Goal: Task Accomplishment & Management: Complete application form

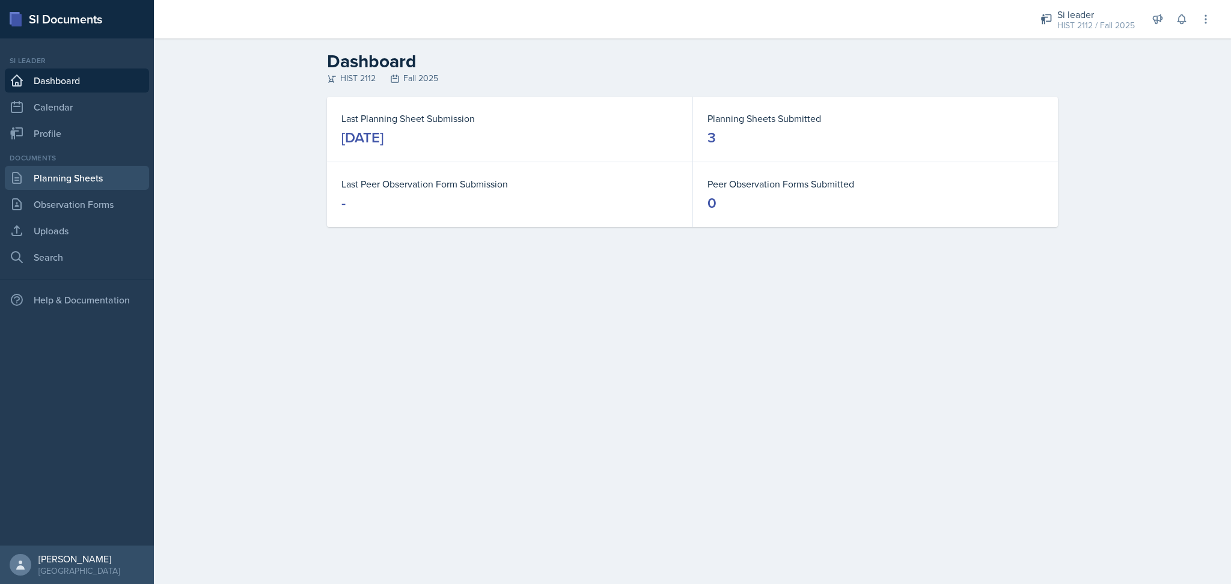
click at [107, 176] on link "Planning Sheets" at bounding box center [77, 178] width 144 height 24
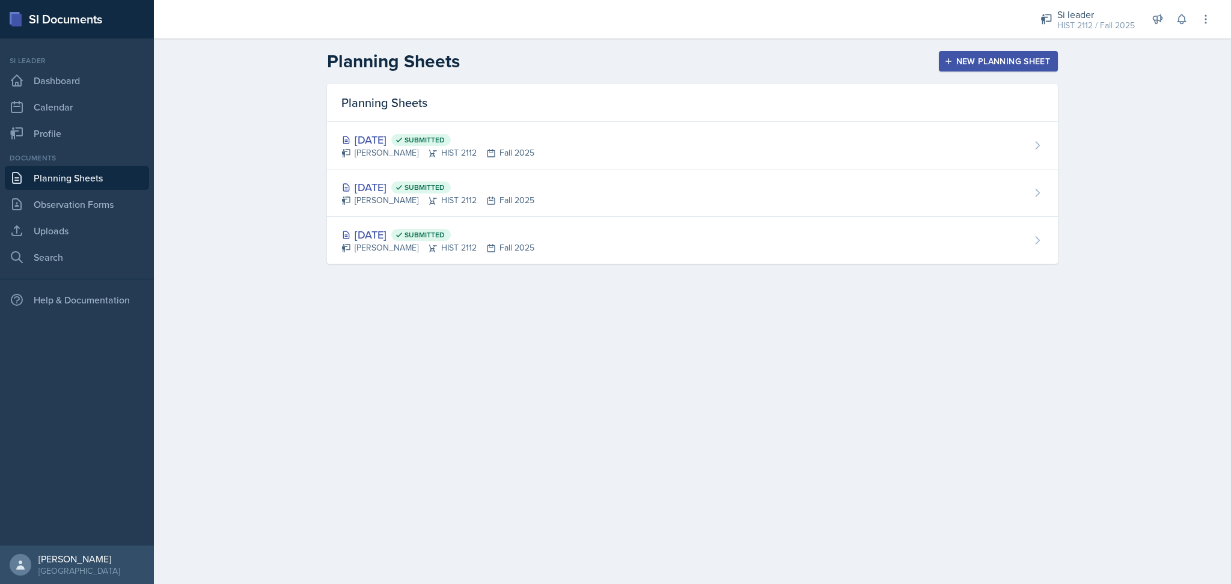
click at [972, 62] on div "New Planning Sheet" at bounding box center [998, 62] width 103 height 10
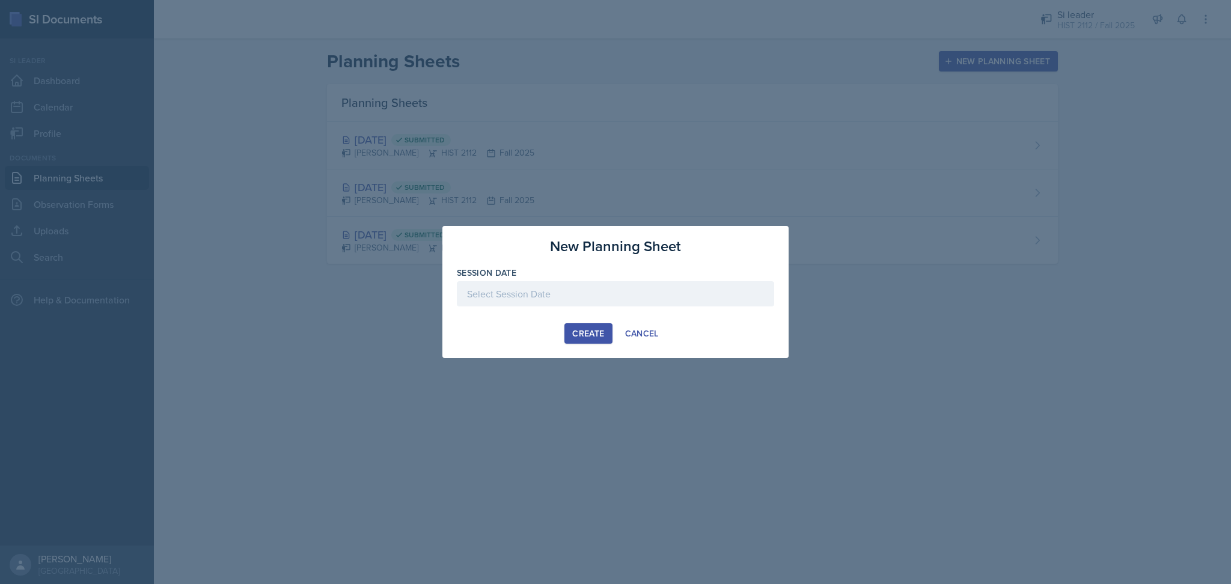
click at [604, 294] on div at bounding box center [615, 293] width 317 height 25
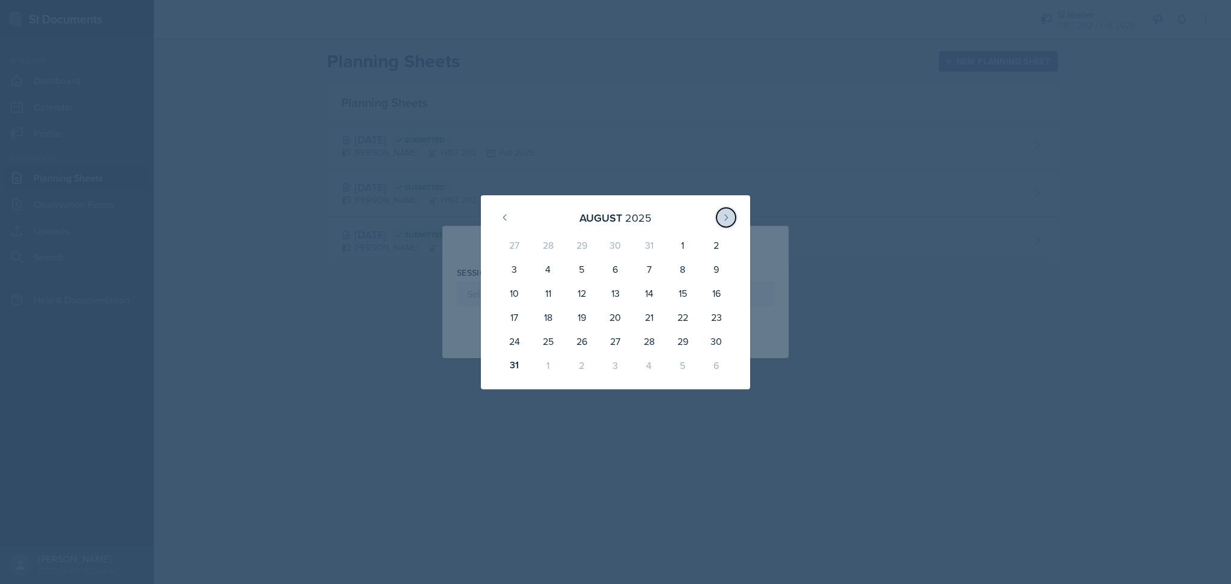
click at [735, 217] on button at bounding box center [726, 217] width 19 height 19
click at [584, 255] on div "2" at bounding box center [582, 247] width 34 height 29
type input "[DATE]"
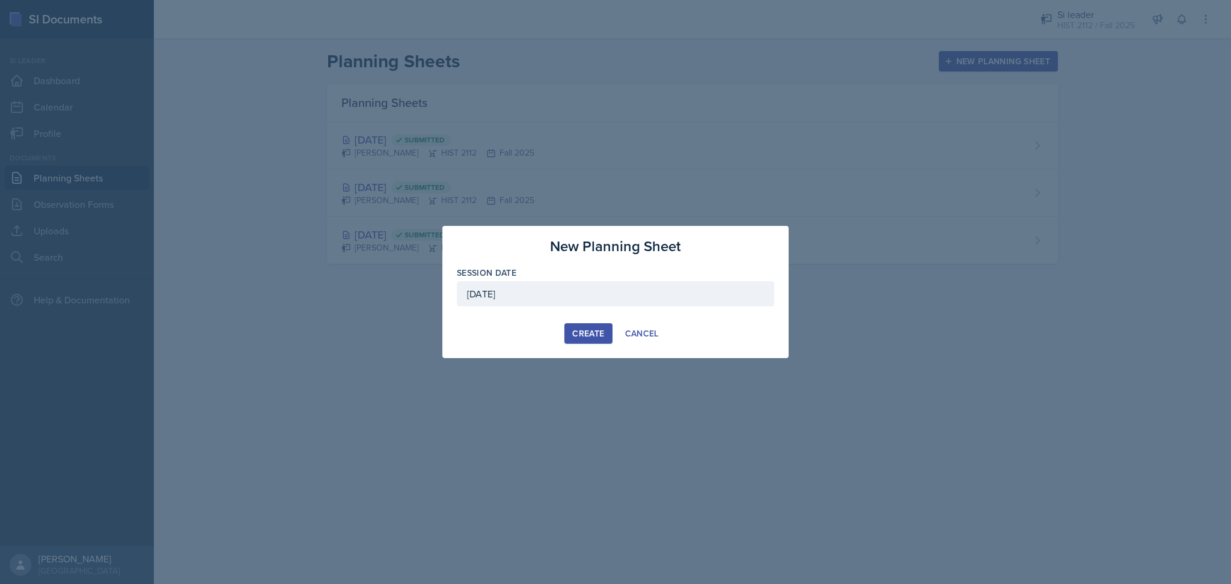
click at [581, 331] on div "Create" at bounding box center [588, 334] width 32 height 10
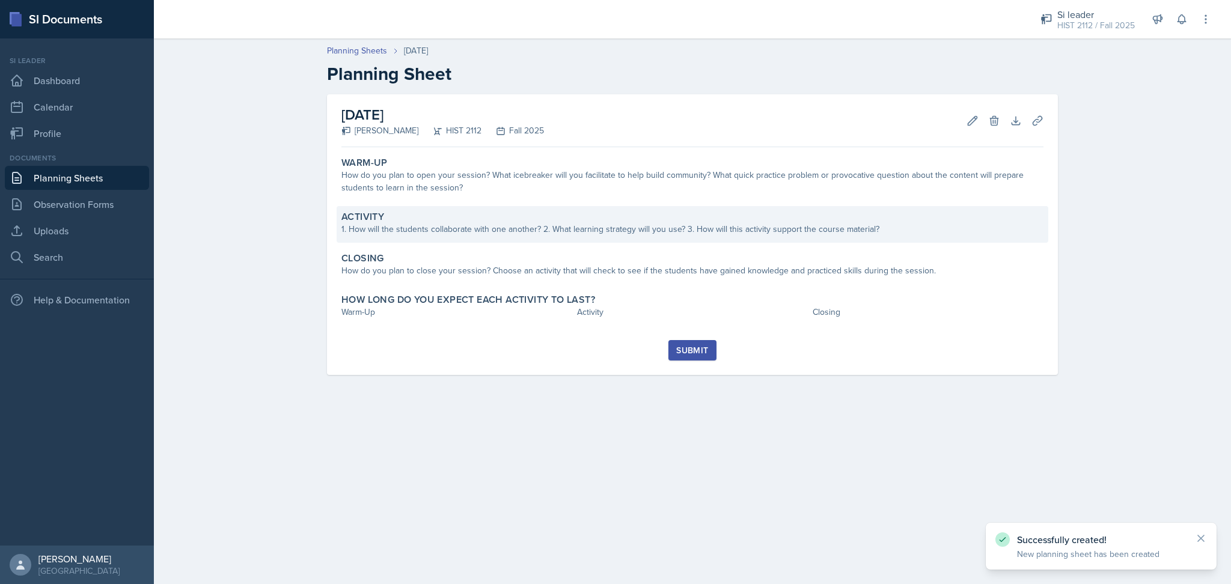
click at [421, 215] on div "Activity" at bounding box center [692, 217] width 702 height 12
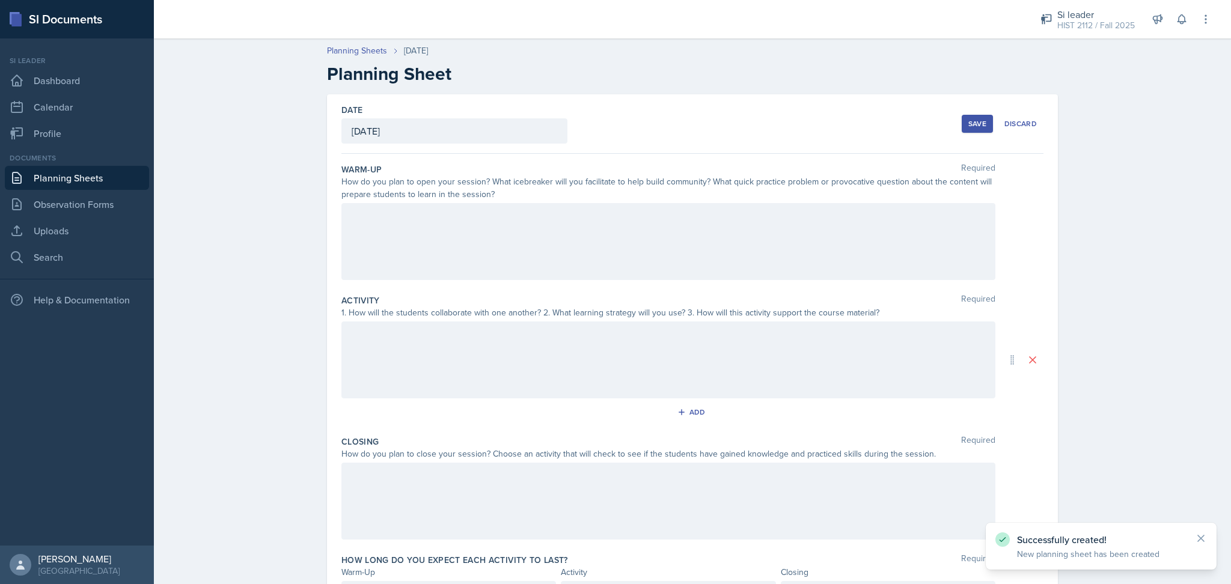
click at [421, 215] on div at bounding box center [668, 241] width 654 height 77
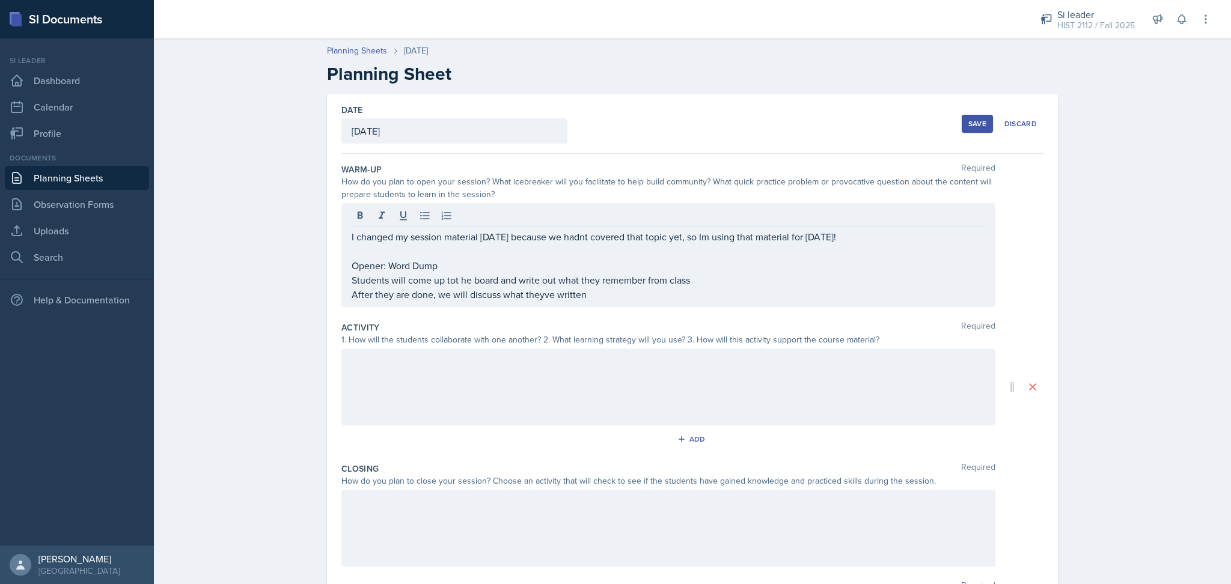
click at [545, 380] on div at bounding box center [668, 387] width 654 height 77
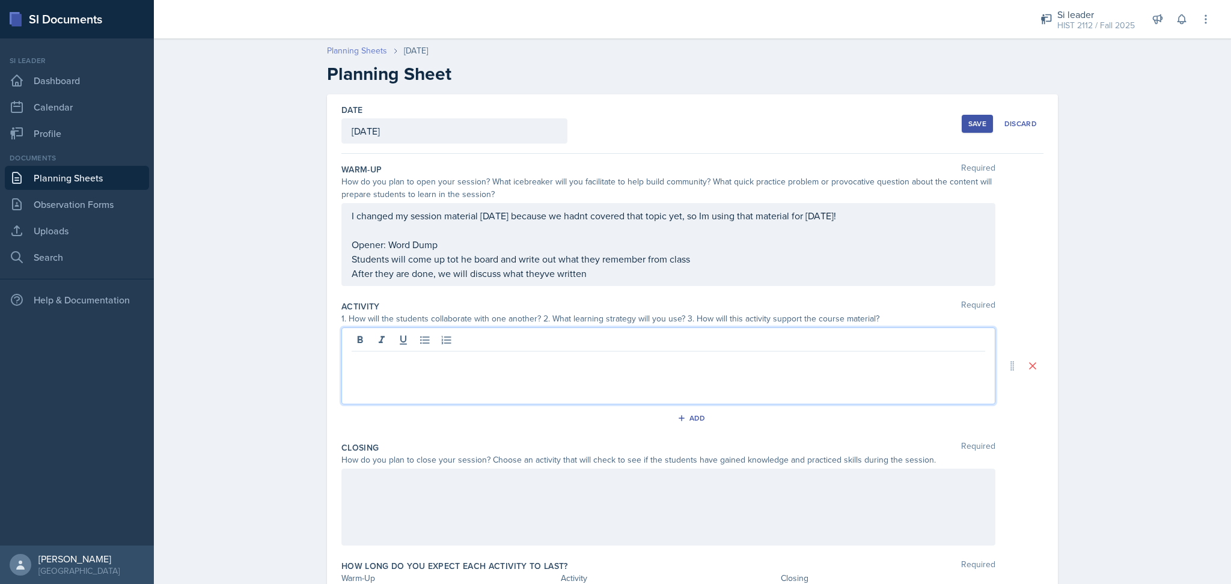
click at [372, 47] on link "Planning Sheets" at bounding box center [357, 50] width 60 height 13
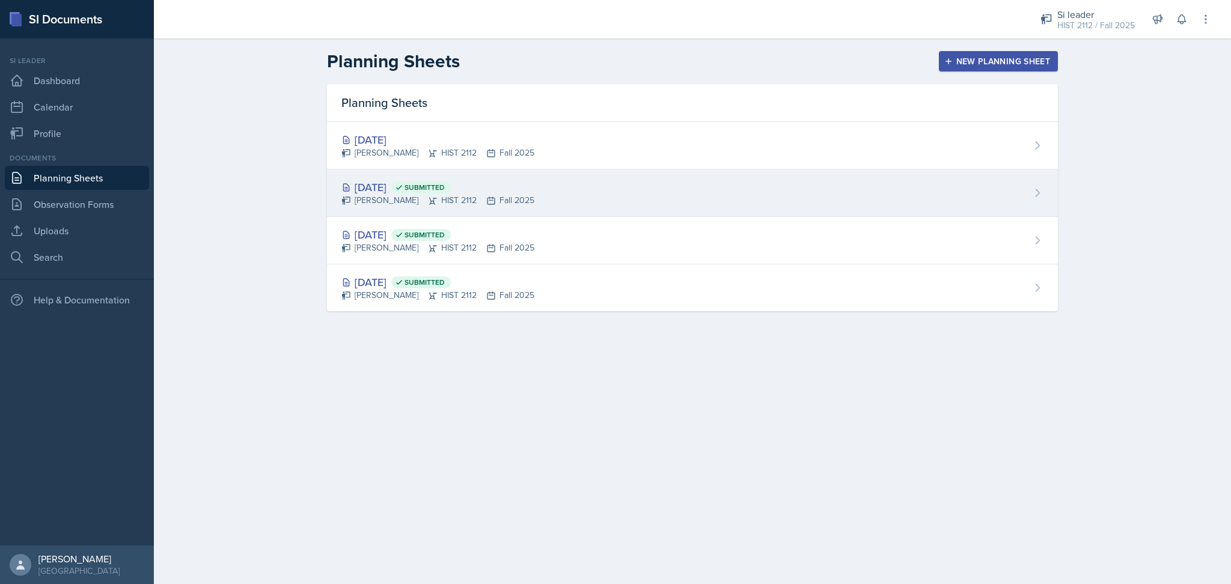
click at [518, 206] on div "[PERSON_NAME] HIST 2112 Fall 2025" at bounding box center [437, 200] width 193 height 13
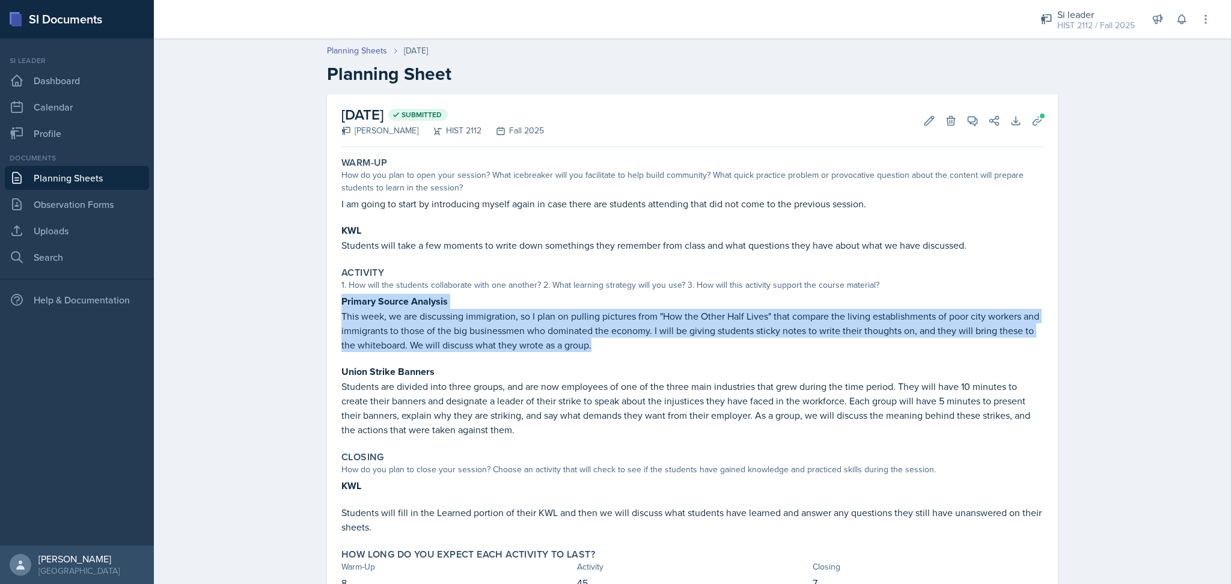
drag, startPoint x: 335, startPoint y: 299, endPoint x: 652, endPoint y: 347, distance: 320.5
click at [652, 347] on div "Primary Source Analysis This week, we are discussing immigration, so I plan on …" at bounding box center [692, 323] width 702 height 58
copy div "Primary Source Analysis This week, we are discussing immigration, so I plan on …"
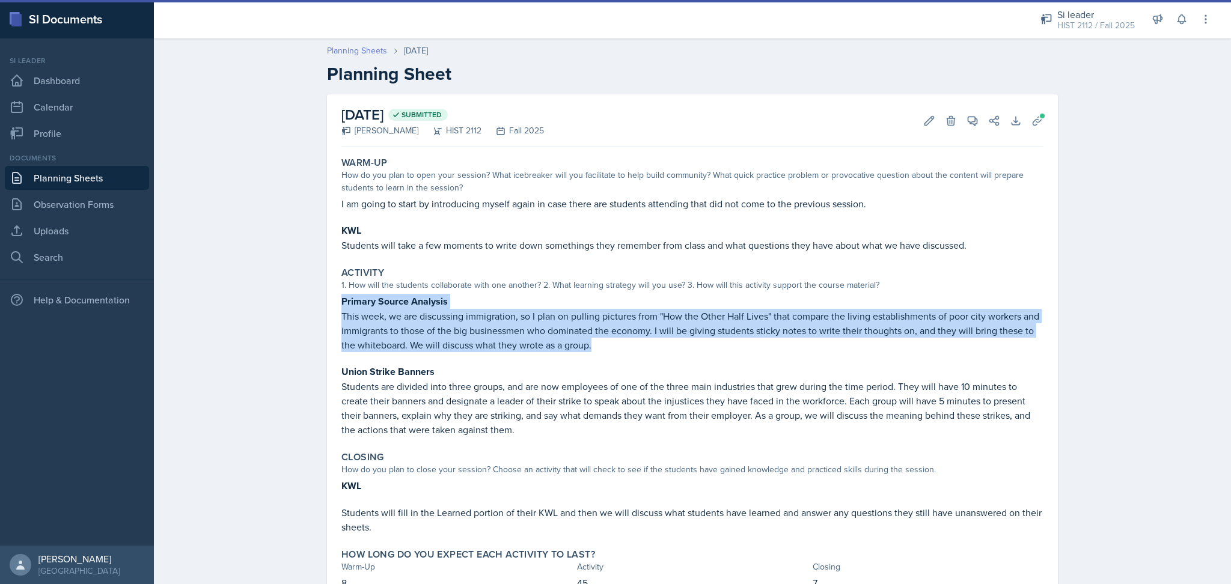
click at [358, 47] on link "Planning Sheets" at bounding box center [357, 50] width 60 height 13
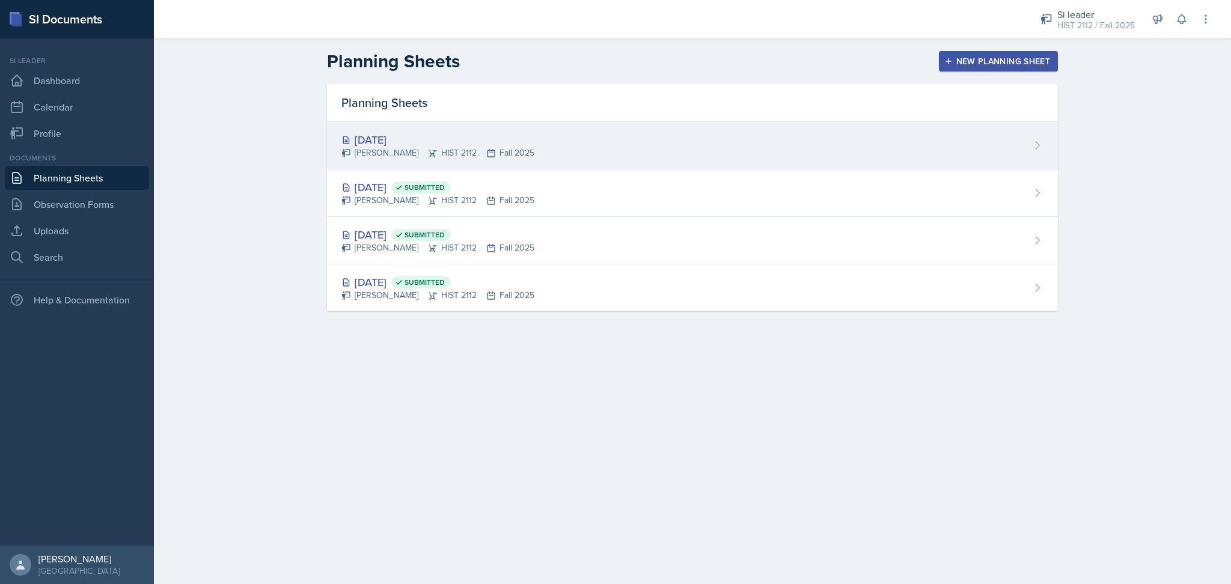
click at [530, 137] on div "[DATE] [PERSON_NAME] HIST 2112 Fall 2025" at bounding box center [692, 145] width 731 height 47
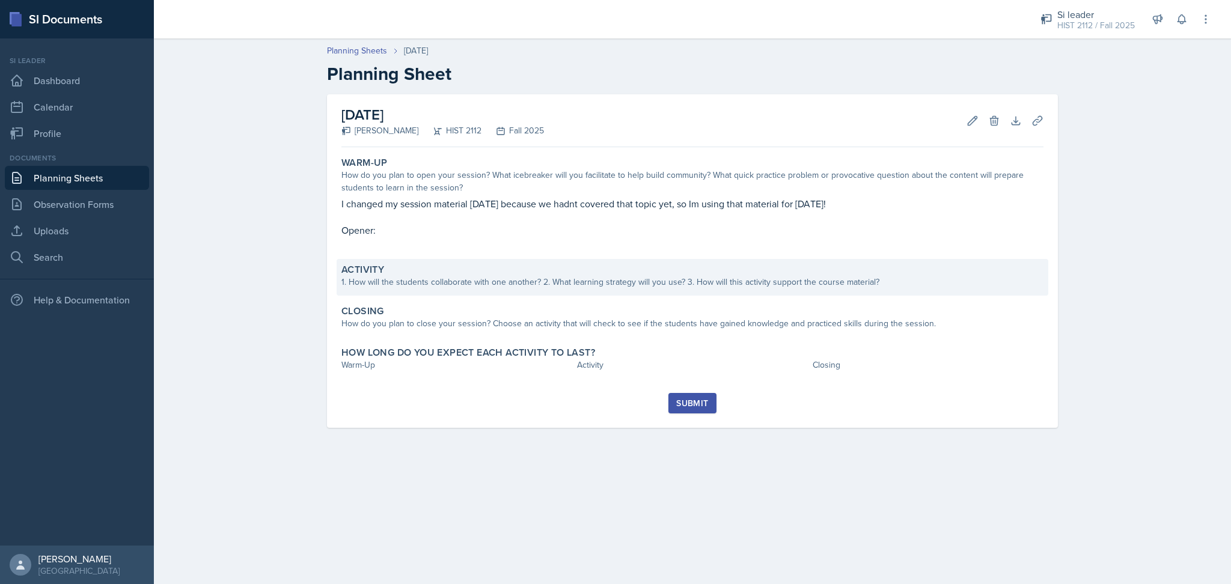
click at [581, 293] on div "Activity 1. How will the students collaborate with one another? 2. What learnin…" at bounding box center [693, 277] width 712 height 37
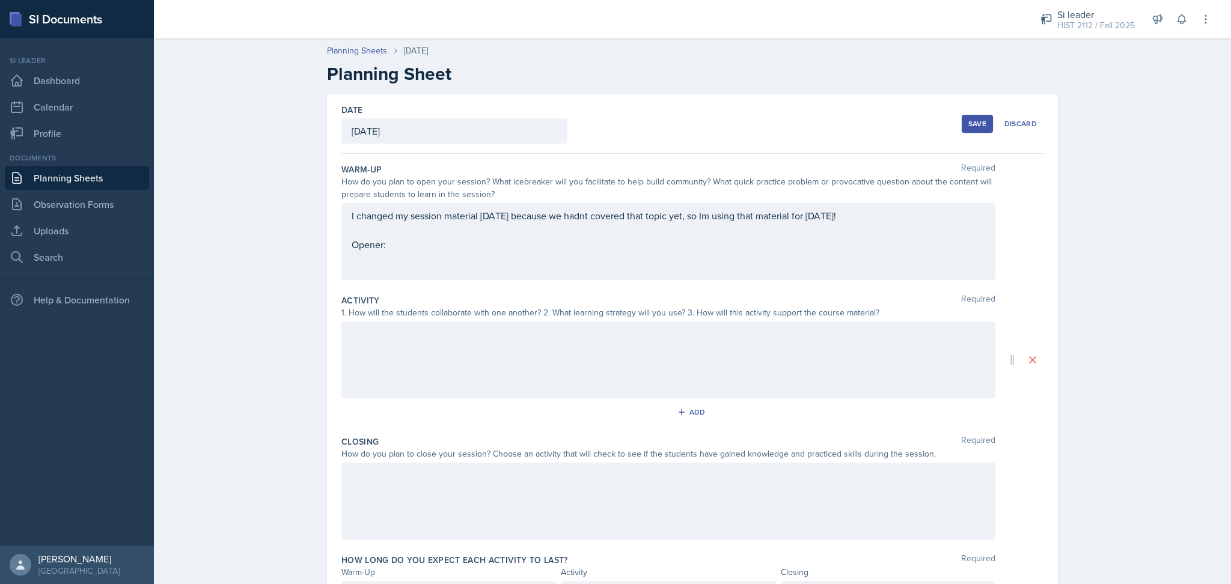
click at [515, 354] on div at bounding box center [668, 360] width 654 height 77
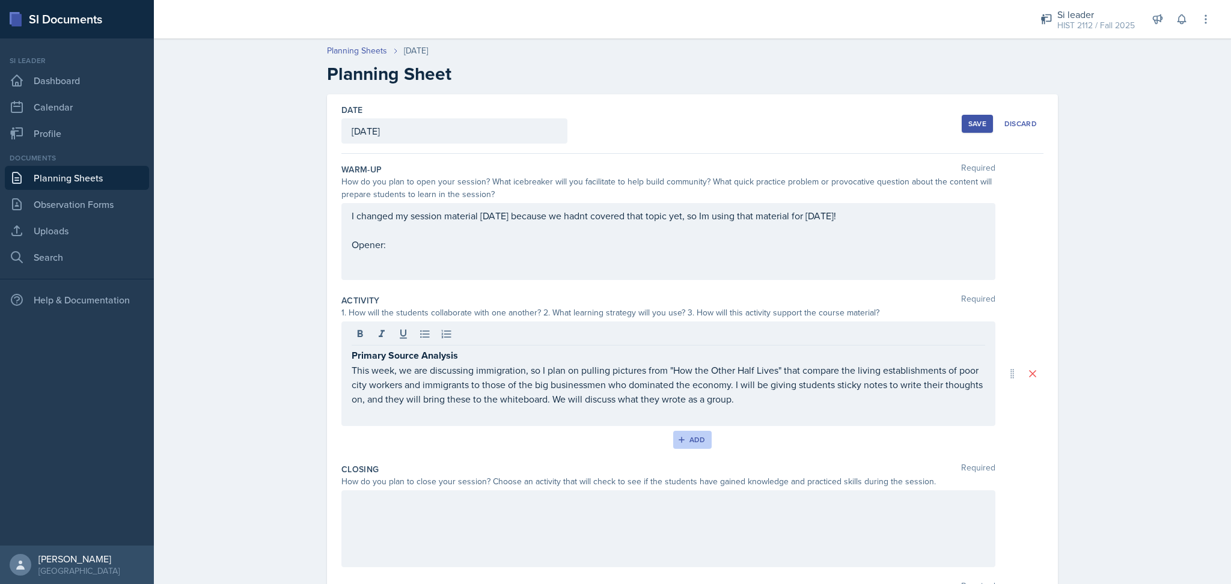
click at [694, 438] on div "Add" at bounding box center [693, 440] width 26 height 10
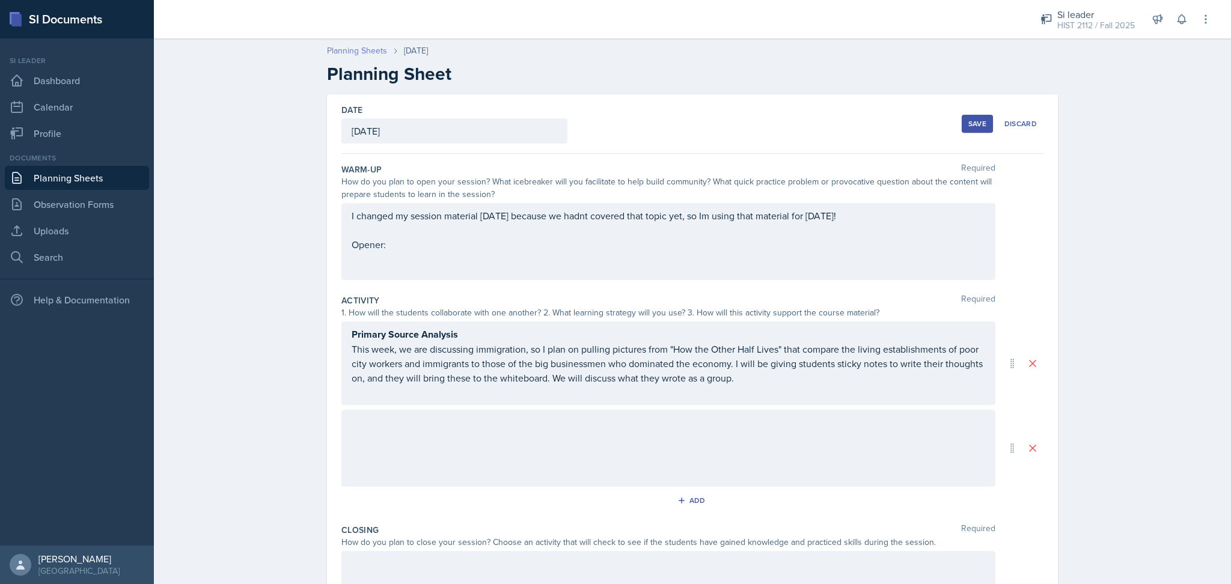
click at [352, 47] on link "Planning Sheets" at bounding box center [357, 50] width 60 height 13
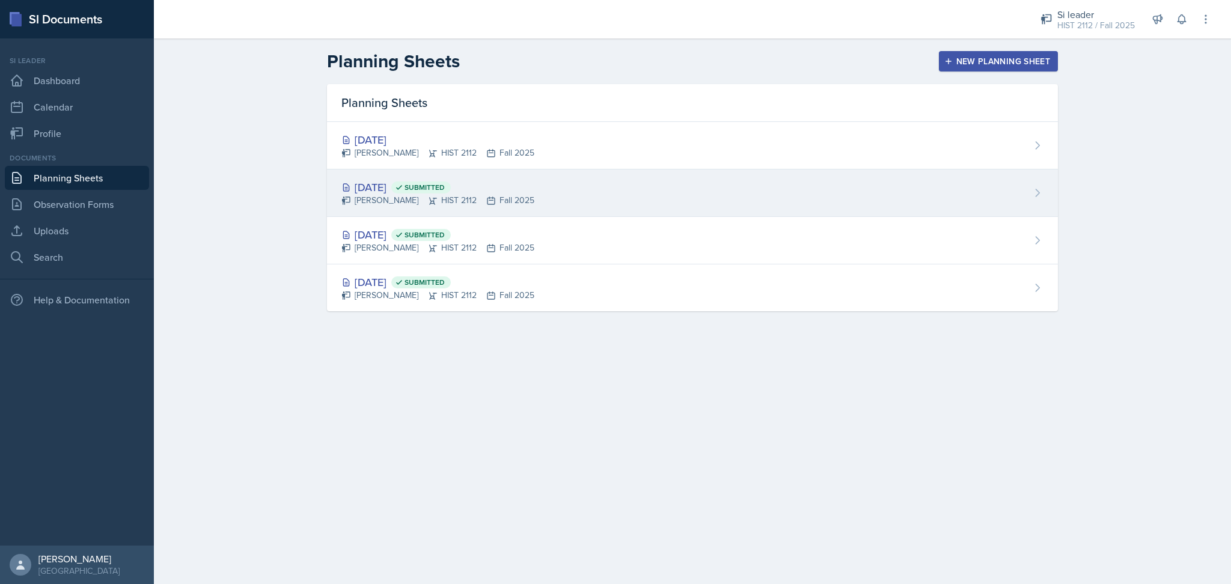
click at [481, 180] on div "[DATE] Submitted" at bounding box center [437, 187] width 193 height 16
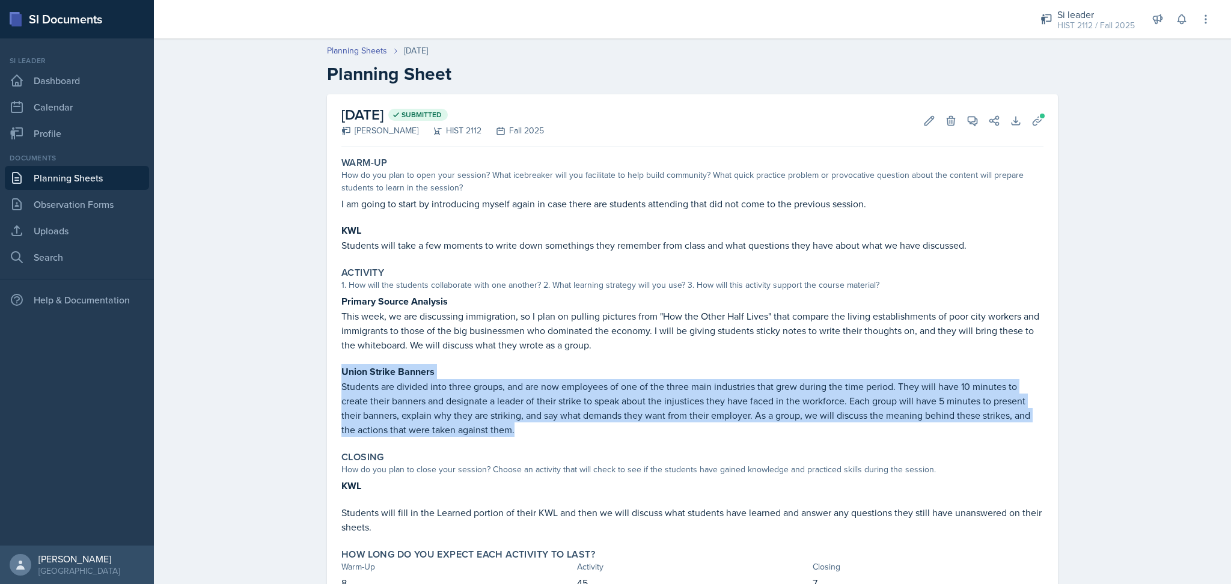
drag, startPoint x: 333, startPoint y: 368, endPoint x: 533, endPoint y: 426, distance: 207.8
click at [533, 426] on div "Activity 1. How will the students collaborate with one another? 2. What learnin…" at bounding box center [693, 352] width 712 height 180
copy div "Union Strike Banners Students are divided into three groups, and are now employ…"
click at [361, 53] on link "Planning Sheets" at bounding box center [357, 50] width 60 height 13
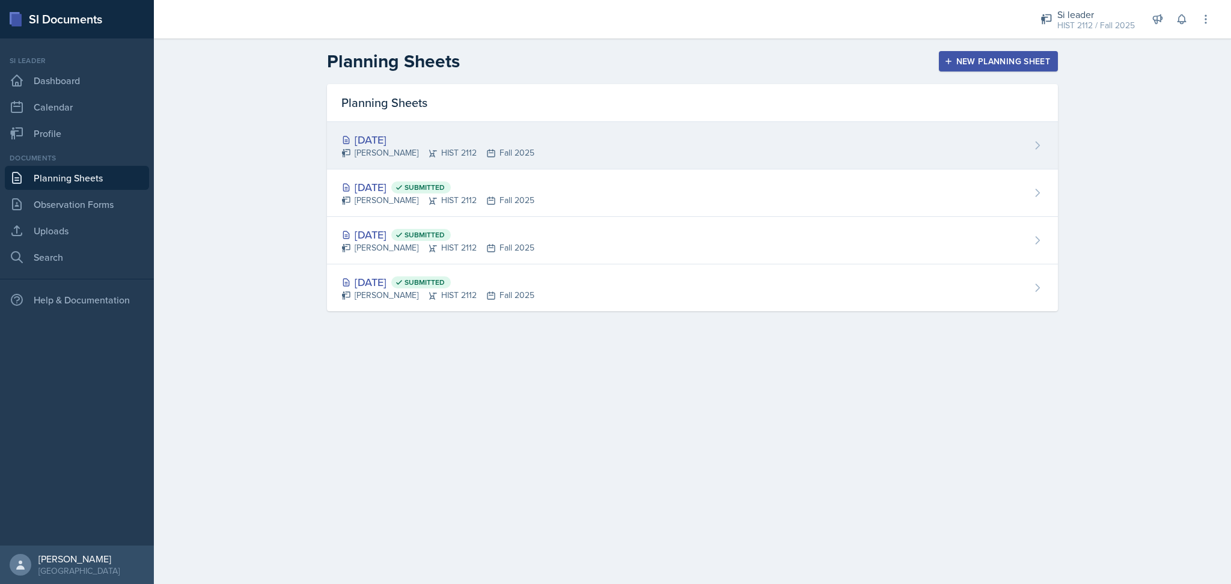
click at [504, 166] on div "[DATE] [PERSON_NAME] HIST 2112 Fall 2025" at bounding box center [692, 145] width 731 height 47
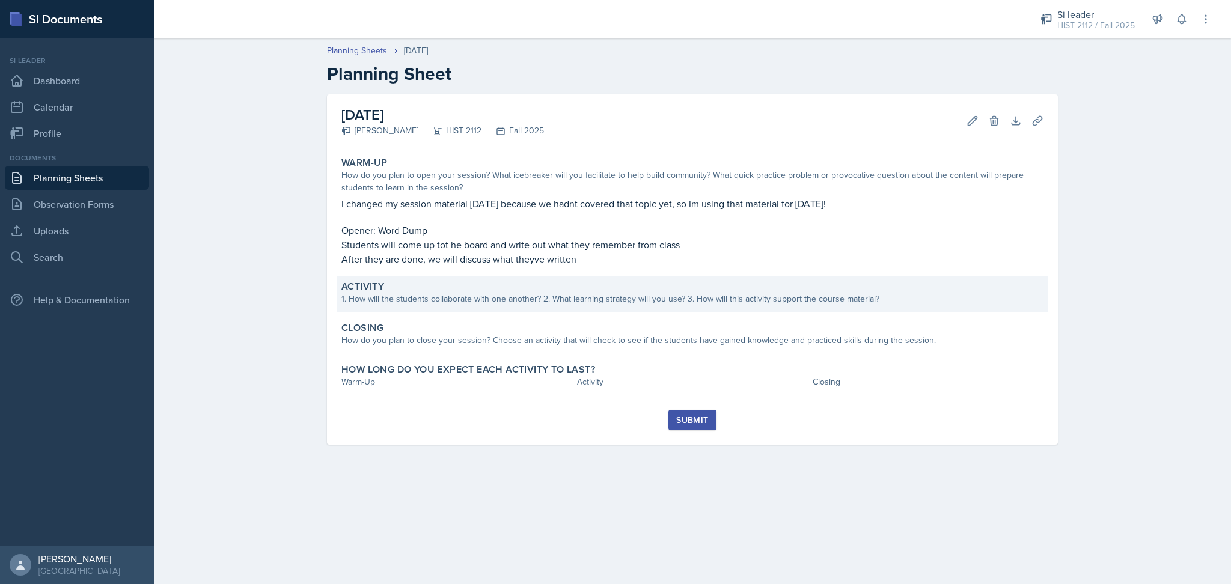
click at [507, 310] on div "Activity 1. How will the students collaborate with one another? 2. What learnin…" at bounding box center [693, 294] width 712 height 37
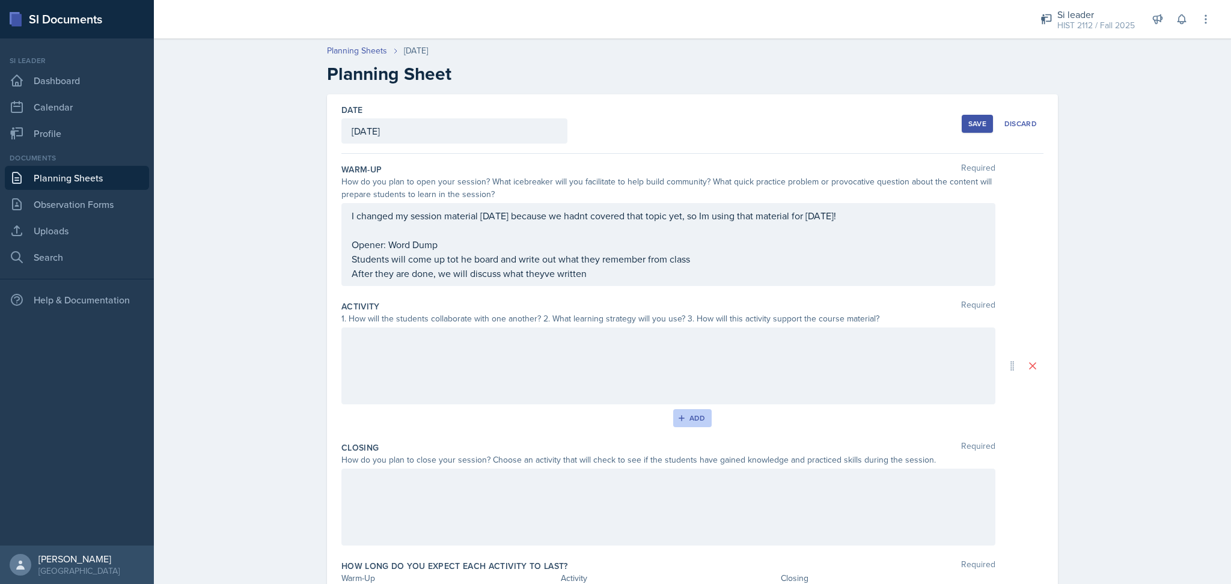
click at [691, 415] on div "Add" at bounding box center [693, 419] width 26 height 10
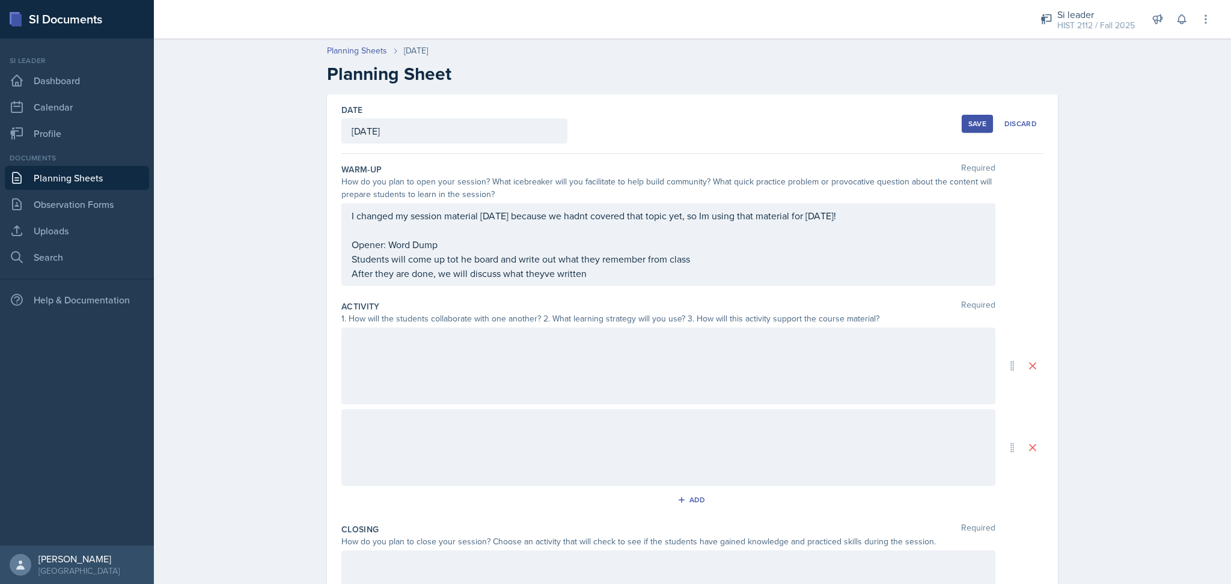
click at [577, 445] on div at bounding box center [668, 447] width 654 height 77
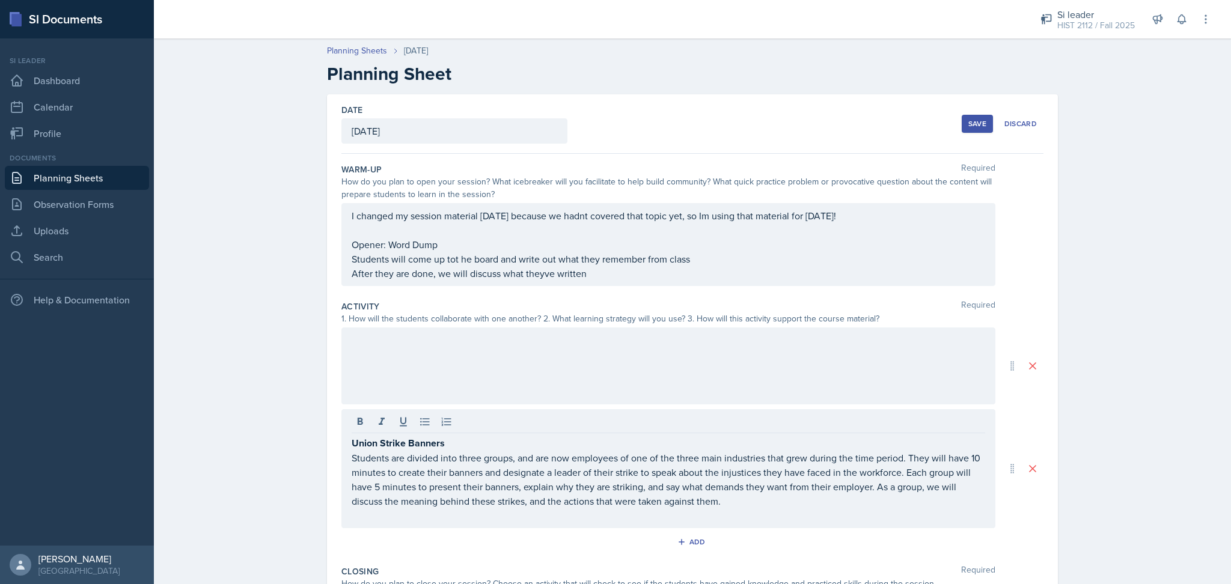
click at [969, 127] on div "Save" at bounding box center [978, 124] width 18 height 10
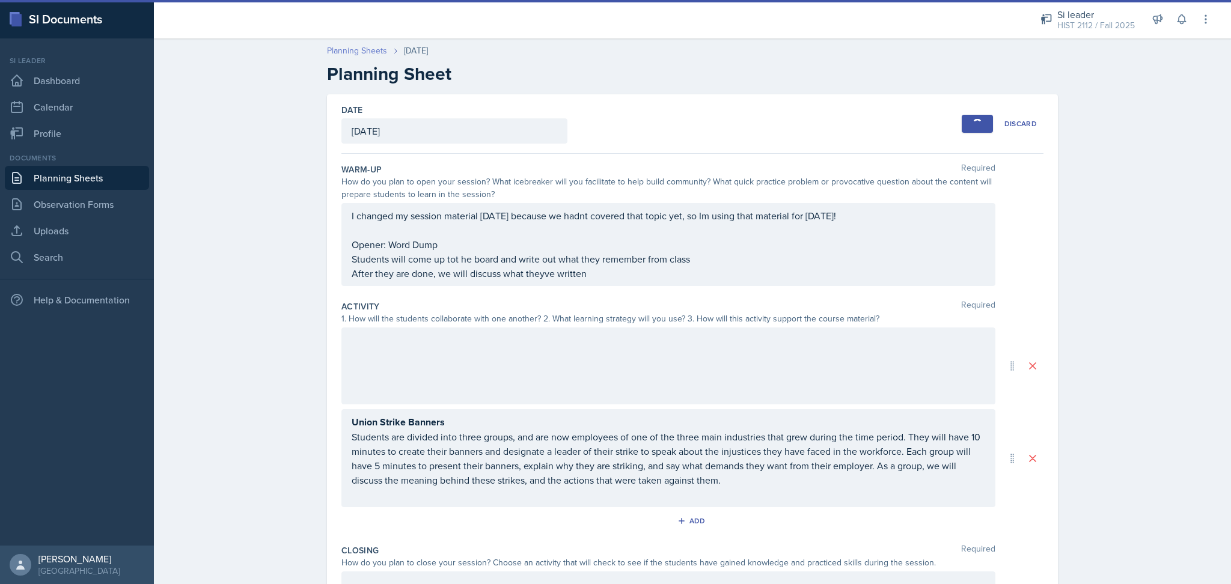
click at [344, 47] on link "Planning Sheets" at bounding box center [357, 50] width 60 height 13
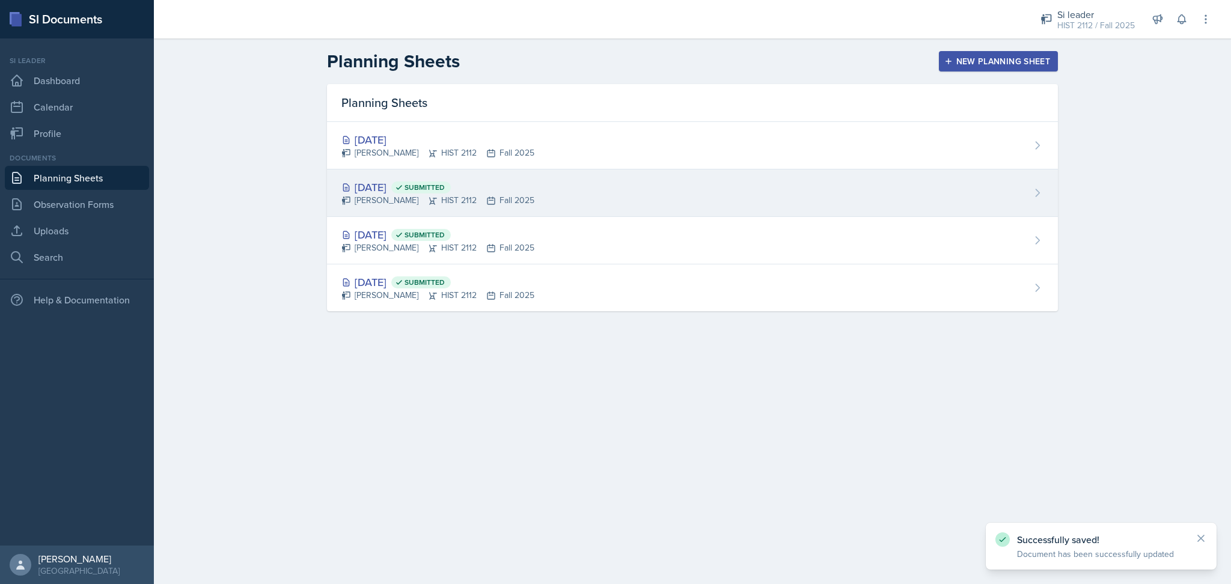
click at [445, 183] on span "Submitted" at bounding box center [425, 188] width 40 height 10
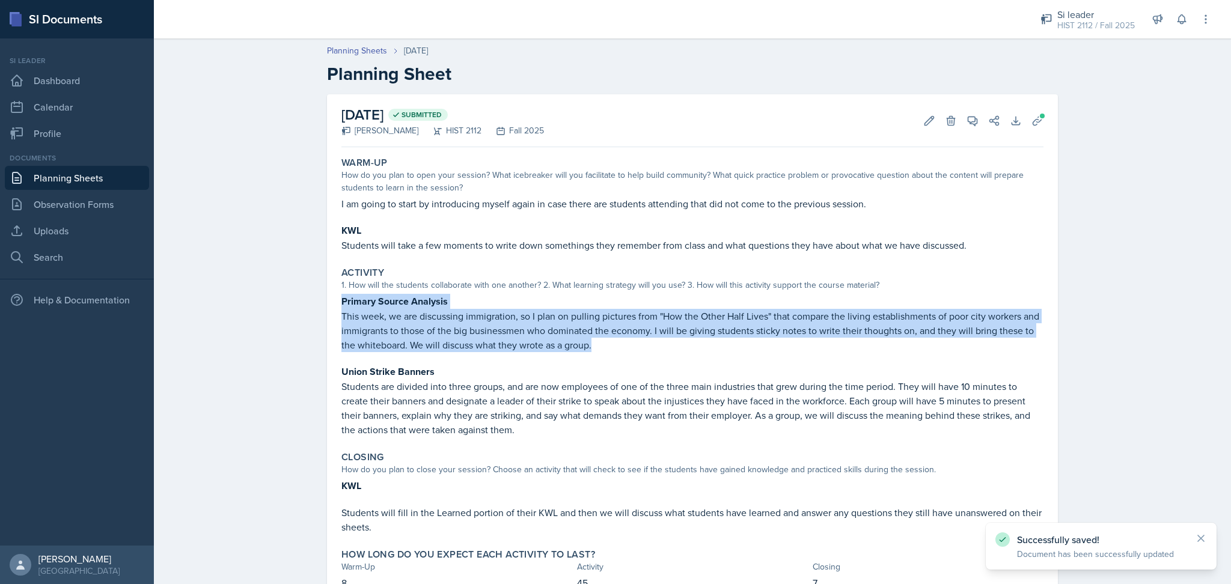
drag, startPoint x: 594, startPoint y: 347, endPoint x: 325, endPoint y: 301, distance: 272.7
click at [327, 301] on div "[DATE] Submitted [PERSON_NAME] HIST 2112 Fall 2025 Edit Delete View Comments Co…" at bounding box center [692, 351] width 731 height 515
copy div "Primary Source Analysis This week, we are discussing immigration, so I plan on …"
click at [327, 52] on link "Planning Sheets" at bounding box center [357, 50] width 60 height 13
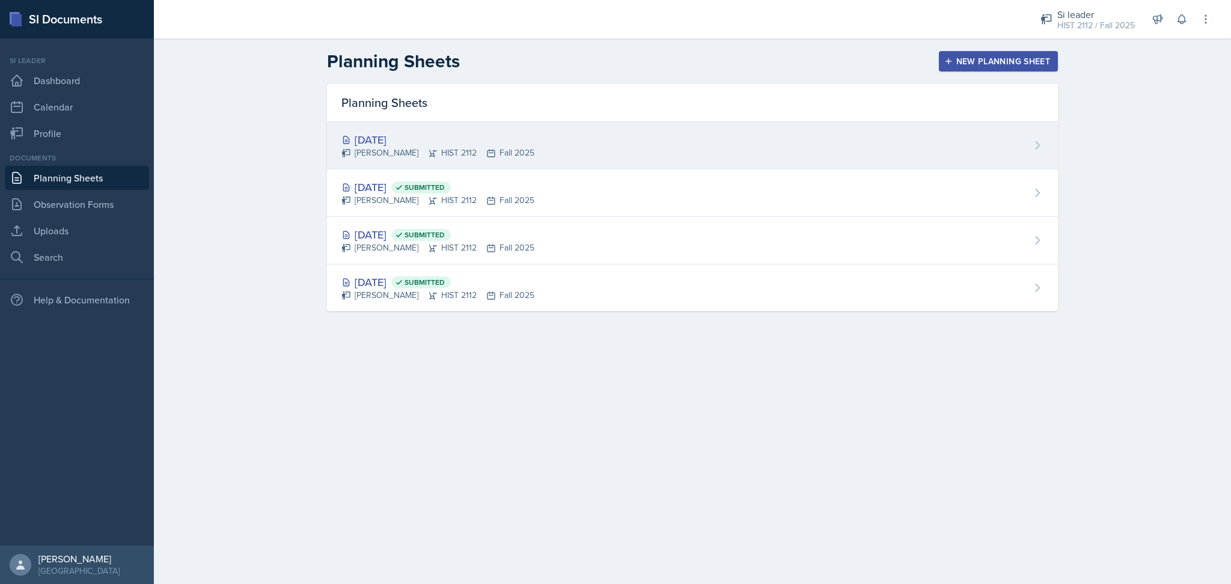
click at [469, 147] on div "[PERSON_NAME] HIST 2112 Fall 2025" at bounding box center [437, 153] width 193 height 13
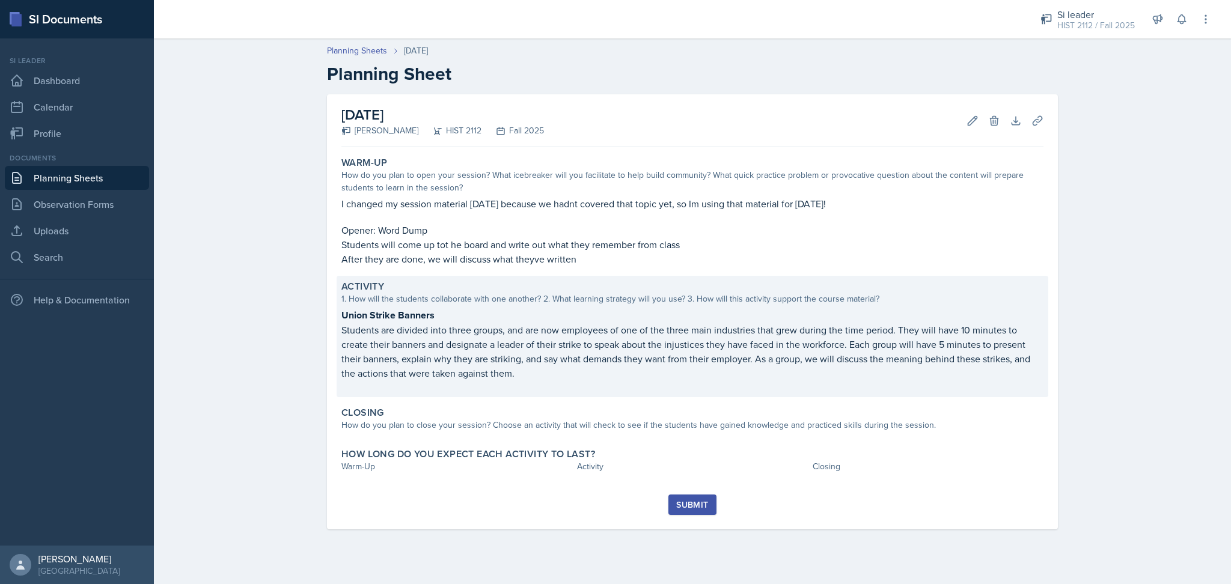
click at [580, 337] on p "Students are divided into three groups, and are now employees of one of the thr…" at bounding box center [692, 352] width 702 height 58
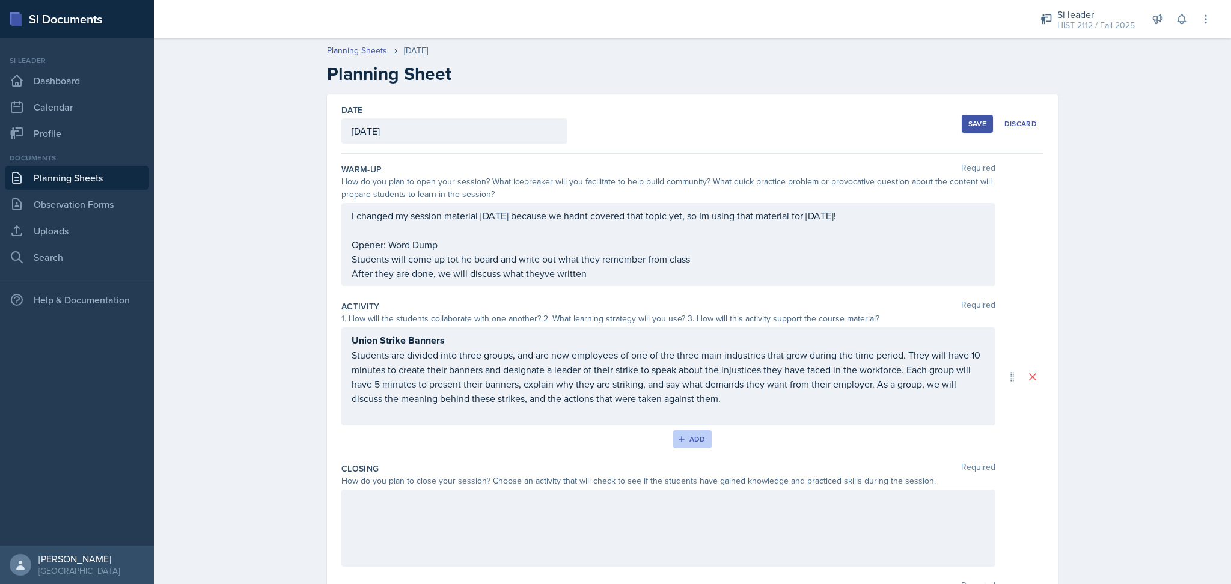
click at [686, 438] on div "Add" at bounding box center [693, 440] width 26 height 10
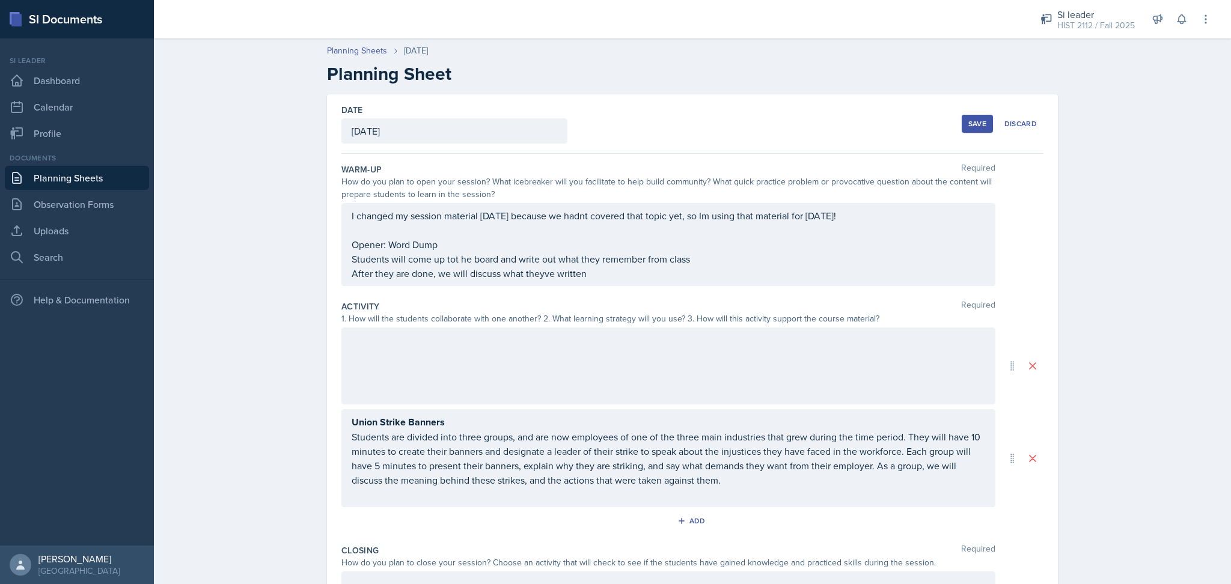
click at [807, 351] on div at bounding box center [668, 366] width 654 height 77
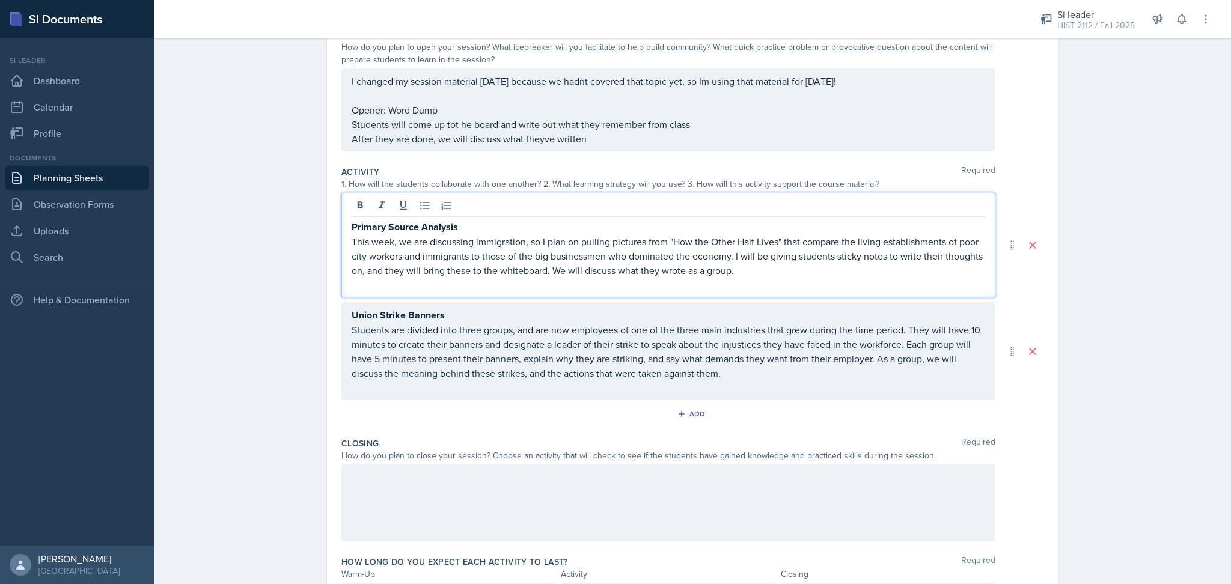
scroll to position [160, 0]
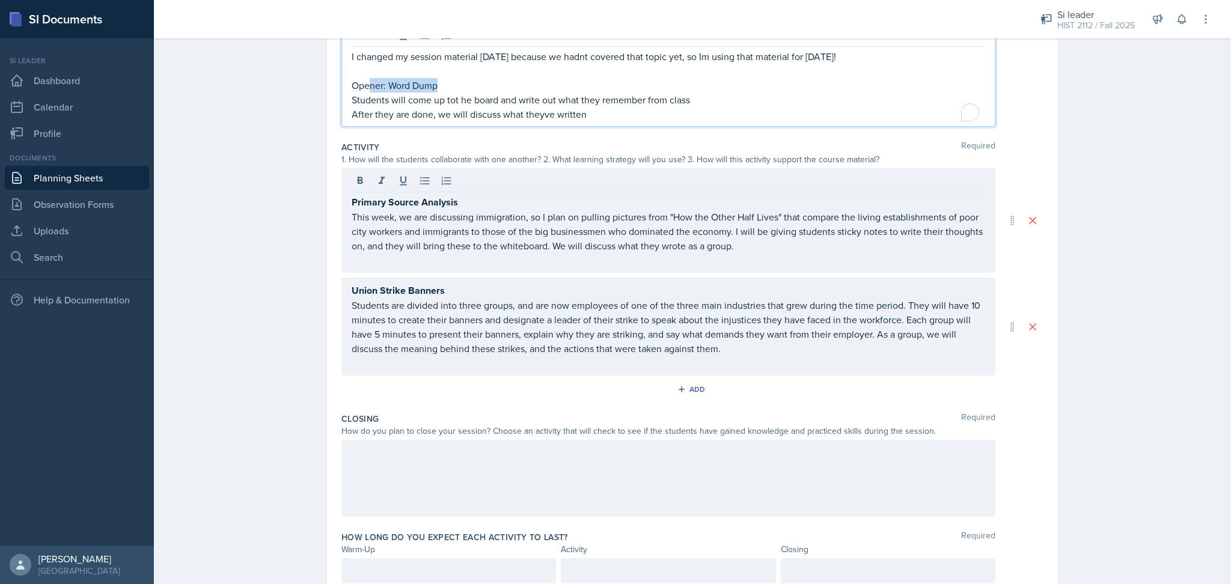
drag, startPoint x: 426, startPoint y: 82, endPoint x: 319, endPoint y: 80, distance: 107.0
click at [319, 80] on div "Date [DATE] [DATE] 27 28 29 30 31 1 2 3 4 5 6 7 8 9 10 11 12 13 14 15 16 17 18 …" at bounding box center [693, 273] width 770 height 718
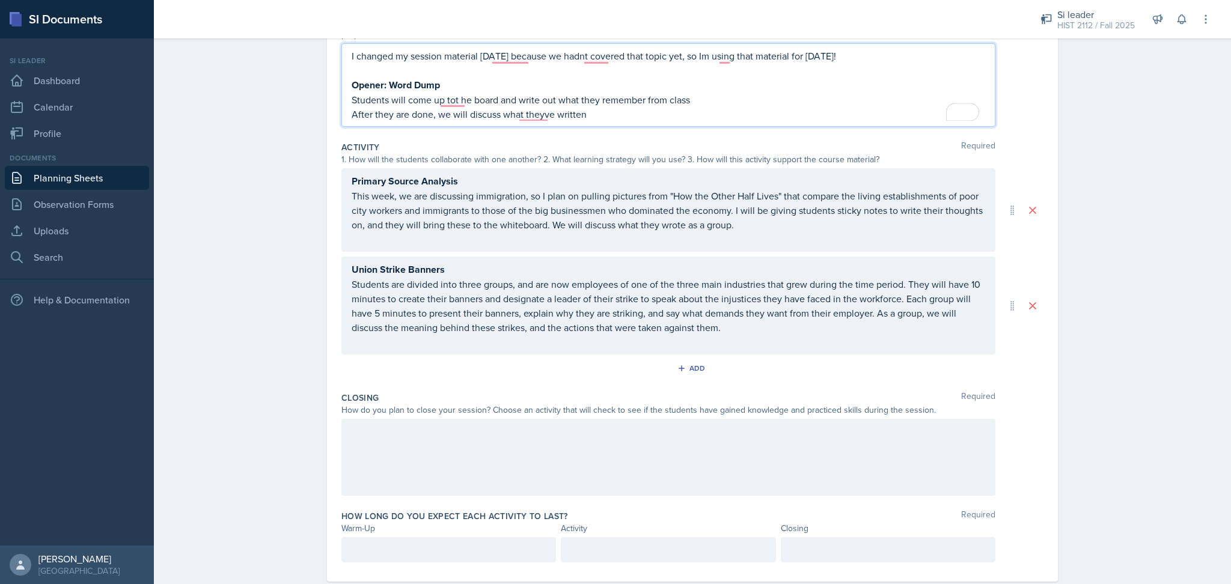
click at [420, 404] on div "How do you plan to close your session? Choose an activity that will check to se…" at bounding box center [668, 410] width 654 height 13
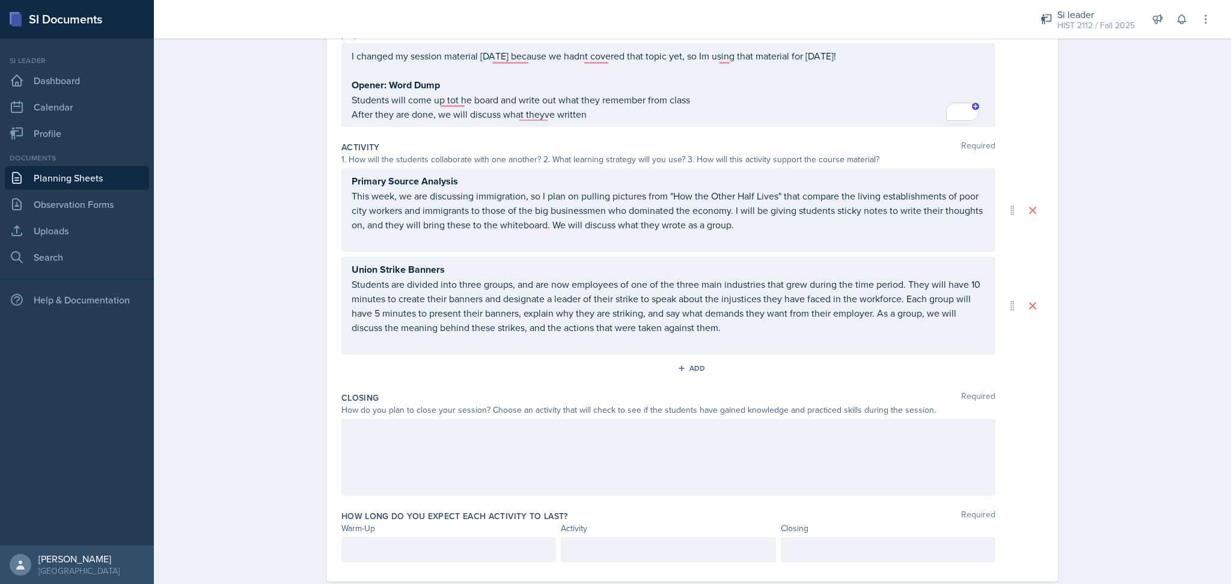
click at [454, 548] on div at bounding box center [448, 549] width 215 height 25
click at [592, 555] on div at bounding box center [668, 549] width 215 height 25
click at [584, 419] on div at bounding box center [668, 457] width 654 height 77
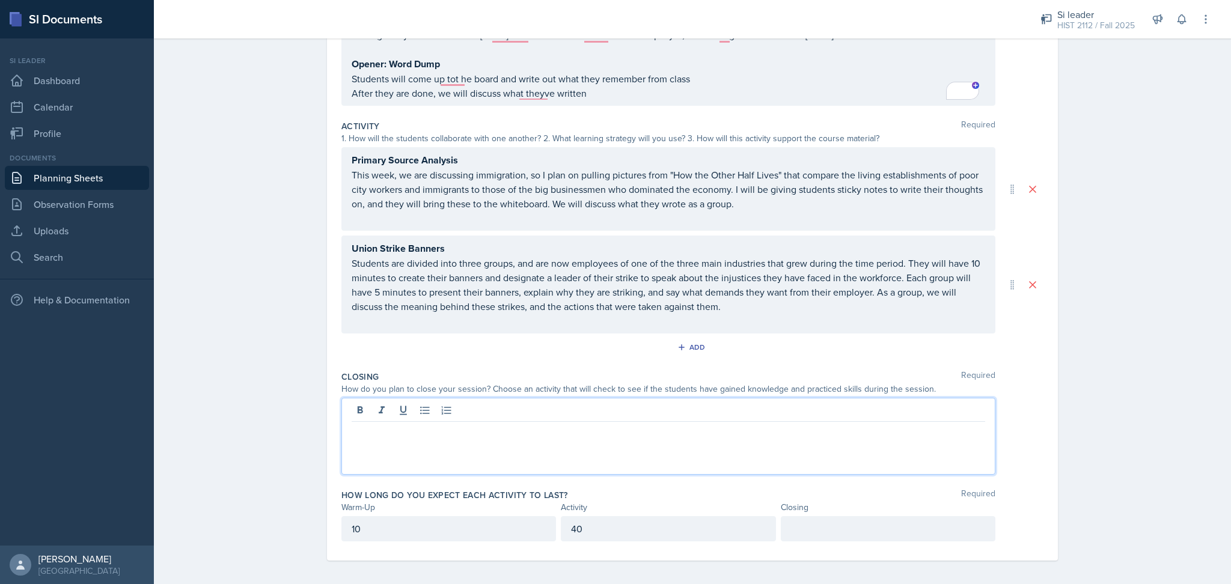
scroll to position [0, 0]
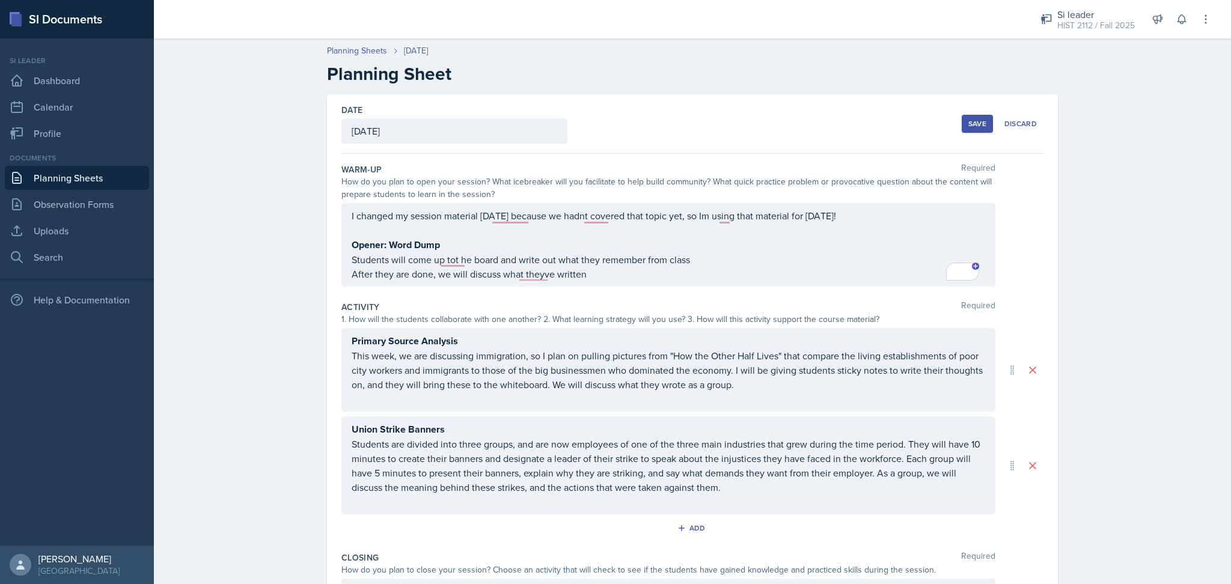
click at [973, 124] on div "Save" at bounding box center [978, 124] width 18 height 10
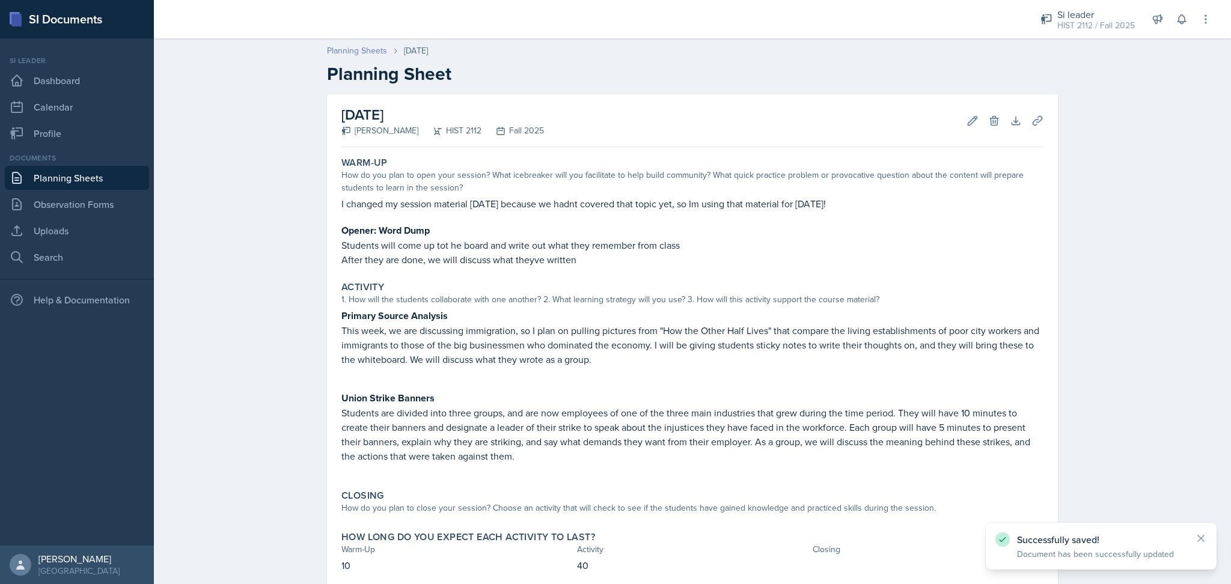
click at [371, 50] on link "Planning Sheets" at bounding box center [357, 50] width 60 height 13
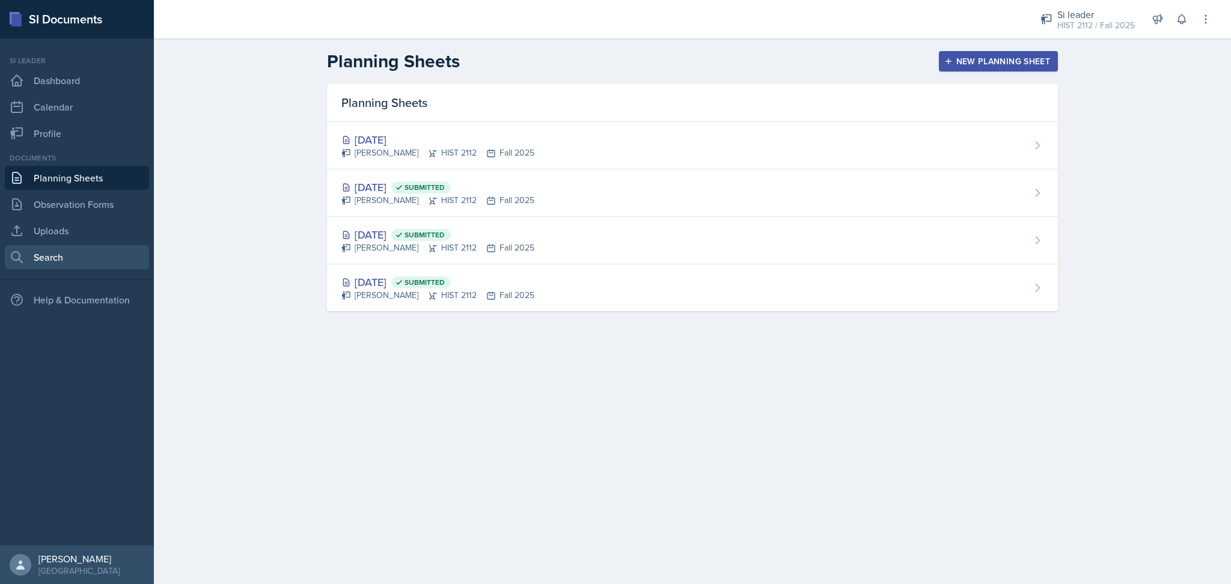
click at [45, 260] on link "Search" at bounding box center [77, 257] width 144 height 24
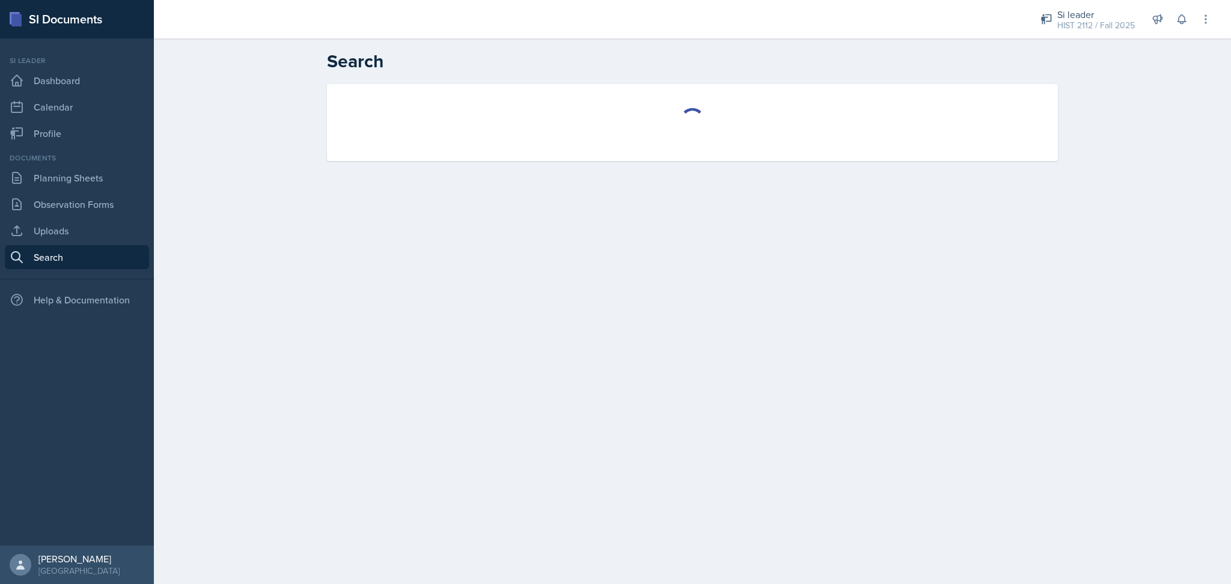
select select "all"
select select "1"
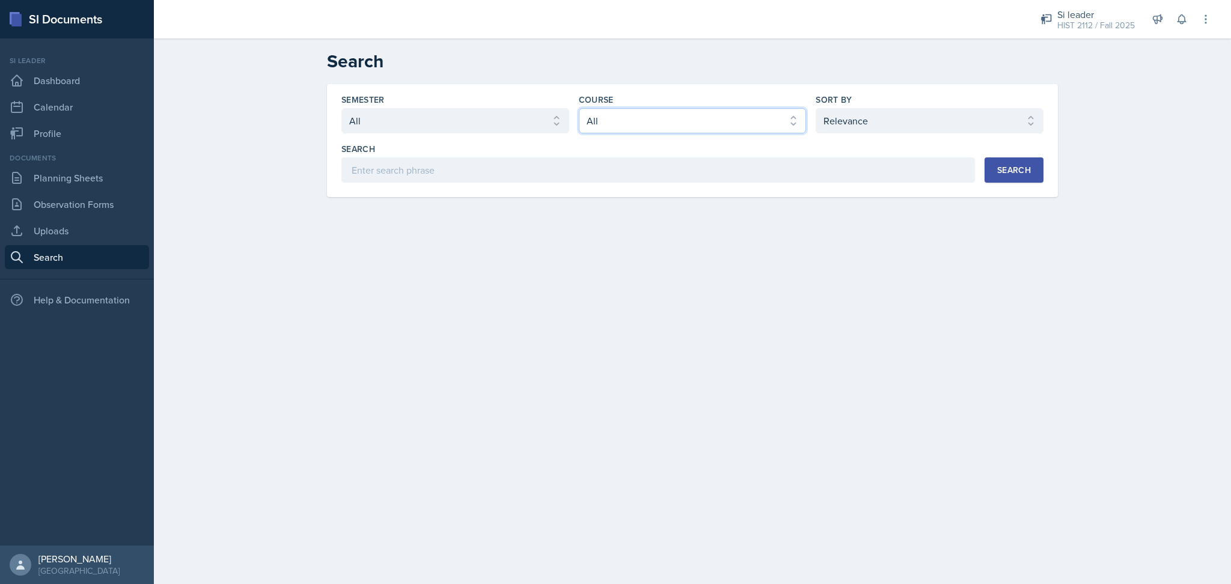
click at [614, 117] on select "Select course All ACCT 2101 ACCT 2102 ACCT 4050 ANTH 1102 ANTH 3301 ARCH 1000 A…" at bounding box center [693, 120] width 228 height 25
select select "e03f2d5a-f3a5-4e0e-9167-550ff5b2876a"
click at [579, 108] on select "Select course All ACCT 2101 ACCT 2102 ACCT 4050 ANTH 1102 ANTH 3301 ARCH 1000 A…" at bounding box center [693, 120] width 228 height 25
click at [1008, 172] on div "Search" at bounding box center [1014, 170] width 34 height 10
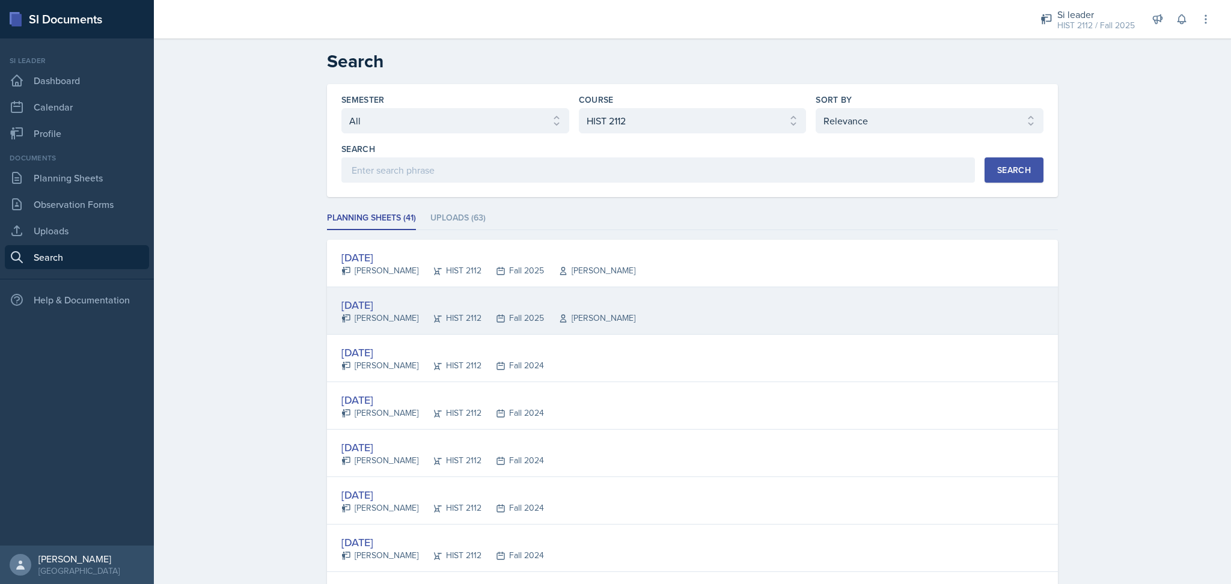
click at [677, 314] on div "[DATE] [PERSON_NAME] HIST 2112 Fall 2025 [PERSON_NAME]" at bounding box center [692, 310] width 731 height 47
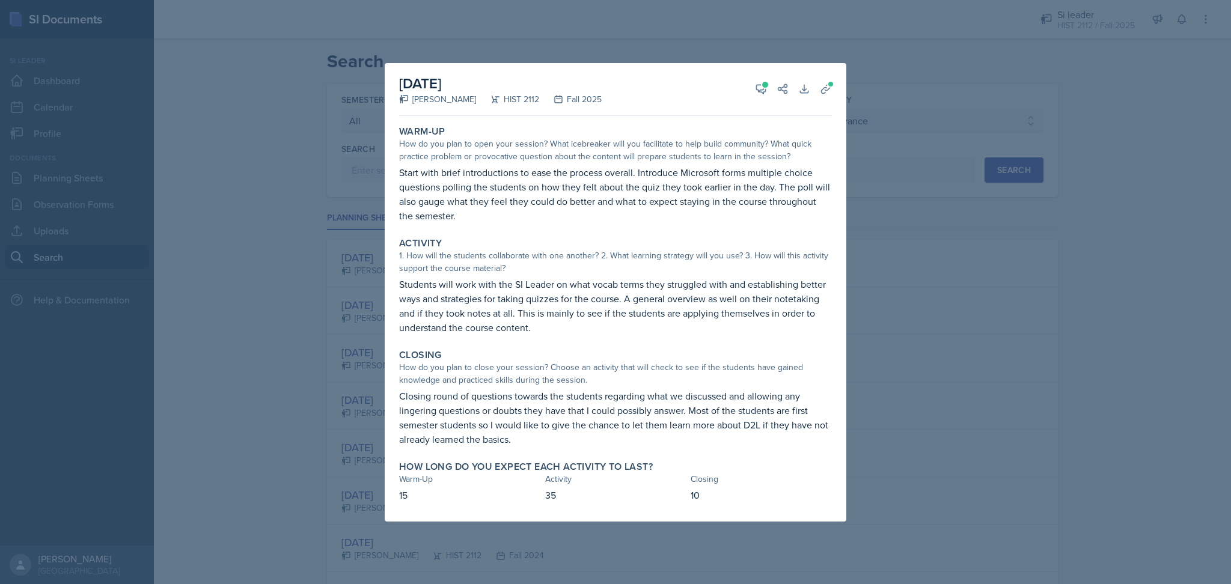
click at [886, 340] on div at bounding box center [615, 292] width 1231 height 584
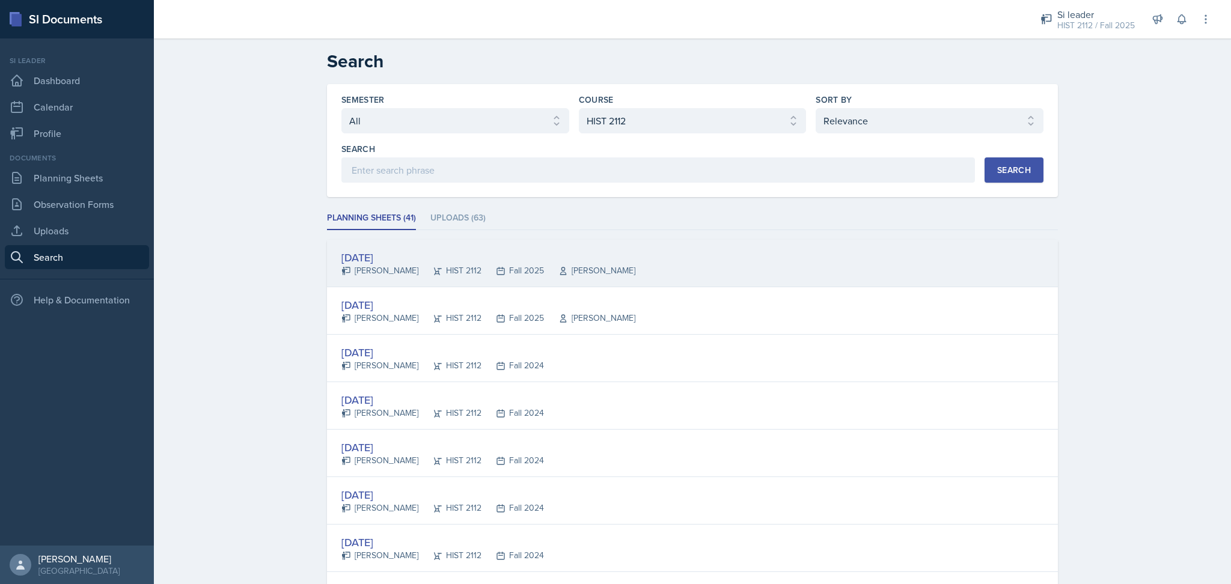
click at [655, 279] on div "[DATE] [PERSON_NAME] HIST 2112 Fall 2025 [PERSON_NAME]" at bounding box center [692, 263] width 731 height 47
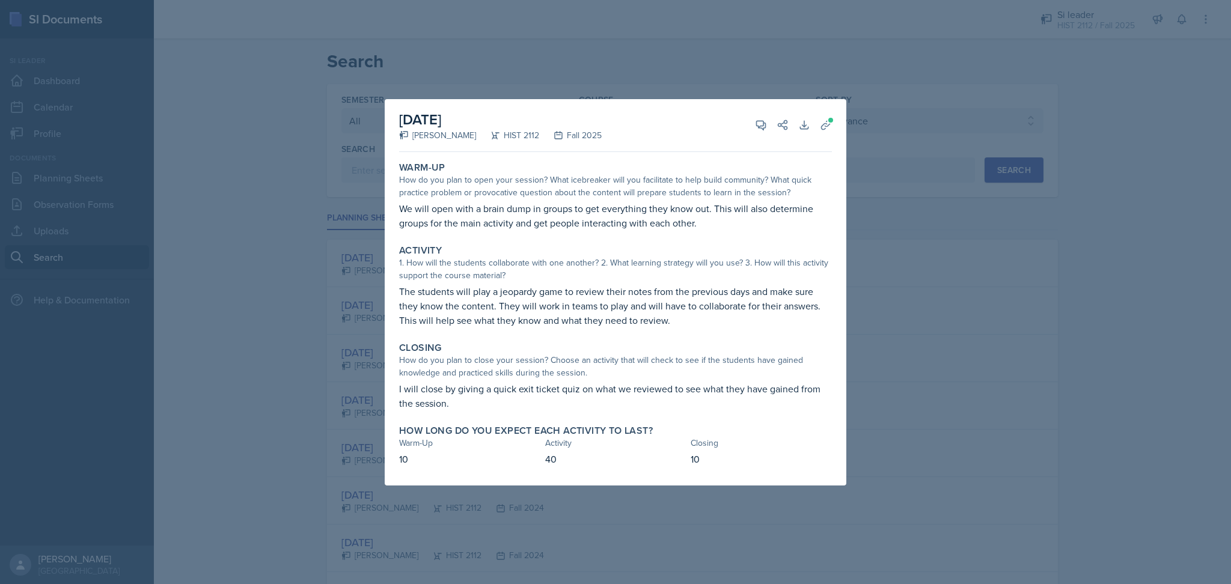
click at [950, 313] on div at bounding box center [615, 292] width 1231 height 584
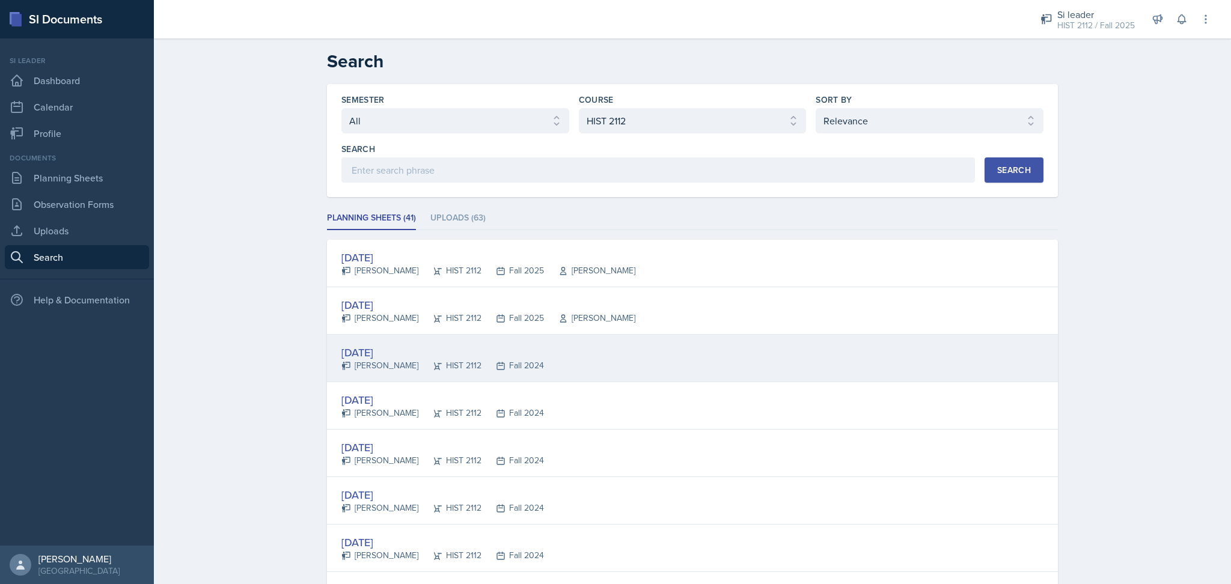
click at [741, 365] on div "[DATE] [PERSON_NAME] HIST 2112 Fall 2024" at bounding box center [692, 358] width 731 height 47
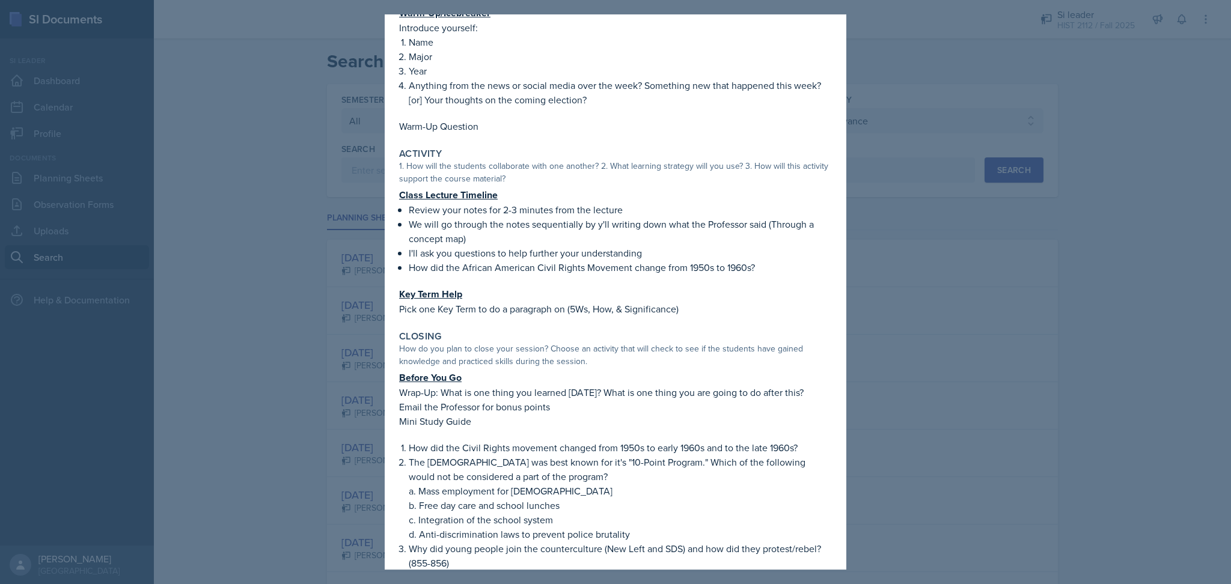
scroll to position [197, 0]
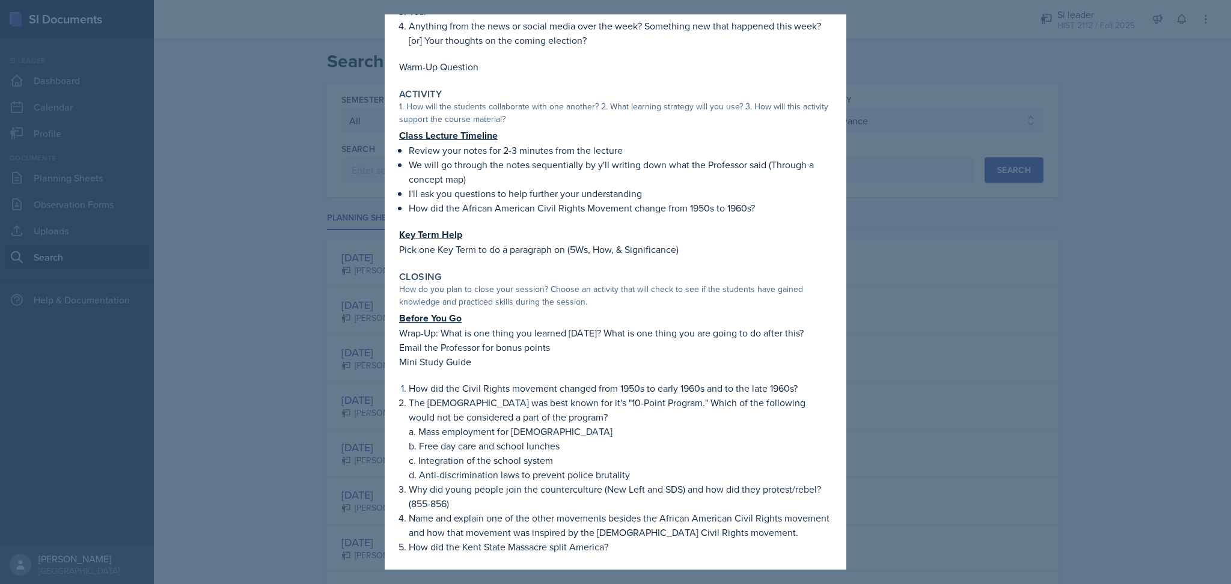
click at [944, 375] on div at bounding box center [615, 292] width 1231 height 584
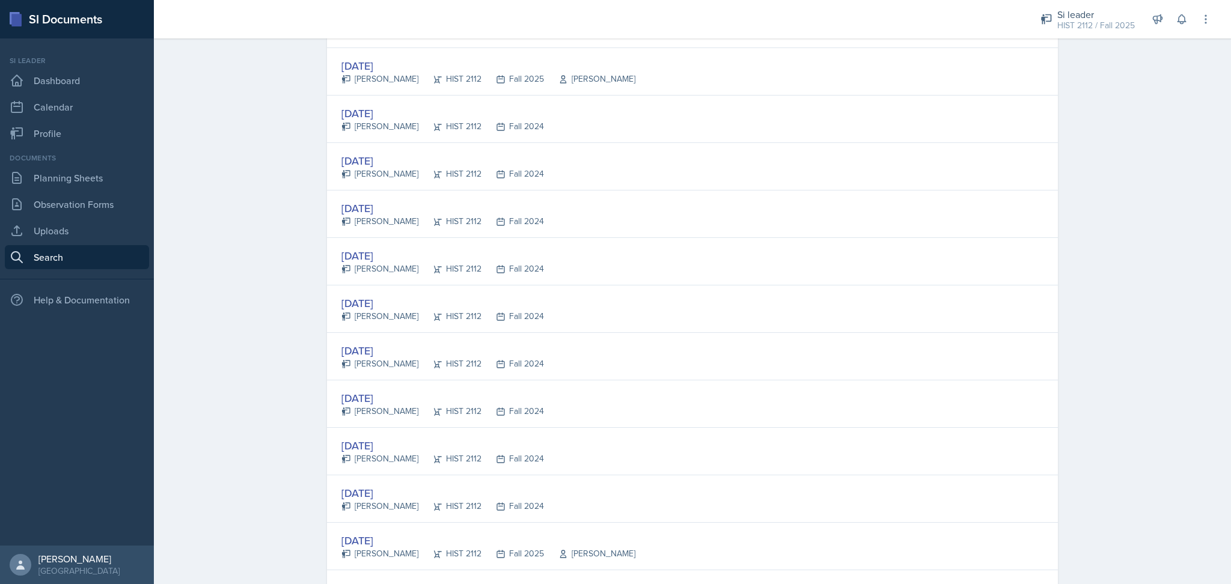
scroll to position [240, 0]
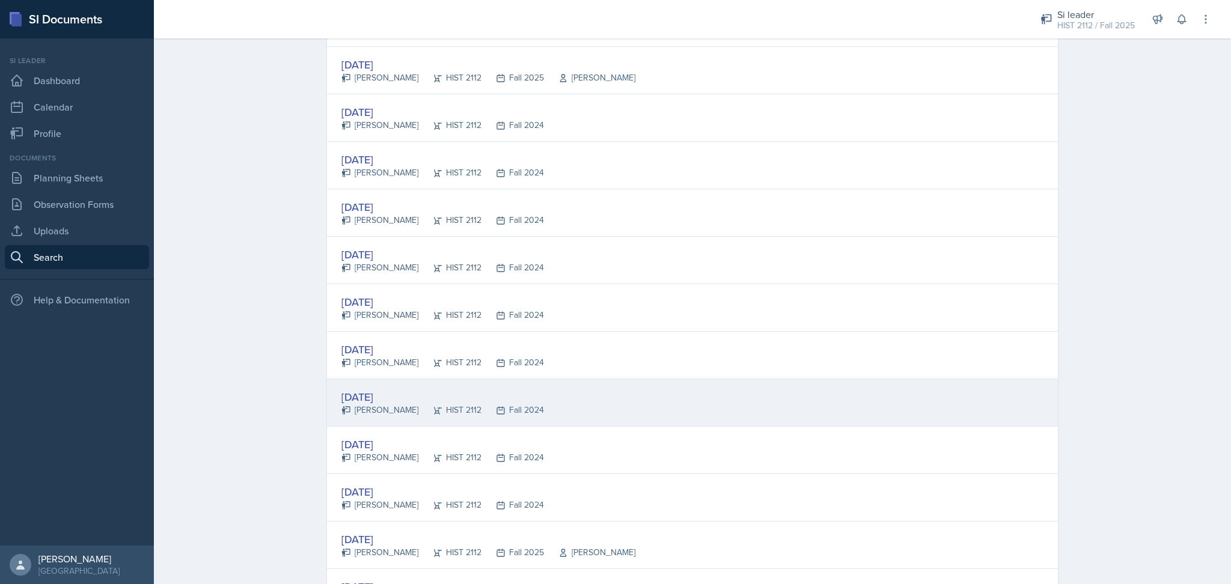
click at [773, 422] on div "[DATE] [PERSON_NAME] HIST 2112 Fall 2024" at bounding box center [692, 402] width 731 height 47
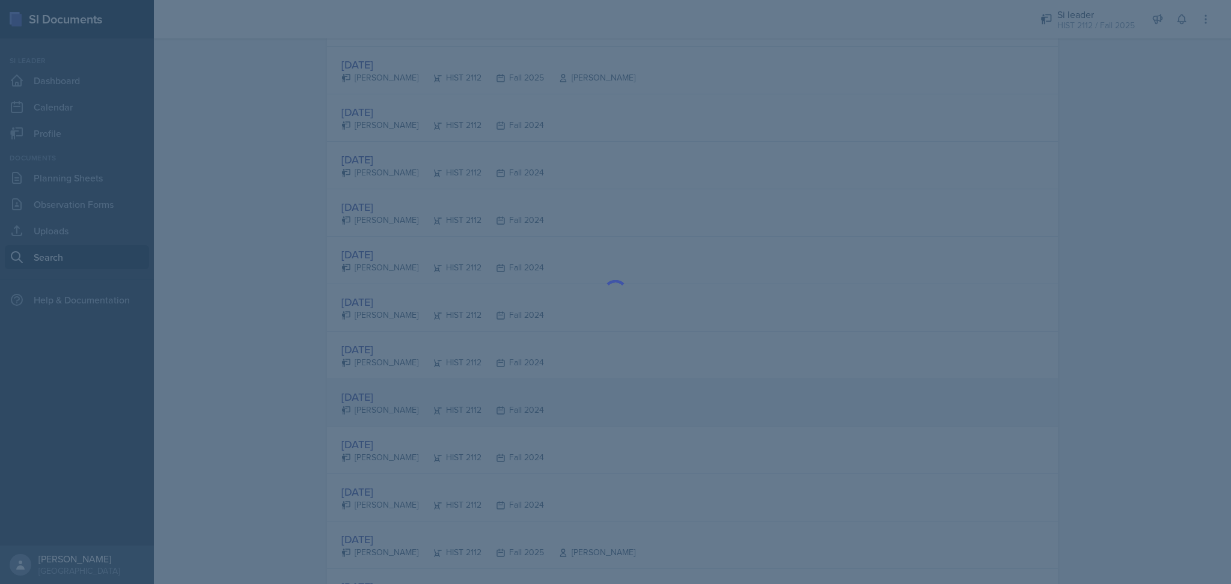
scroll to position [0, 0]
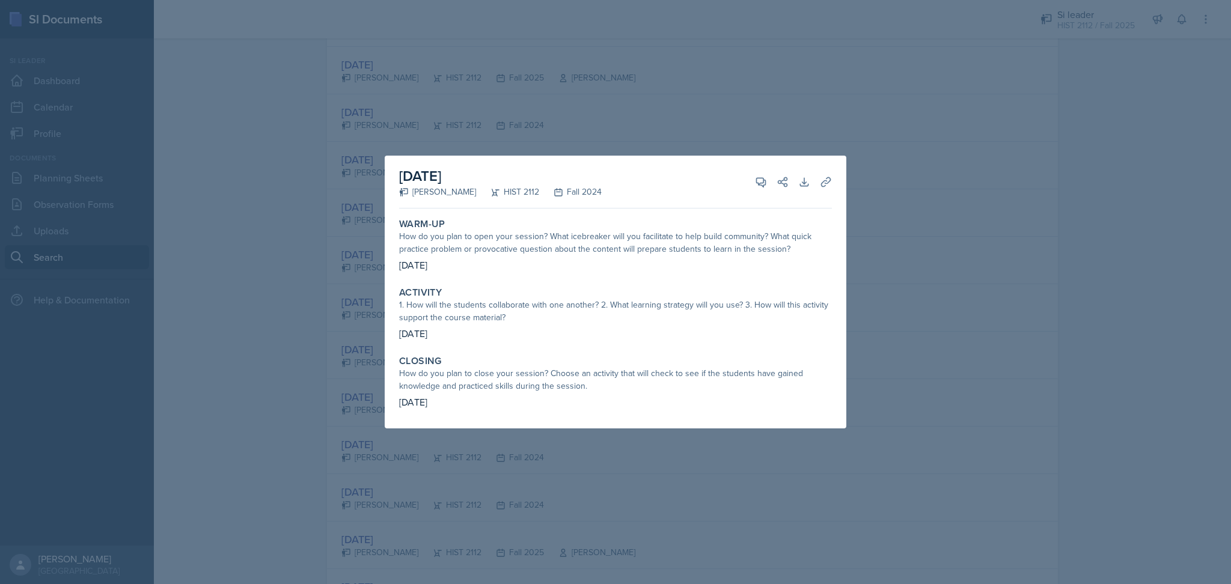
click at [937, 433] on div at bounding box center [615, 292] width 1231 height 584
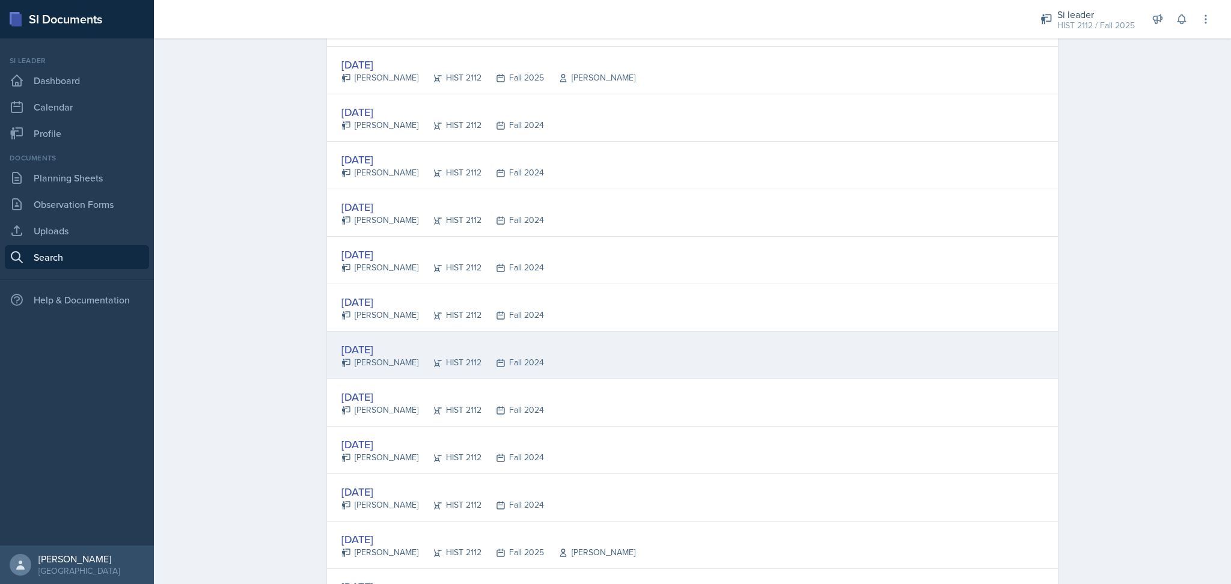
click at [785, 368] on div "[DATE] [PERSON_NAME] HIST 2112 Fall 2024" at bounding box center [692, 355] width 731 height 47
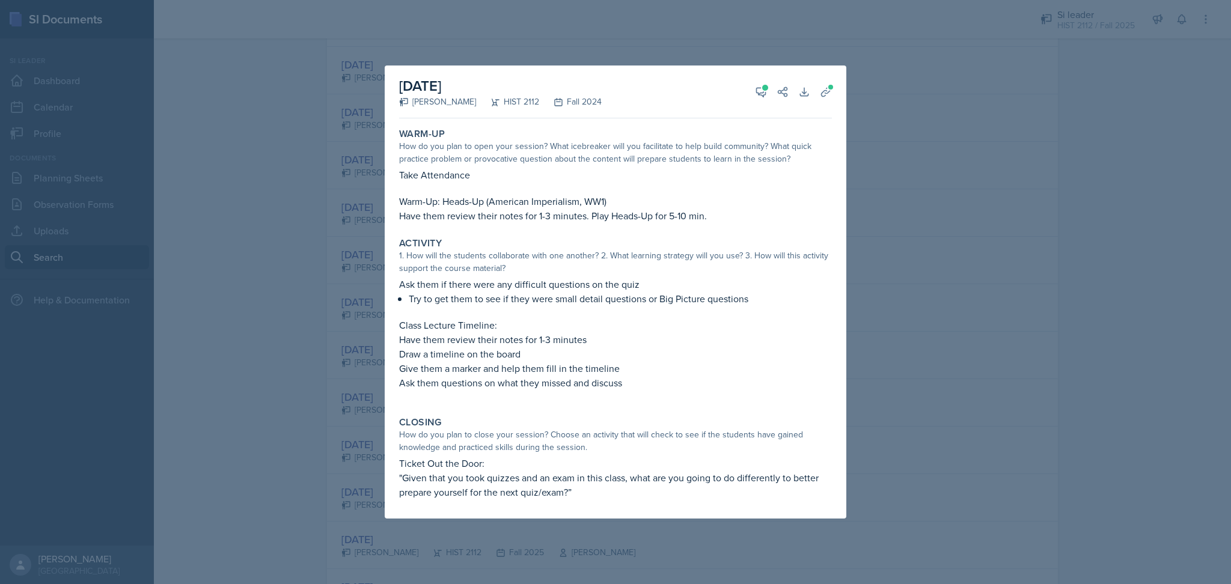
click at [960, 420] on div at bounding box center [615, 292] width 1231 height 584
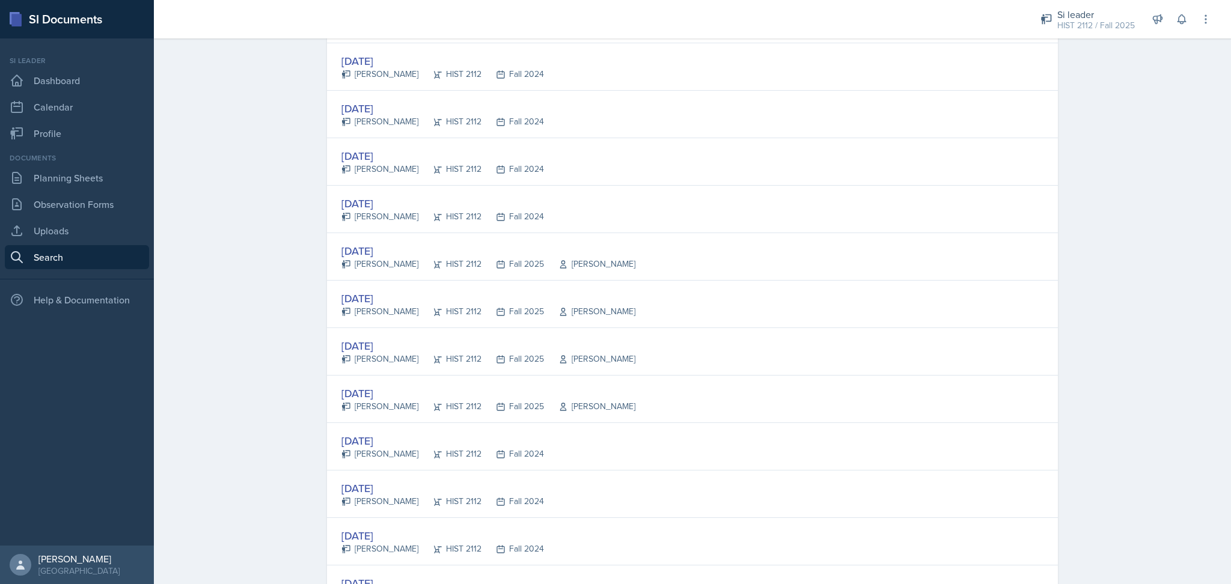
scroll to position [532, 0]
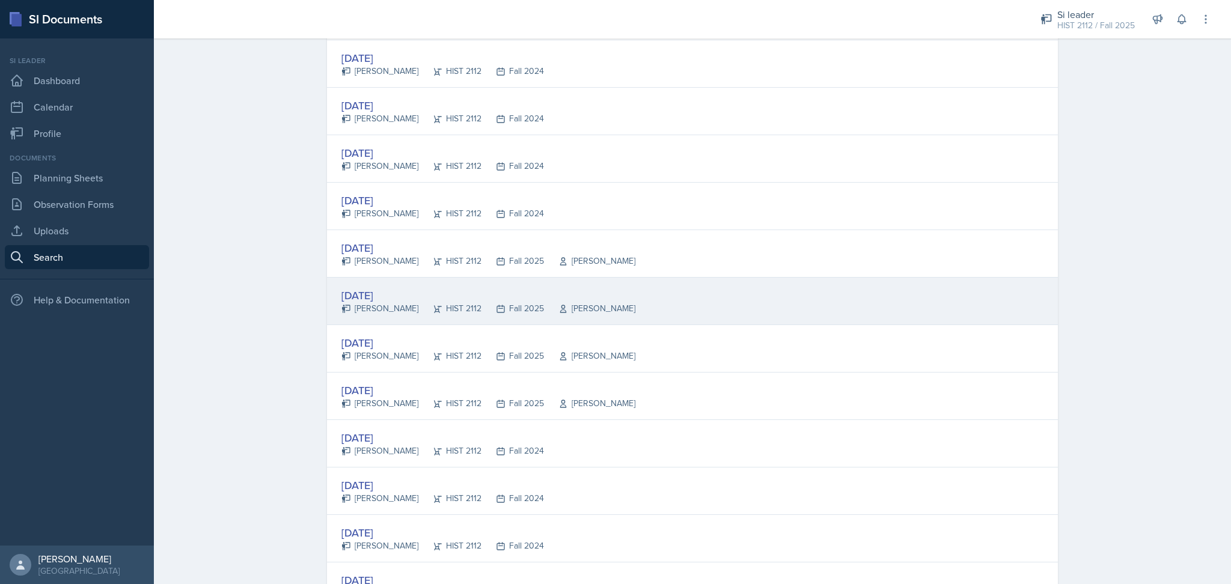
click at [796, 311] on div "[DATE] [PERSON_NAME] HIST 2112 Fall 2025 [PERSON_NAME]" at bounding box center [692, 301] width 731 height 47
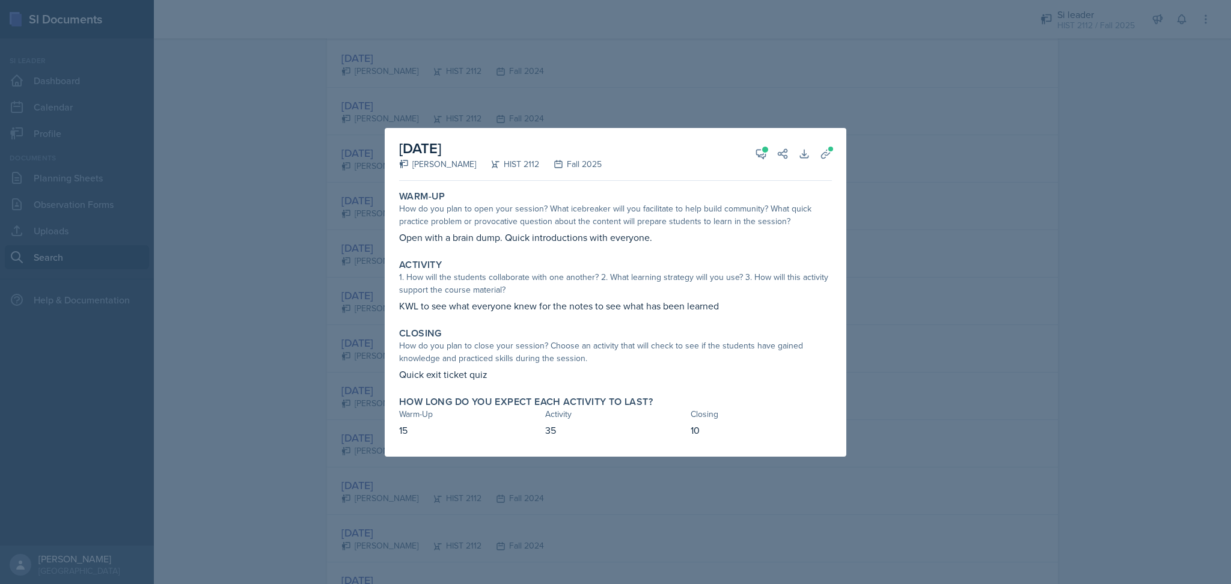
click at [934, 336] on div at bounding box center [615, 292] width 1231 height 584
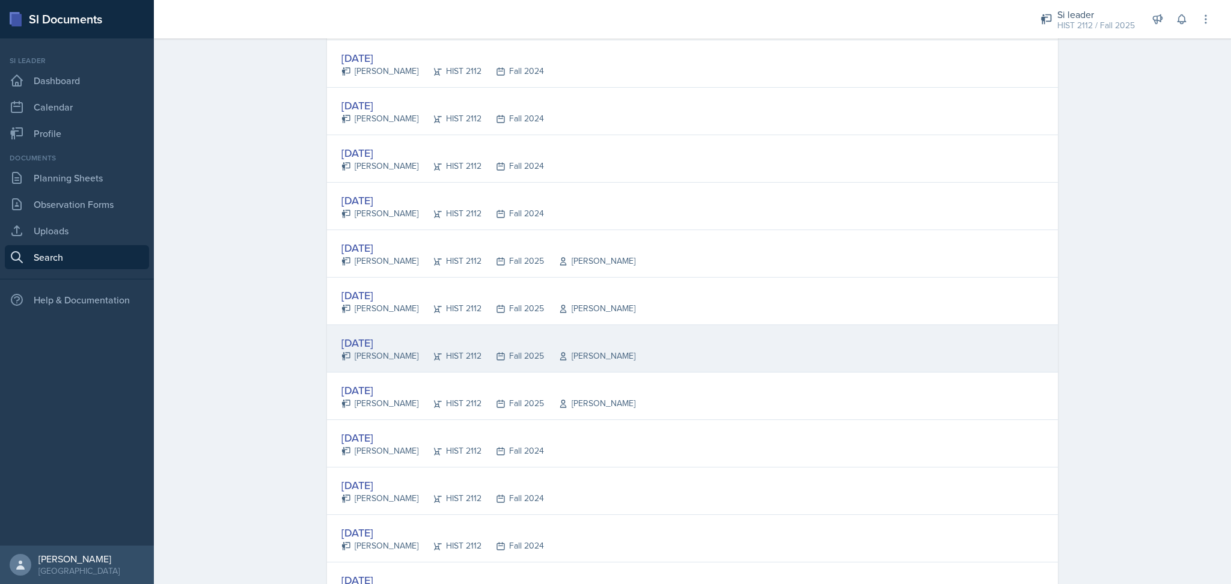
click at [742, 346] on div "[DATE] [PERSON_NAME] HIST 2112 Fall 2025 [PERSON_NAME]" at bounding box center [692, 348] width 731 height 47
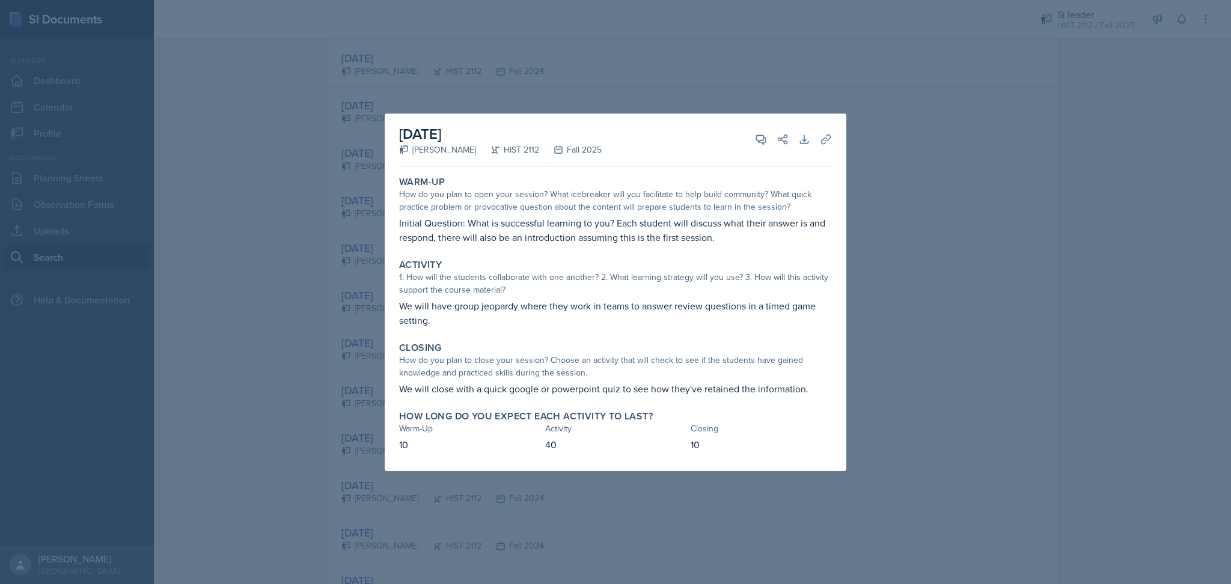
click at [878, 344] on div at bounding box center [615, 292] width 1231 height 584
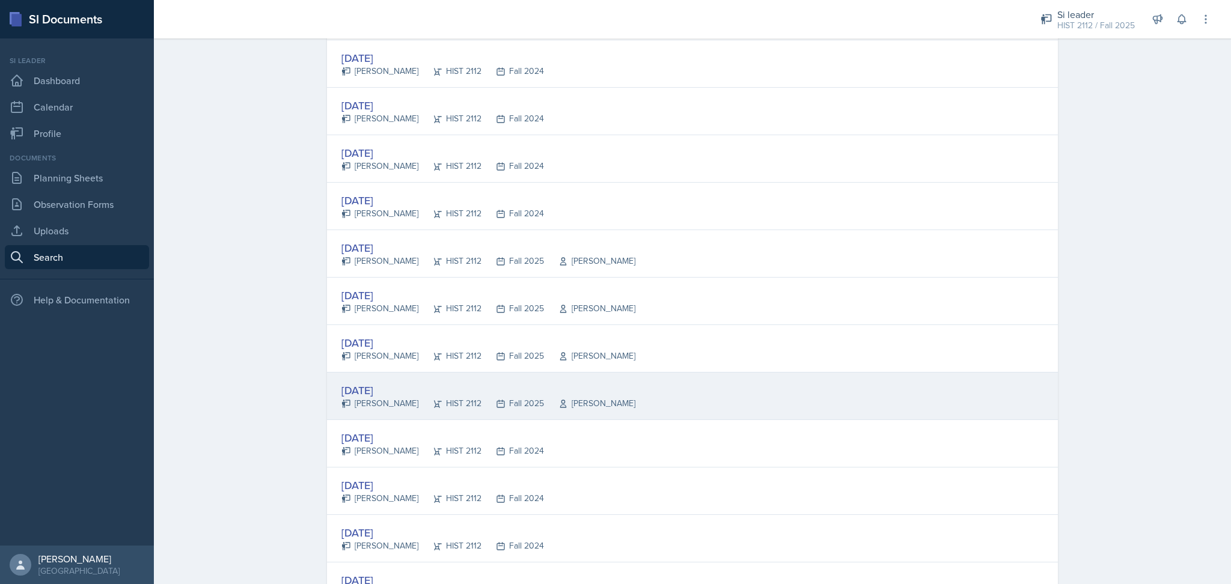
click at [668, 402] on div "[DATE] [PERSON_NAME] HIST 2112 Fall 2025 [PERSON_NAME]" at bounding box center [692, 396] width 731 height 47
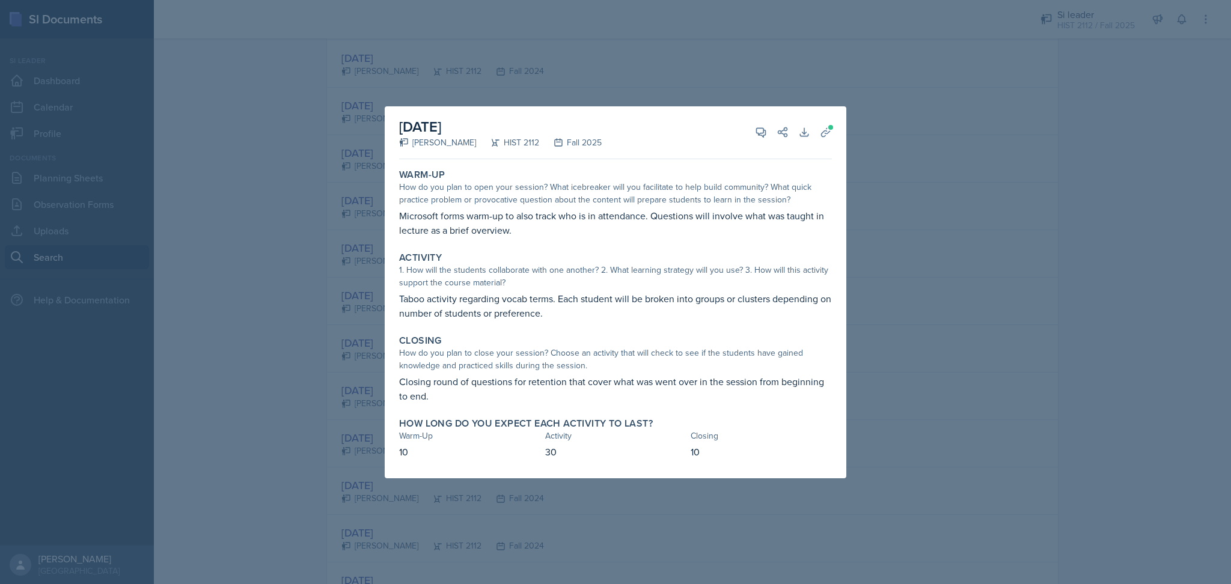
click at [898, 384] on div at bounding box center [615, 292] width 1231 height 584
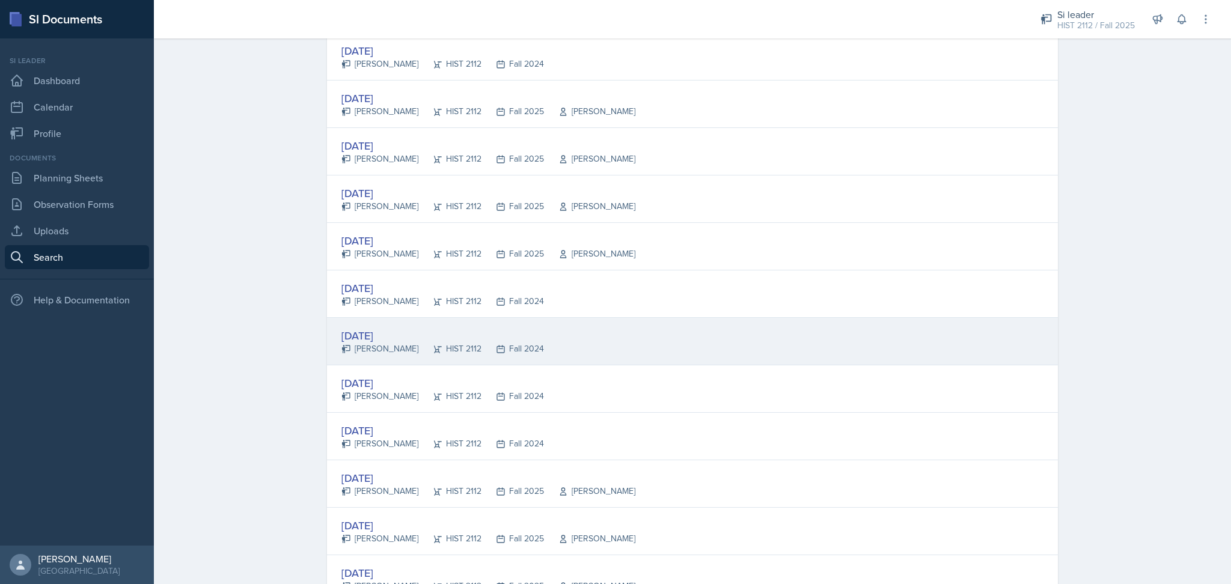
scroll to position [718, 0]
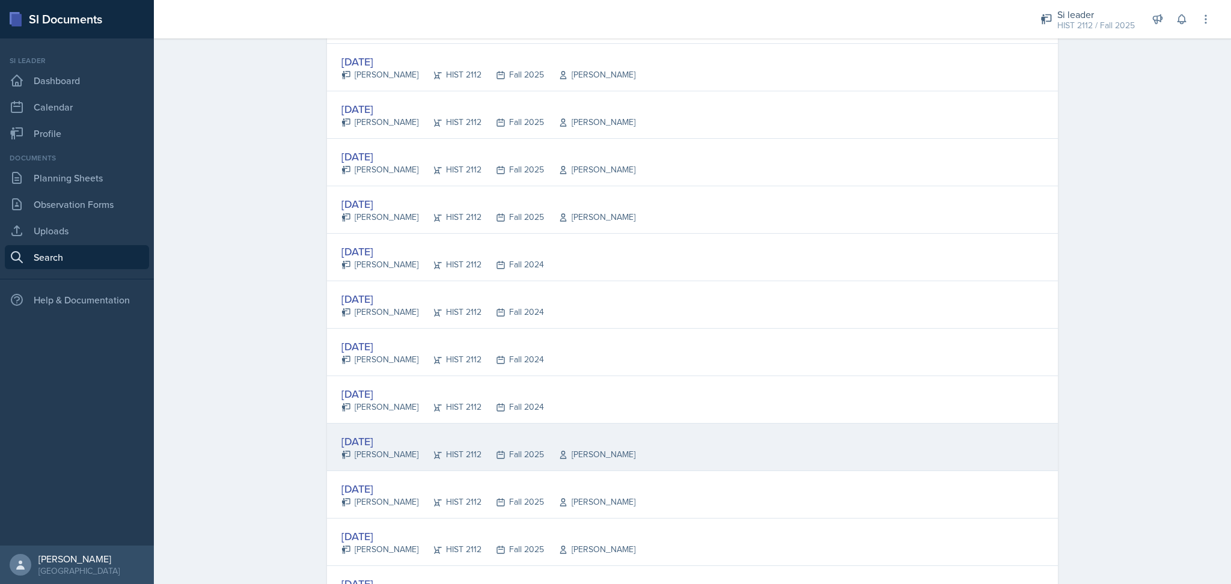
click at [751, 450] on div "[DATE] [PERSON_NAME] HIST 2112 Fall 2025 [PERSON_NAME]" at bounding box center [692, 447] width 731 height 47
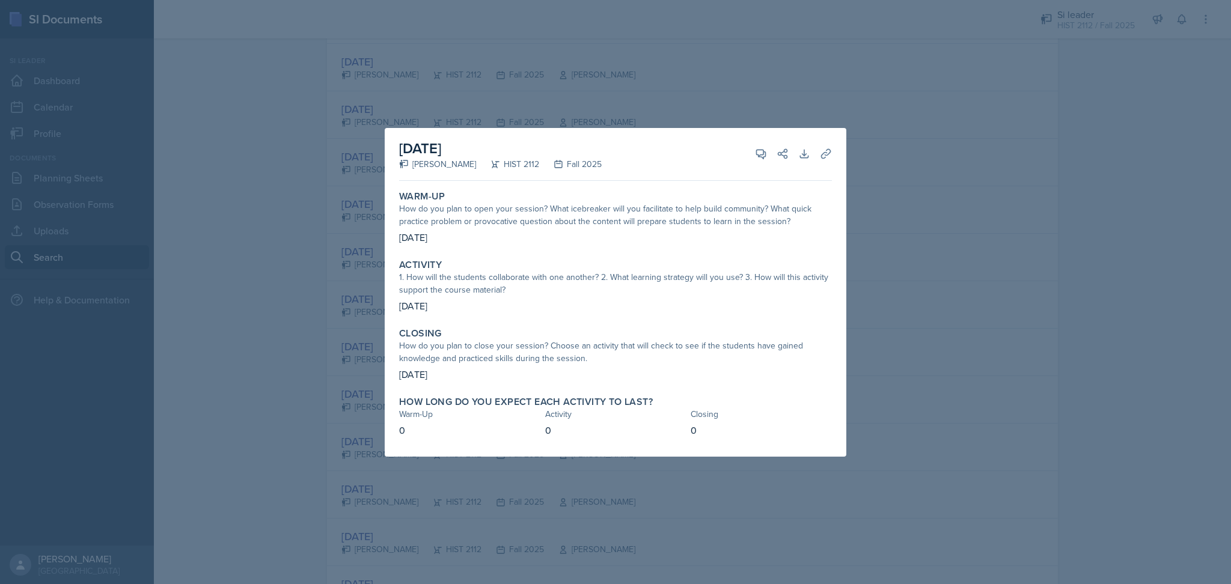
click at [934, 483] on div at bounding box center [615, 292] width 1231 height 584
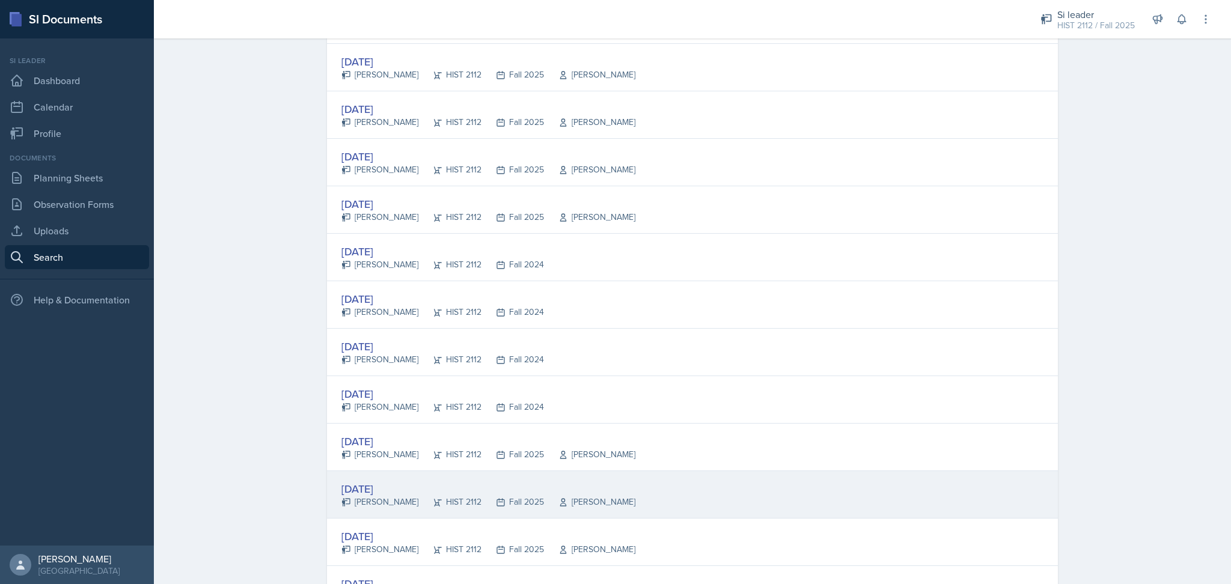
click at [762, 488] on div "[DATE] [PERSON_NAME] HIST 2112 Fall 2025 [PERSON_NAME]" at bounding box center [692, 494] width 731 height 47
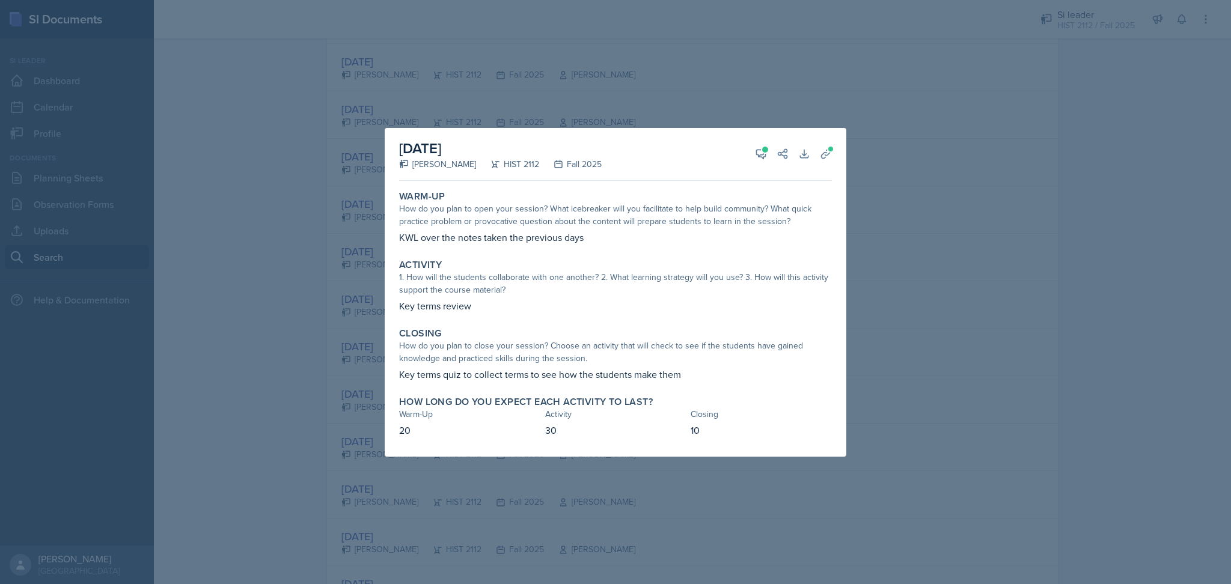
click at [969, 432] on div at bounding box center [615, 292] width 1231 height 584
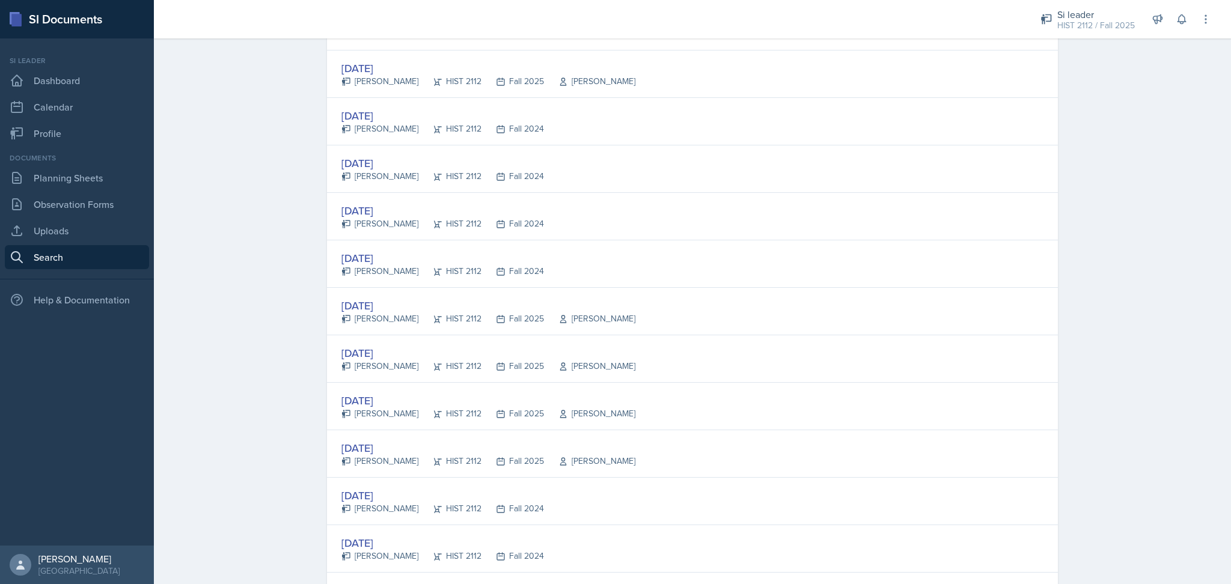
scroll to position [855, 0]
click at [99, 174] on link "Planning Sheets" at bounding box center [77, 178] width 144 height 24
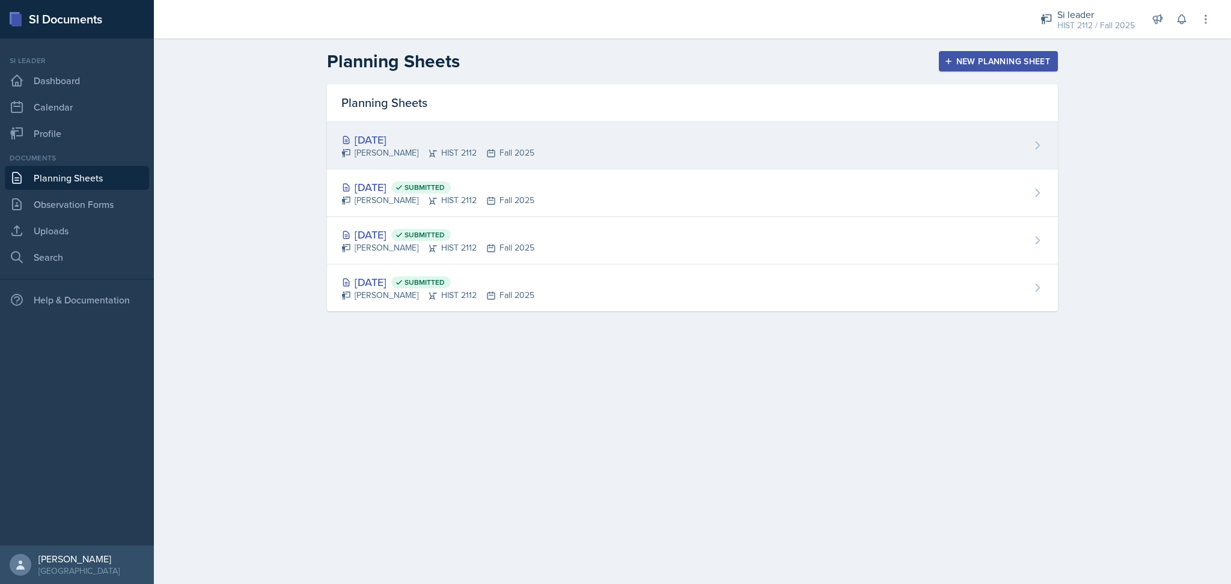
click at [571, 138] on div "[DATE] [PERSON_NAME] HIST 2112 Fall 2025" at bounding box center [692, 145] width 731 height 47
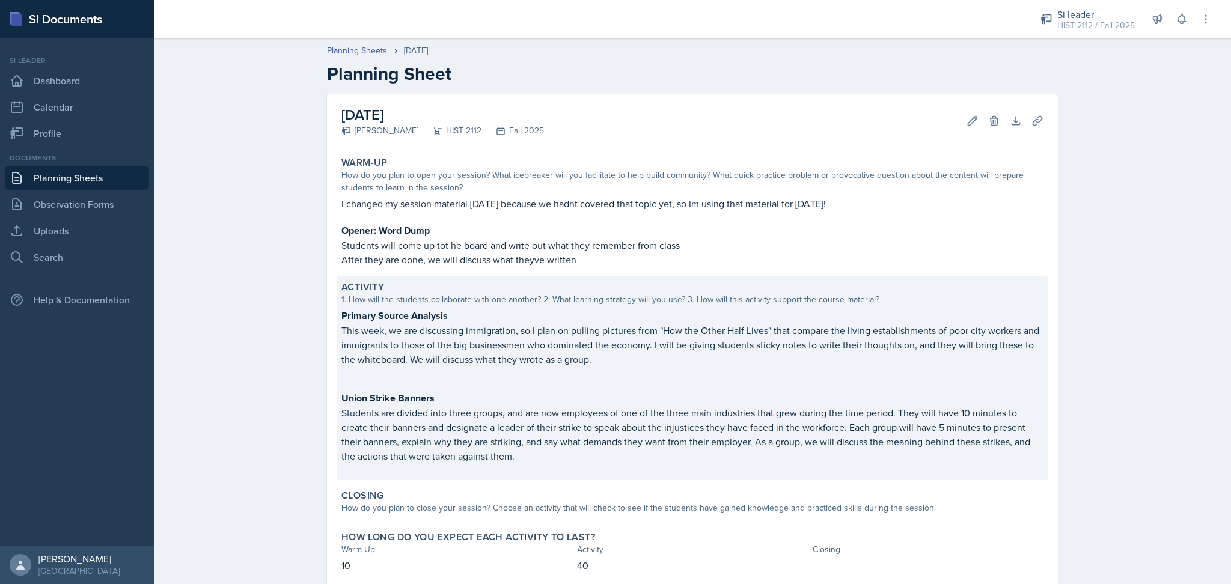
scroll to position [69, 0]
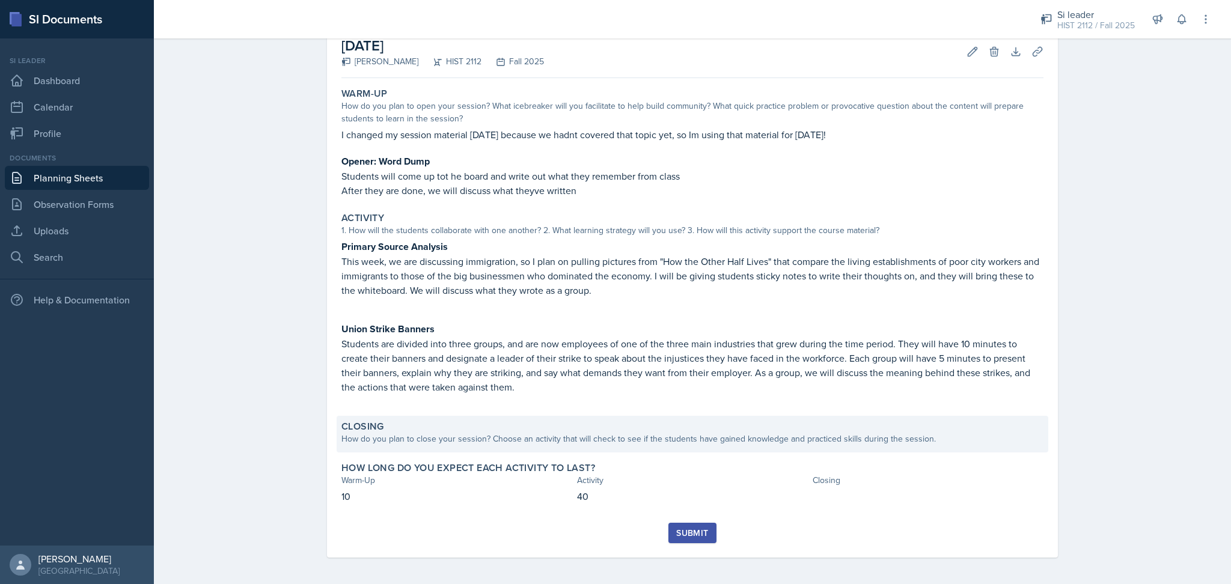
click at [593, 437] on div "How do you plan to close your session? Choose an activity that will check to se…" at bounding box center [692, 439] width 702 height 13
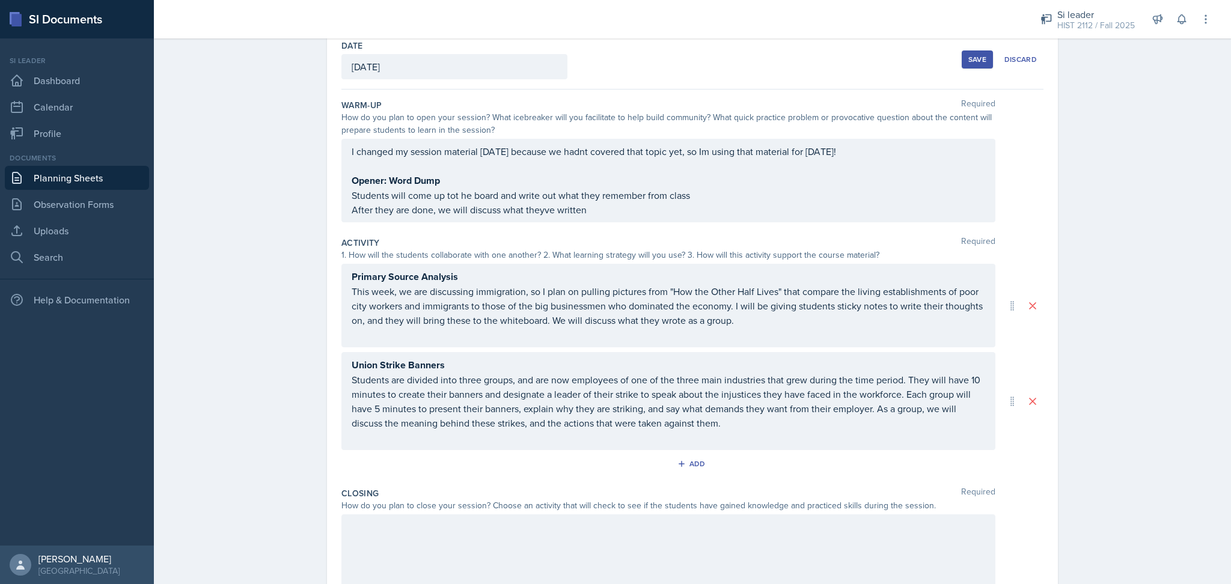
click at [570, 530] on div at bounding box center [668, 553] width 654 height 77
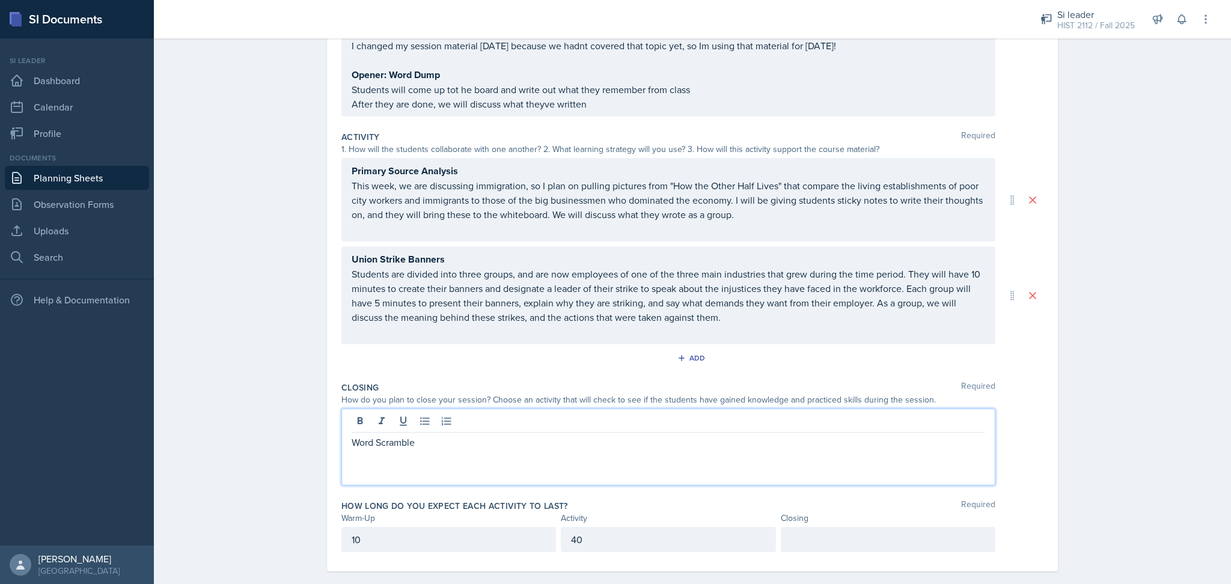
scroll to position [170, 0]
drag, startPoint x: 453, startPoint y: 446, endPoint x: 324, endPoint y: 436, distance: 129.1
click at [327, 436] on div "Date [DATE] [DATE] 27 28 29 30 31 1 2 3 4 5 6 7 8 9 10 11 12 13 14 15 16 17 18 …" at bounding box center [692, 247] width 731 height 647
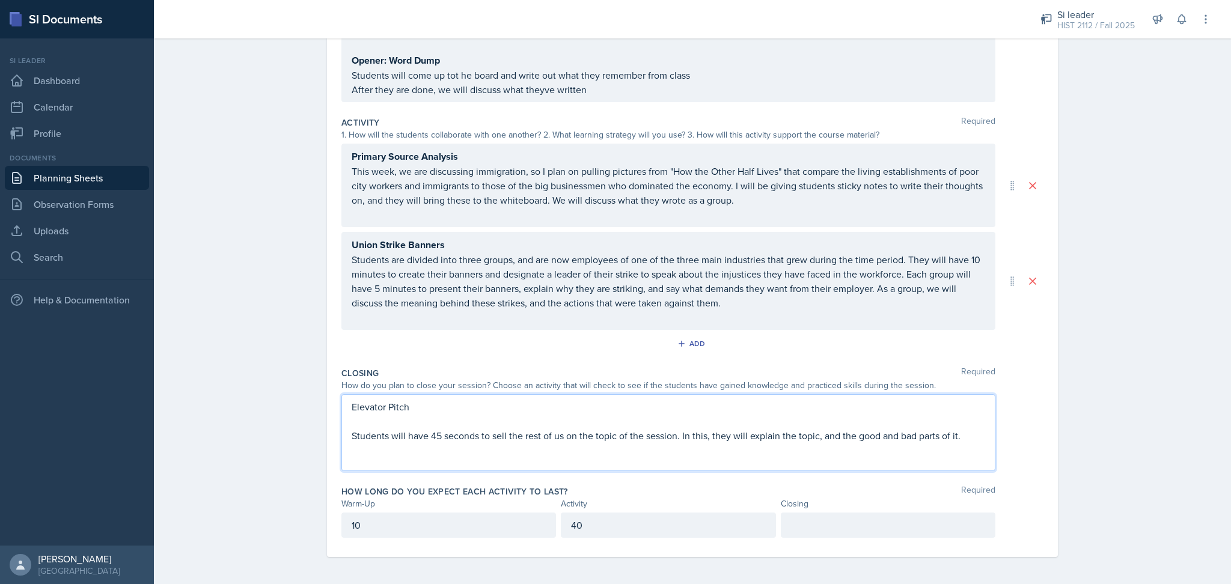
click at [813, 522] on p at bounding box center [888, 525] width 194 height 14
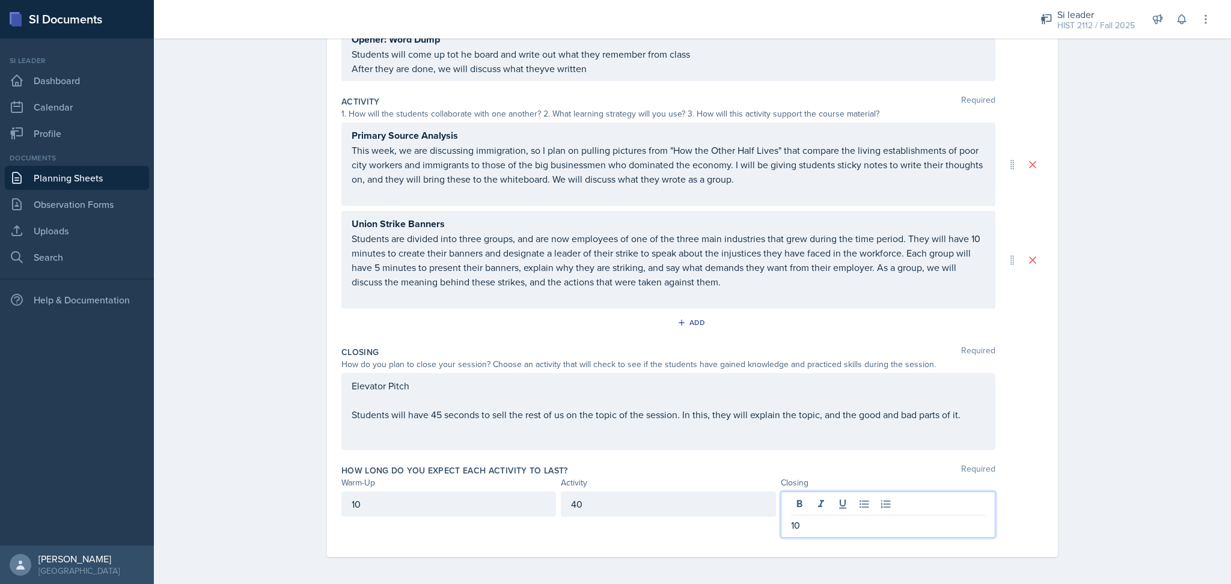
click at [1107, 515] on div "Planning Sheets [DATE] Planning Sheet Date [DATE] [DATE] 27 28 29 30 31 1 2 3 4…" at bounding box center [692, 206] width 1077 height 759
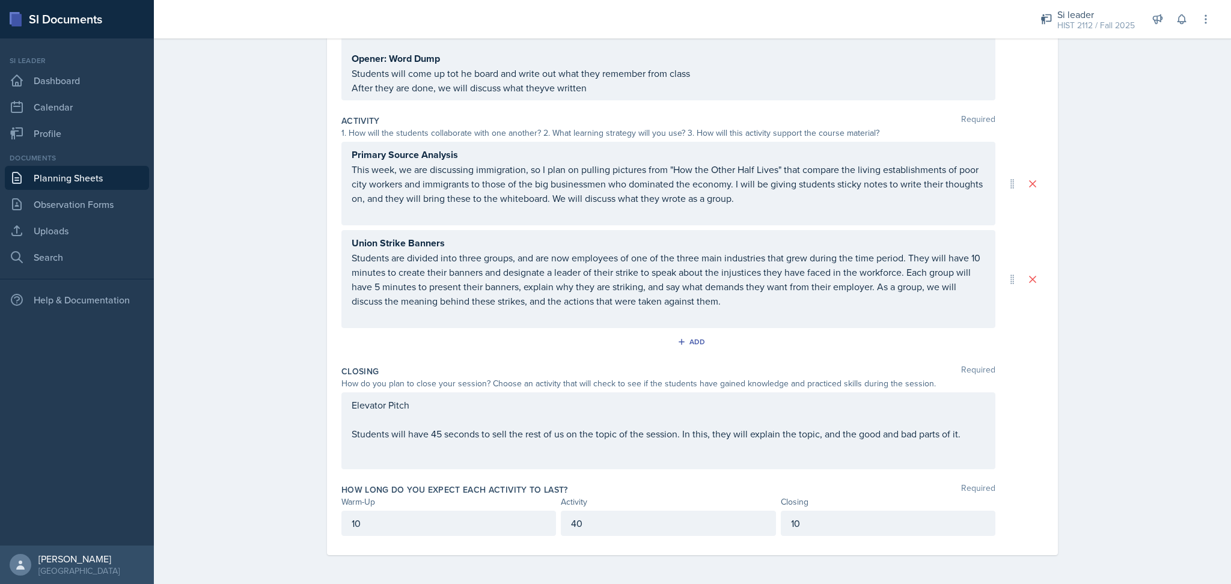
scroll to position [185, 0]
click at [353, 435] on div "Elevator Pitch Students will have 45 seconds to sell the rest of us on the topi…" at bounding box center [669, 421] width 634 height 43
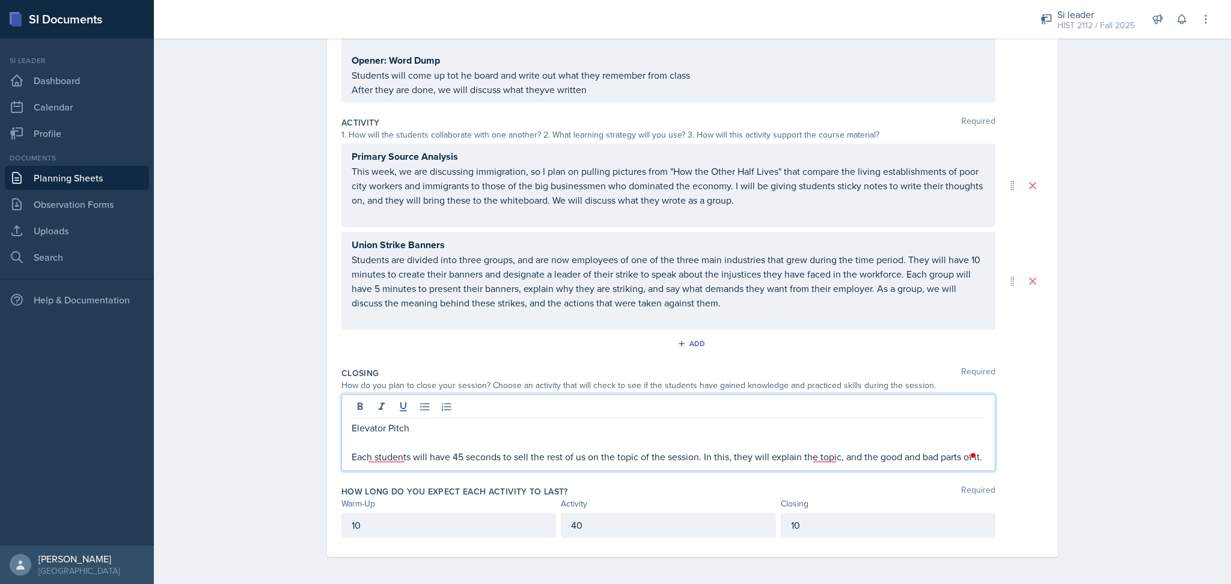
click at [611, 459] on p "Each students will have 45 seconds to sell the rest of us on the topic of the s…" at bounding box center [669, 457] width 634 height 14
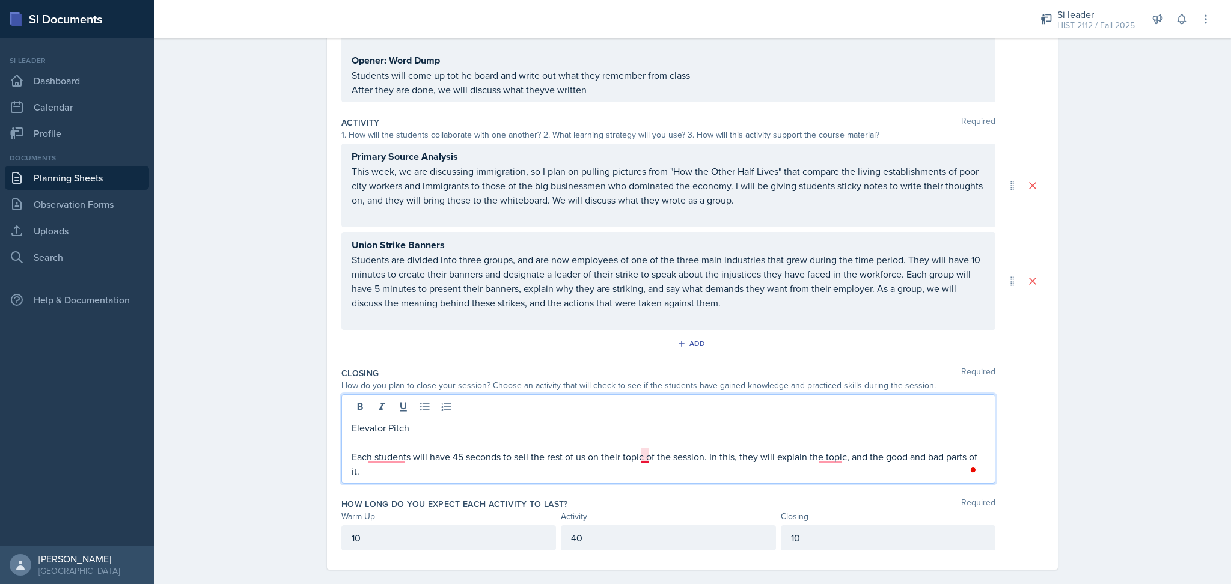
click at [646, 461] on p "Each students will have 45 seconds to sell the rest of us on their topic of the…" at bounding box center [669, 464] width 634 height 29
click at [801, 473] on p "Each students will have 45 seconds to sell the rest of us on their topic from t…" at bounding box center [669, 464] width 634 height 29
click at [425, 441] on p "To enrich screen reader interactions, please activate Accessibility in Grammarl…" at bounding box center [669, 442] width 634 height 14
click at [1070, 417] on div "Date [DATE] [DATE] 27 28 29 30 31 1 2 3 4 5 6 7 8 9 10 11 12 13 14 15 16 17 18 …" at bounding box center [693, 254] width 770 height 689
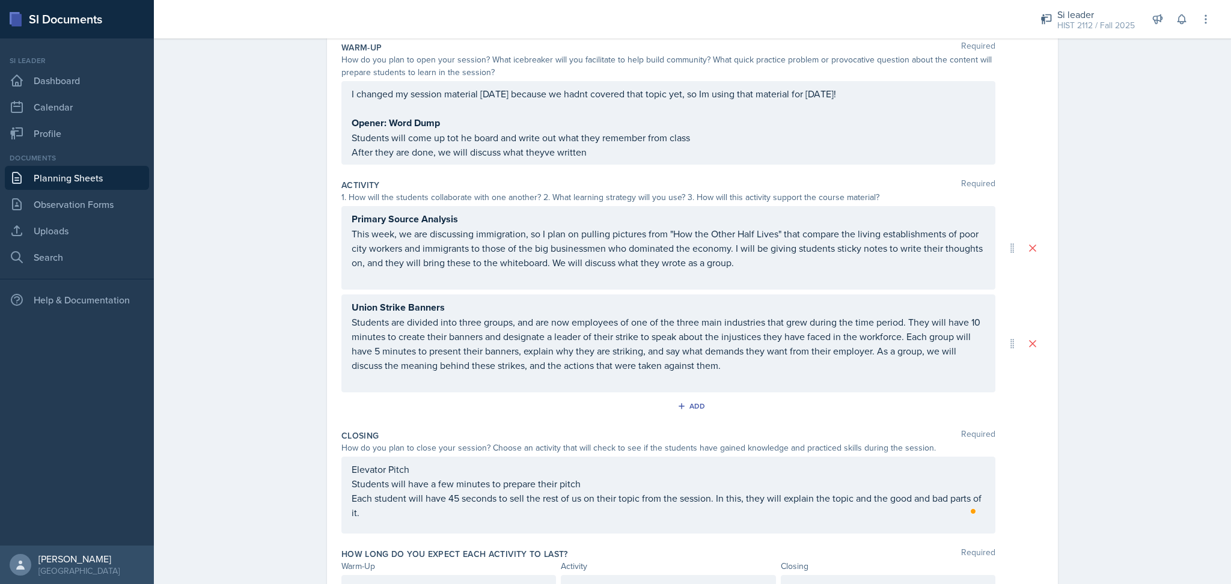
scroll to position [0, 0]
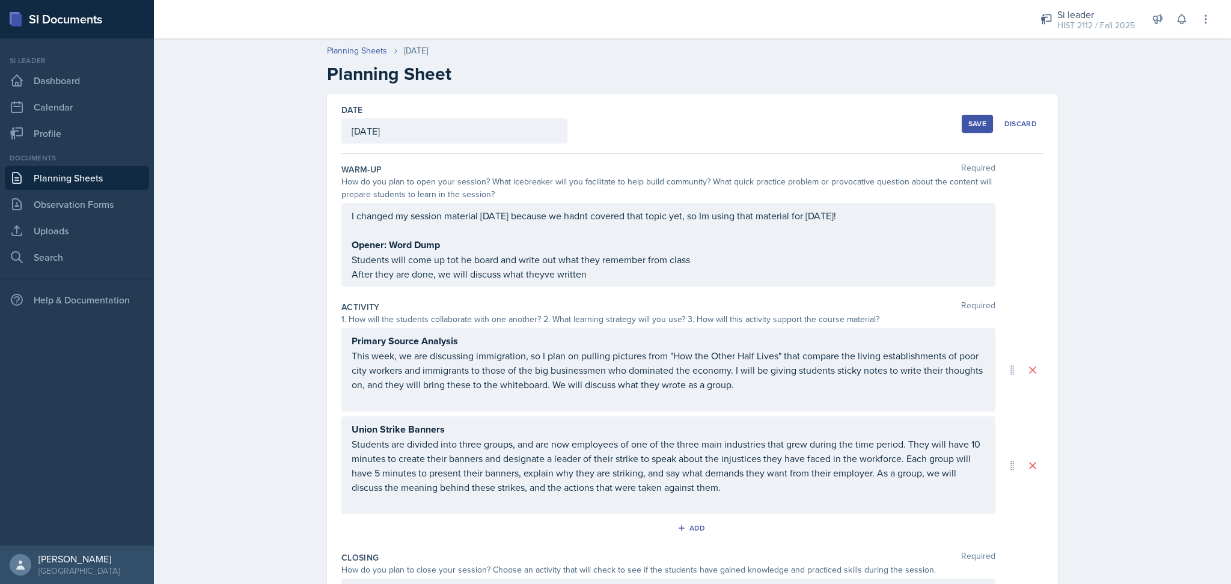
click at [978, 119] on div "Save" at bounding box center [978, 124] width 18 height 10
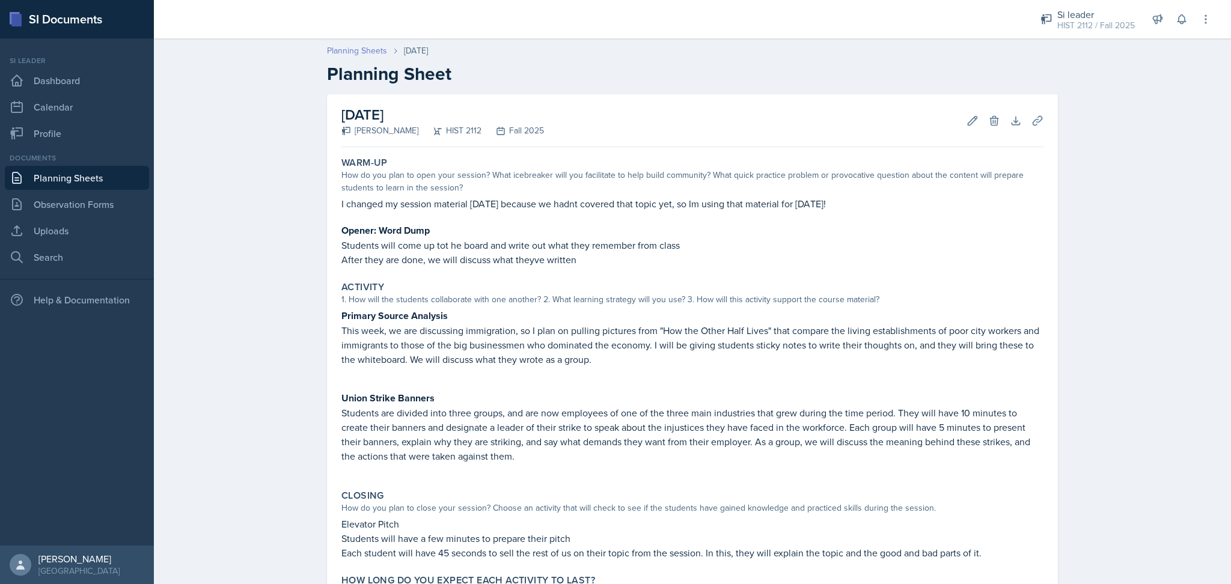
click at [338, 48] on link "Planning Sheets" at bounding box center [357, 50] width 60 height 13
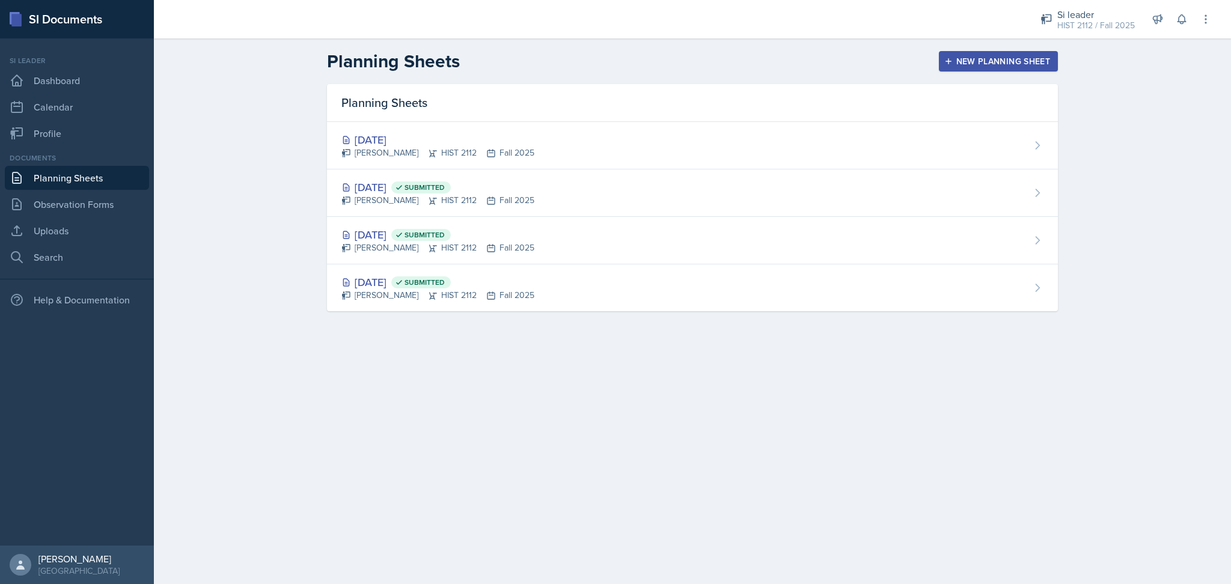
click at [1017, 61] on div "New Planning Sheet" at bounding box center [998, 62] width 103 height 10
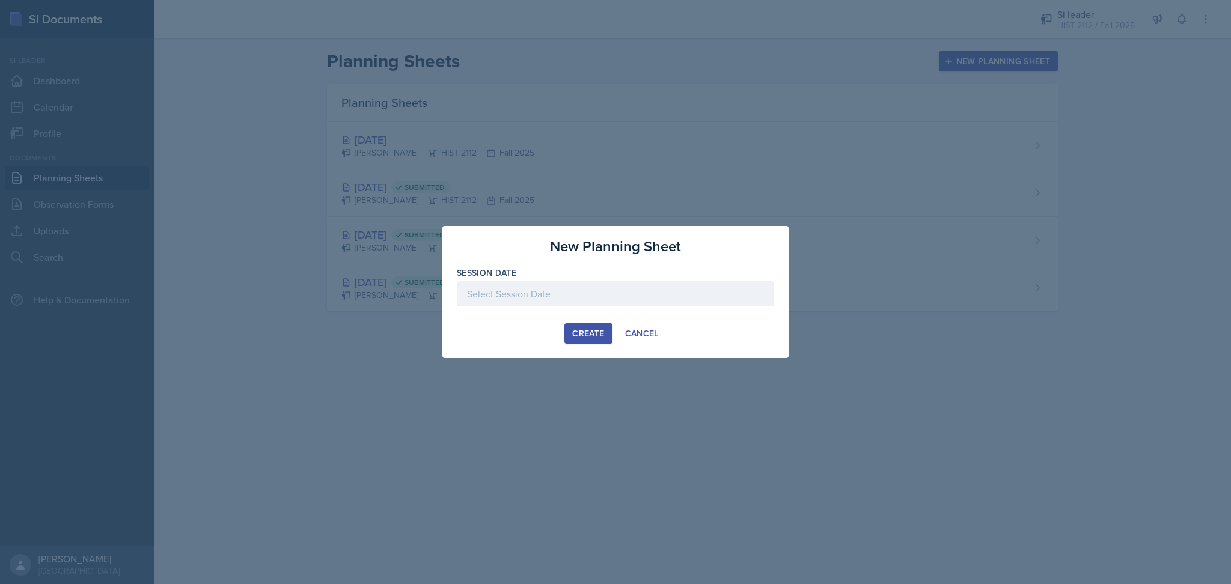
click at [623, 299] on div at bounding box center [615, 293] width 317 height 25
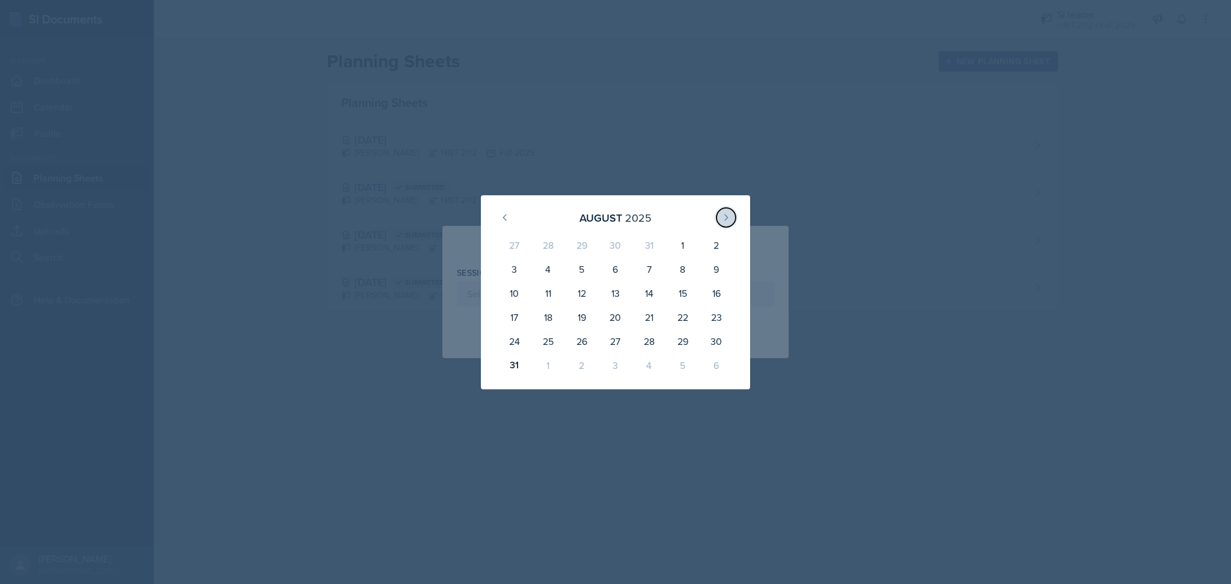
click at [730, 214] on icon at bounding box center [726, 218] width 10 height 10
click at [648, 248] on div "4" at bounding box center [649, 247] width 34 height 29
type input "[DATE]"
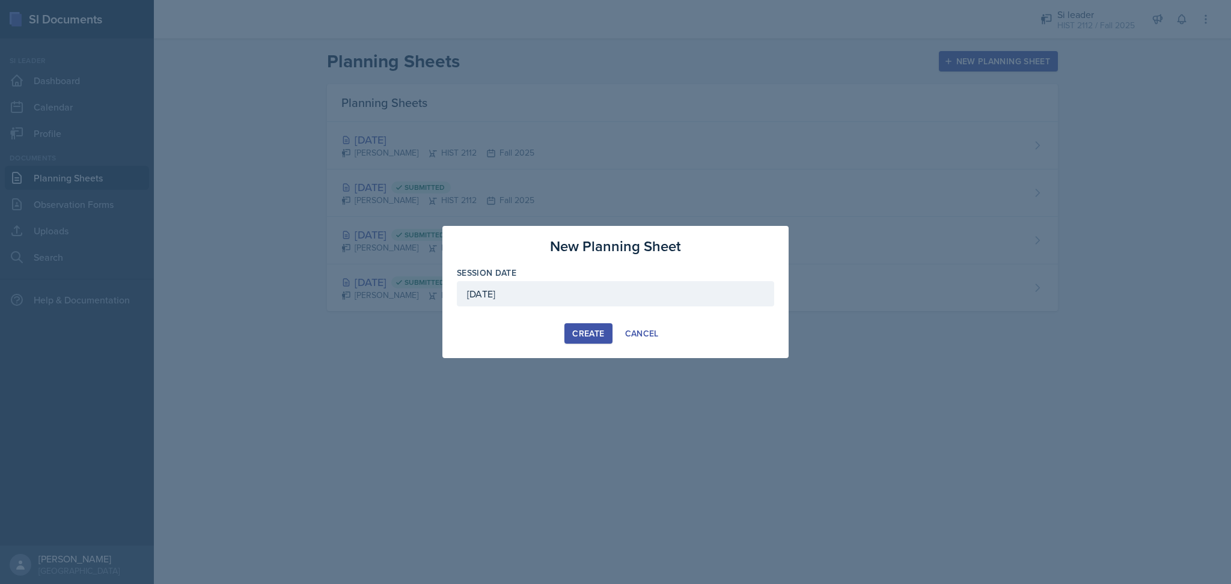
click at [587, 340] on button "Create" at bounding box center [588, 333] width 47 height 20
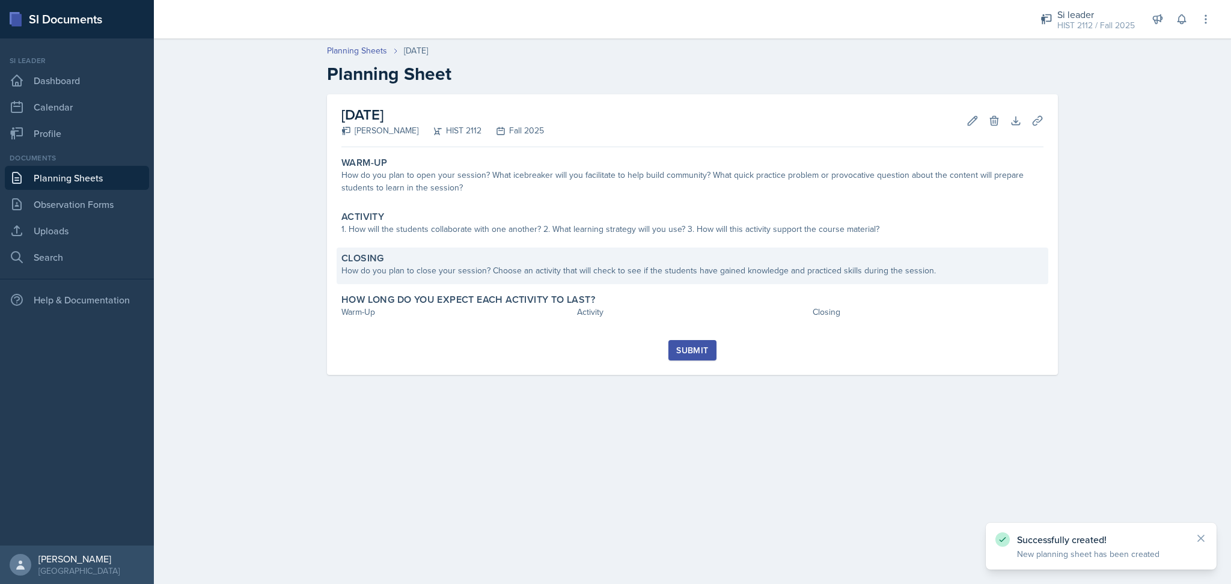
click at [543, 263] on div "Closing" at bounding box center [692, 258] width 702 height 12
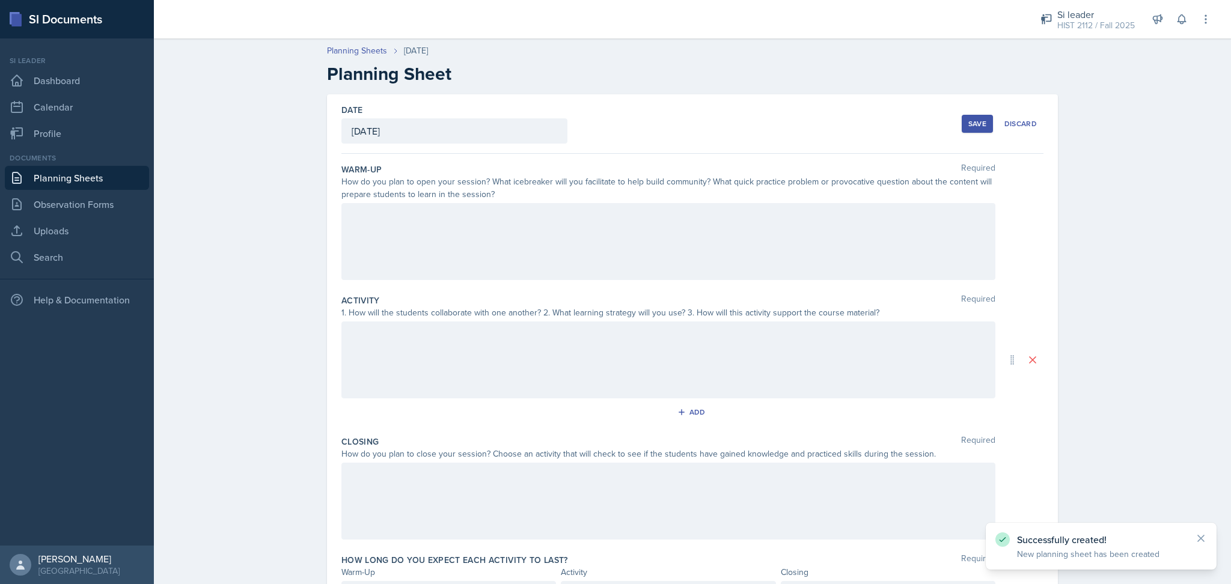
click at [408, 479] on div at bounding box center [668, 501] width 654 height 77
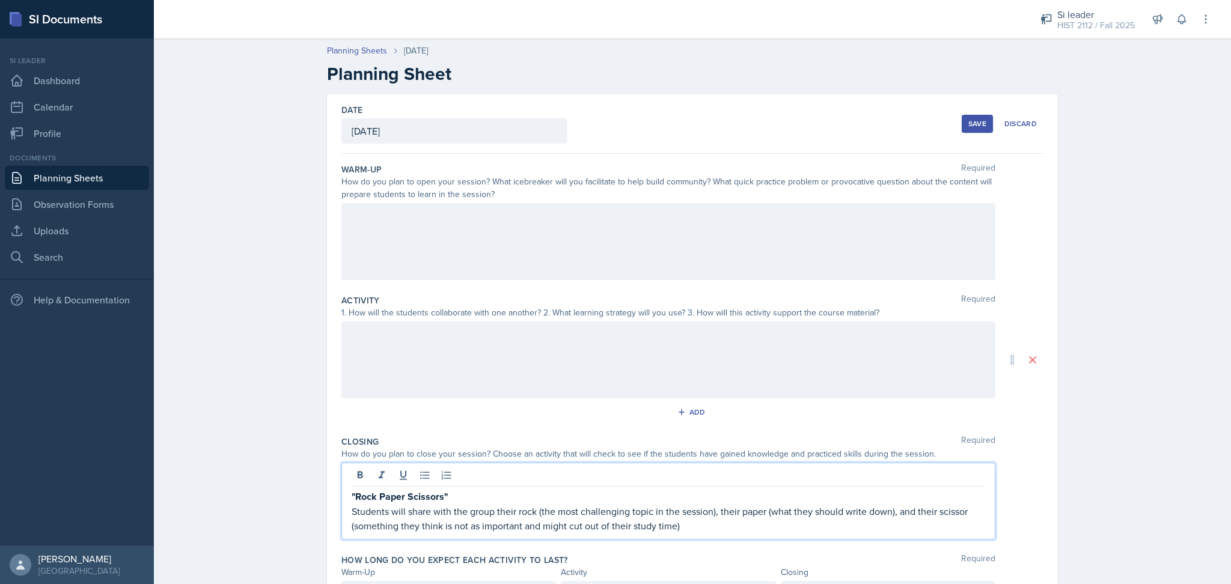
click at [626, 528] on p "Students will share with the group their rock (the most challenging topic in th…" at bounding box center [669, 518] width 634 height 29
click at [744, 525] on p "Students will share with the group their rock (the most challenging topic in th…" at bounding box center [669, 518] width 634 height 29
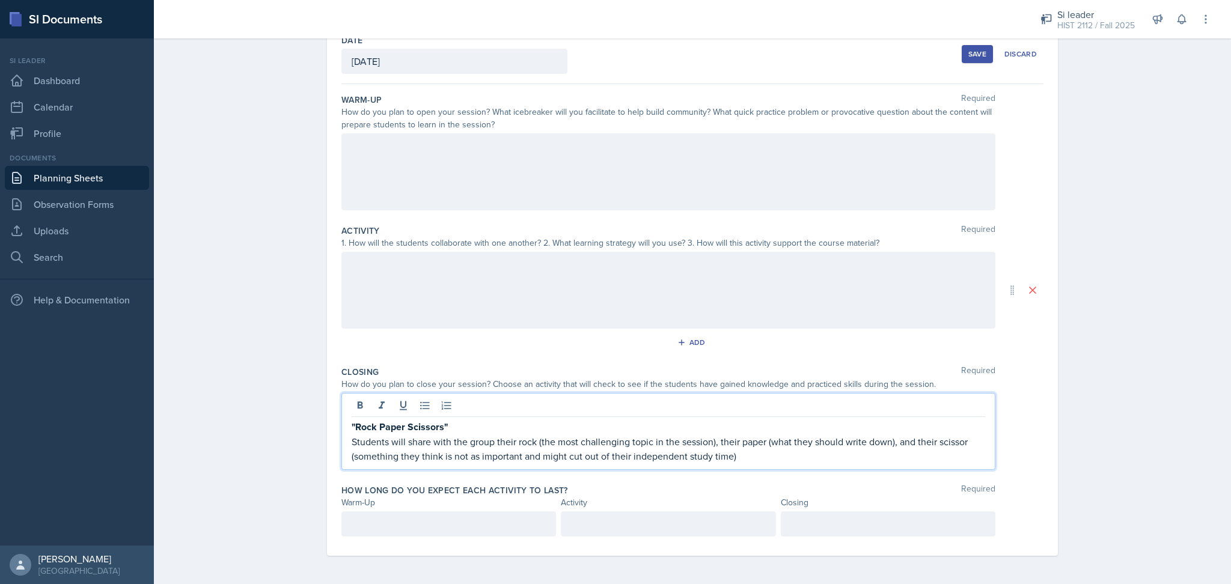
click at [819, 529] on p at bounding box center [888, 524] width 194 height 14
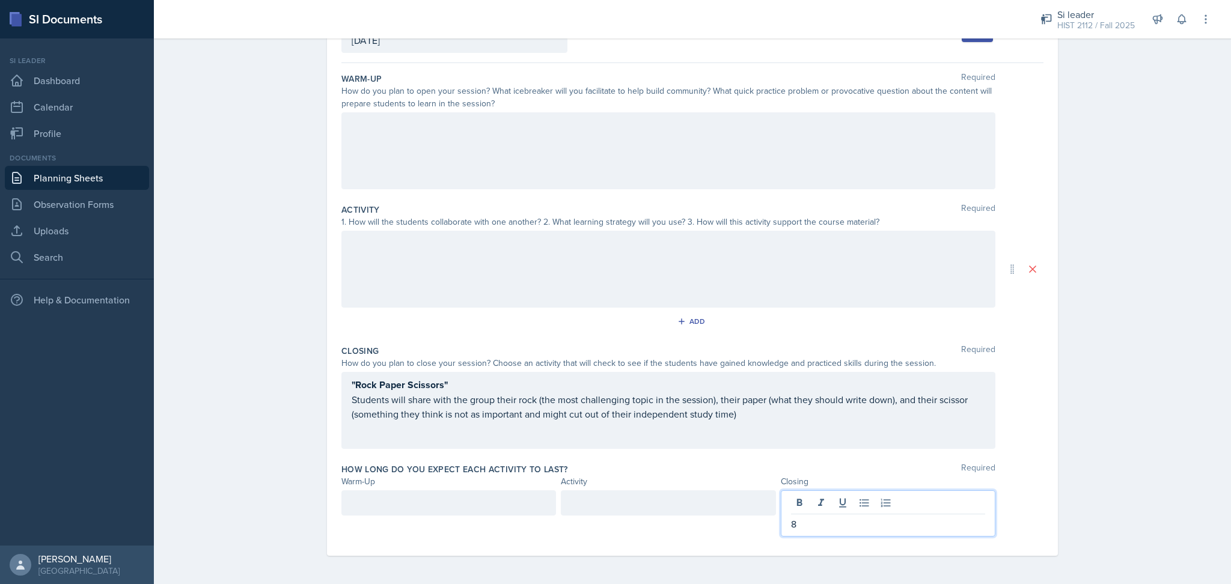
click at [1133, 453] on div "Planning Sheets [DATE] Planning Sheet Date [DATE] [DATE] 27 28 29 30 31 1 2 3 4…" at bounding box center [692, 263] width 1077 height 643
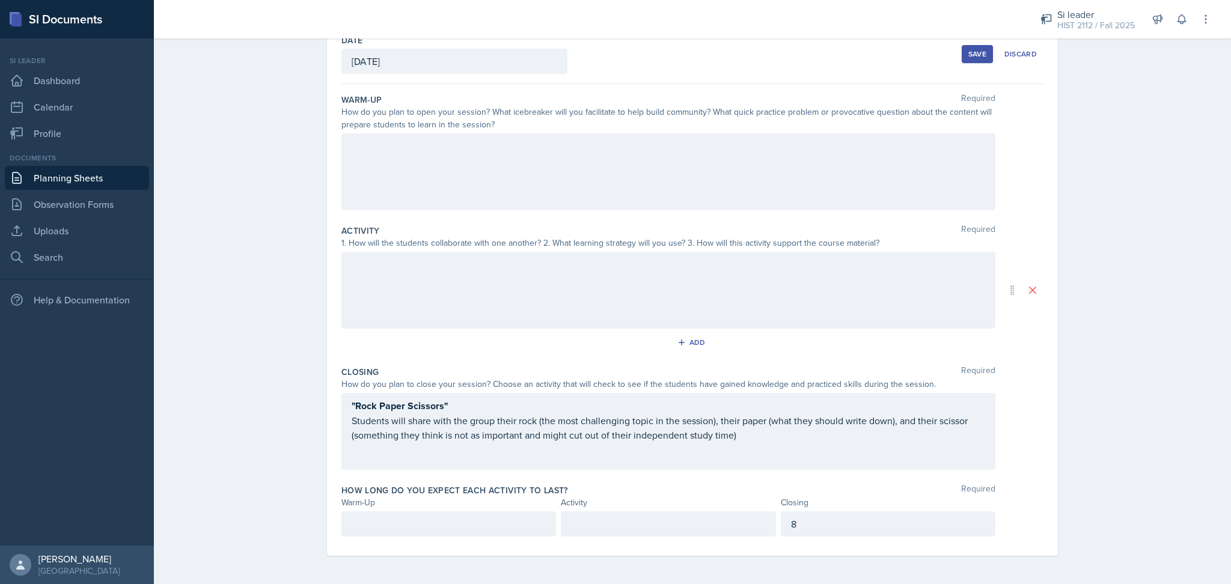
click at [464, 529] on p at bounding box center [449, 524] width 194 height 14
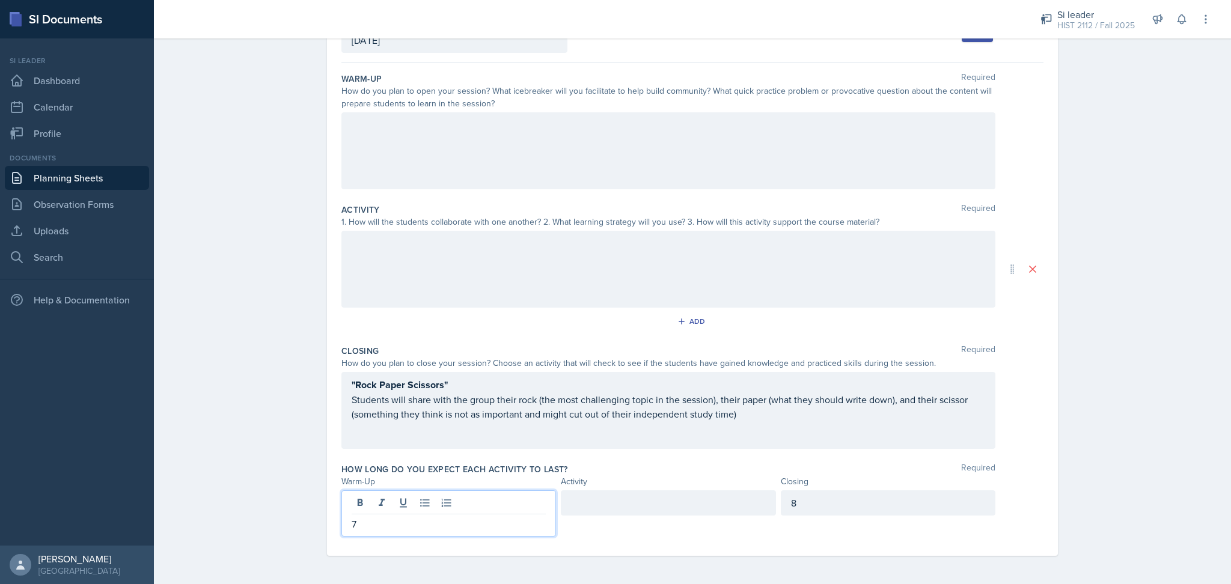
click at [595, 495] on div at bounding box center [668, 503] width 215 height 25
click at [1185, 345] on div "Planning Sheets [DATE] Planning Sheet Date [DATE] [DATE] 27 28 29 30 31 1 2 3 4…" at bounding box center [692, 263] width 1077 height 643
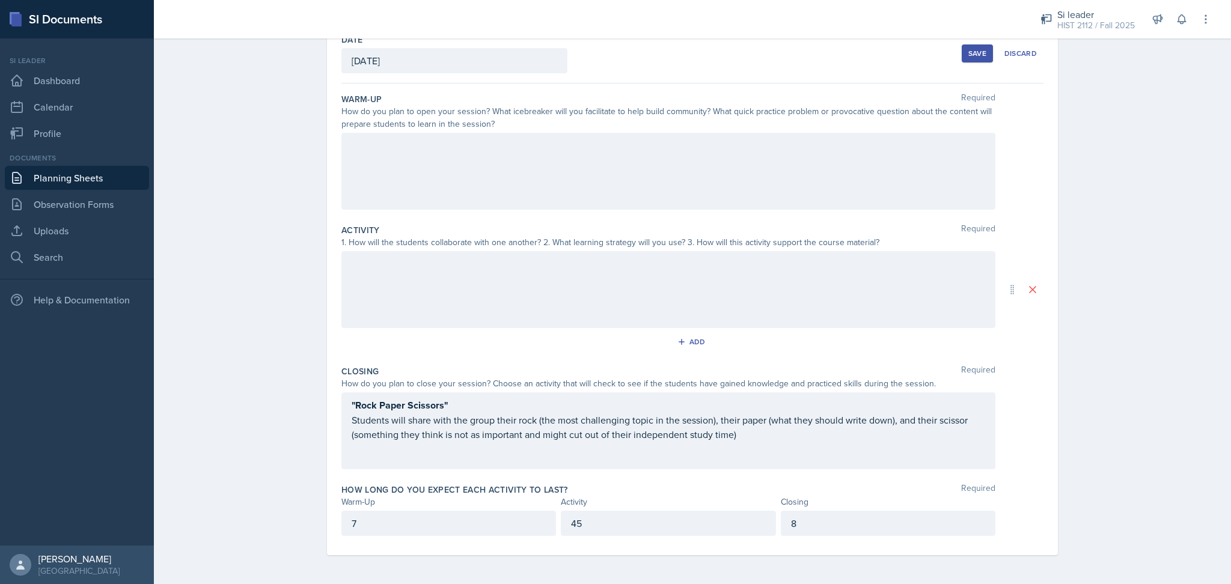
scroll to position [70, 0]
click at [698, 349] on button "Add" at bounding box center [692, 343] width 39 height 18
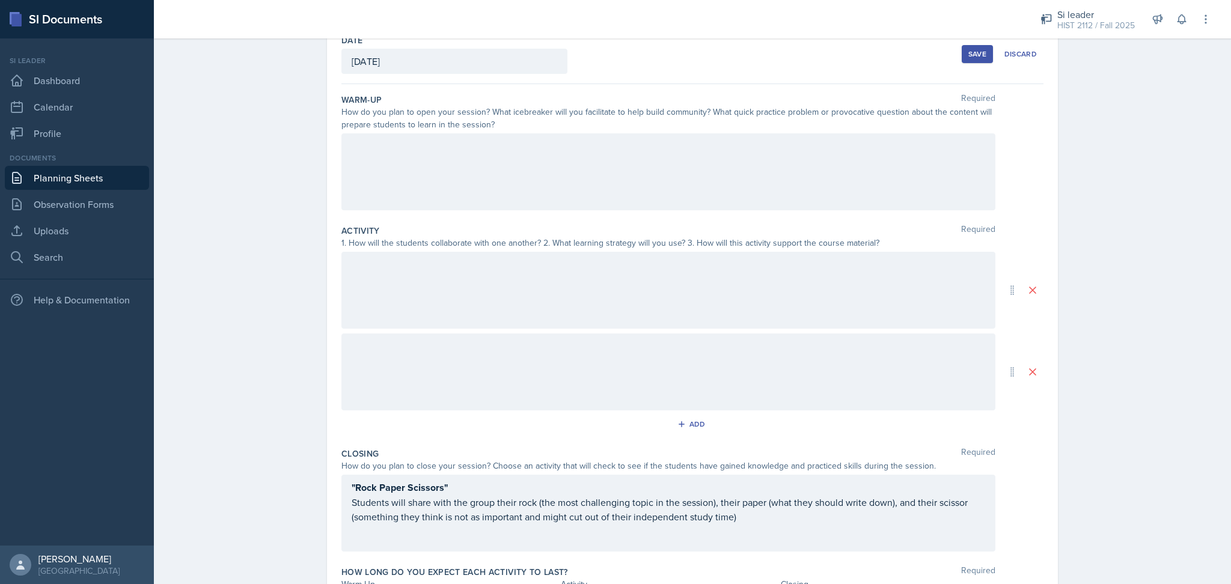
click at [447, 155] on div at bounding box center [668, 171] width 654 height 77
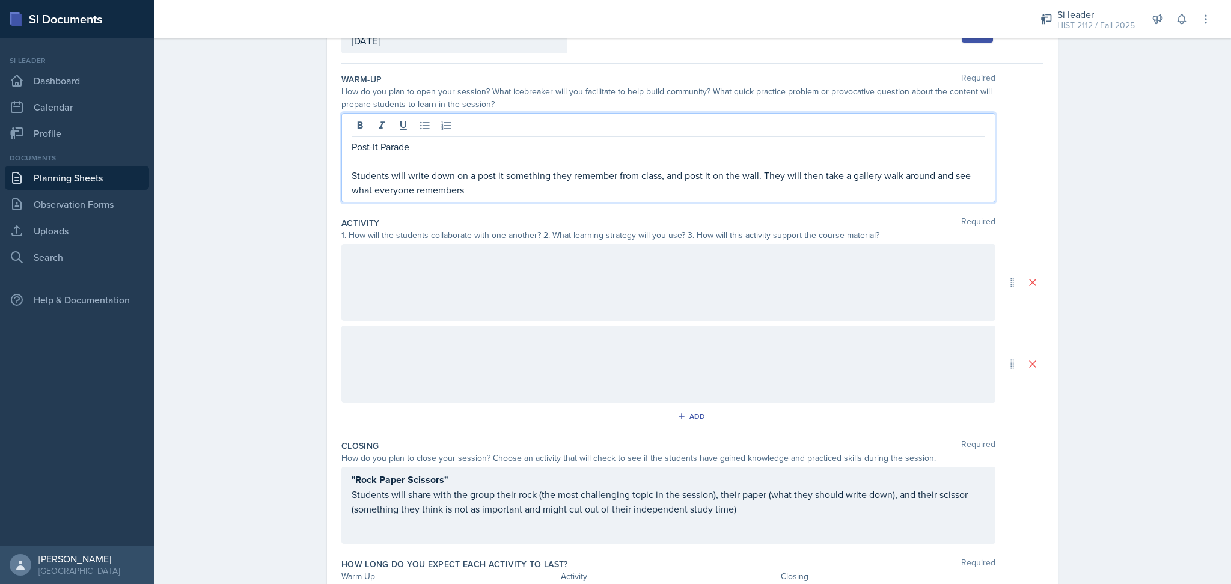
scroll to position [165, 0]
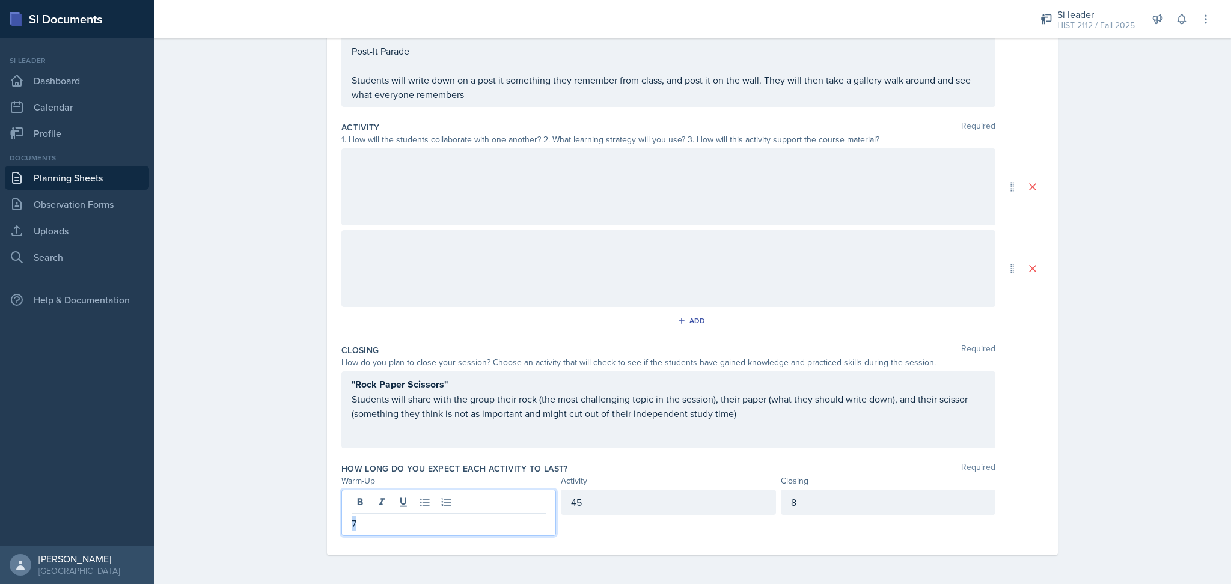
drag, startPoint x: 462, startPoint y: 527, endPoint x: 244, endPoint y: 513, distance: 218.7
click at [244, 513] on div "Planning Sheets [DATE] Planning Sheet Date [DATE] [DATE] 27 28 29 30 31 1 2 3 4…" at bounding box center [692, 216] width 1077 height 738
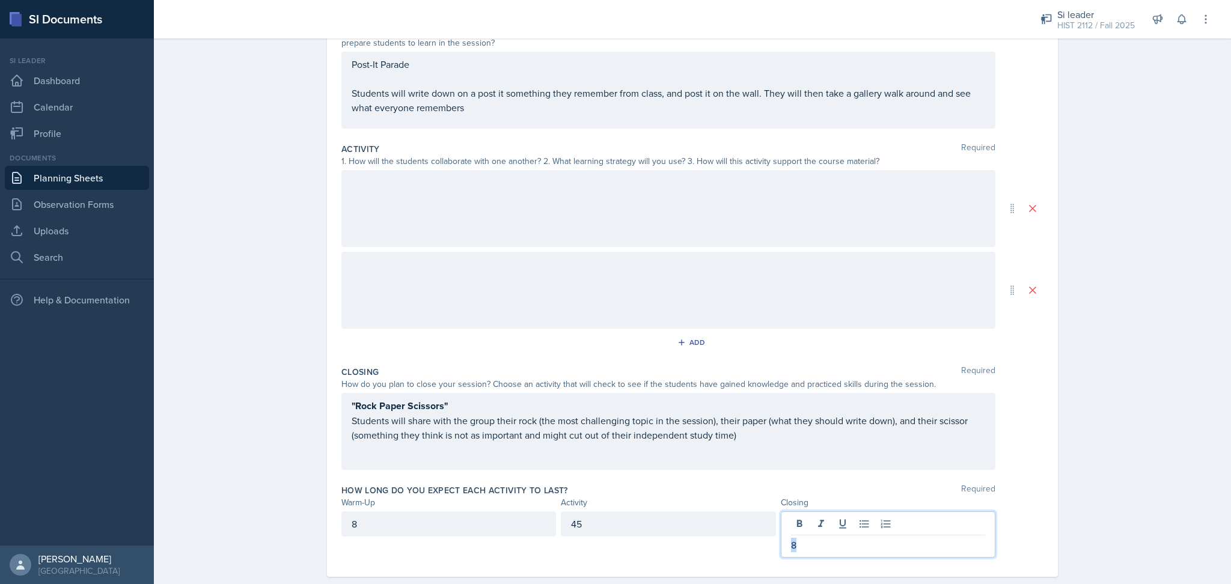
drag, startPoint x: 880, startPoint y: 521, endPoint x: 743, endPoint y: 530, distance: 137.4
click at [743, 530] on div "8 45 8" at bounding box center [668, 535] width 654 height 46
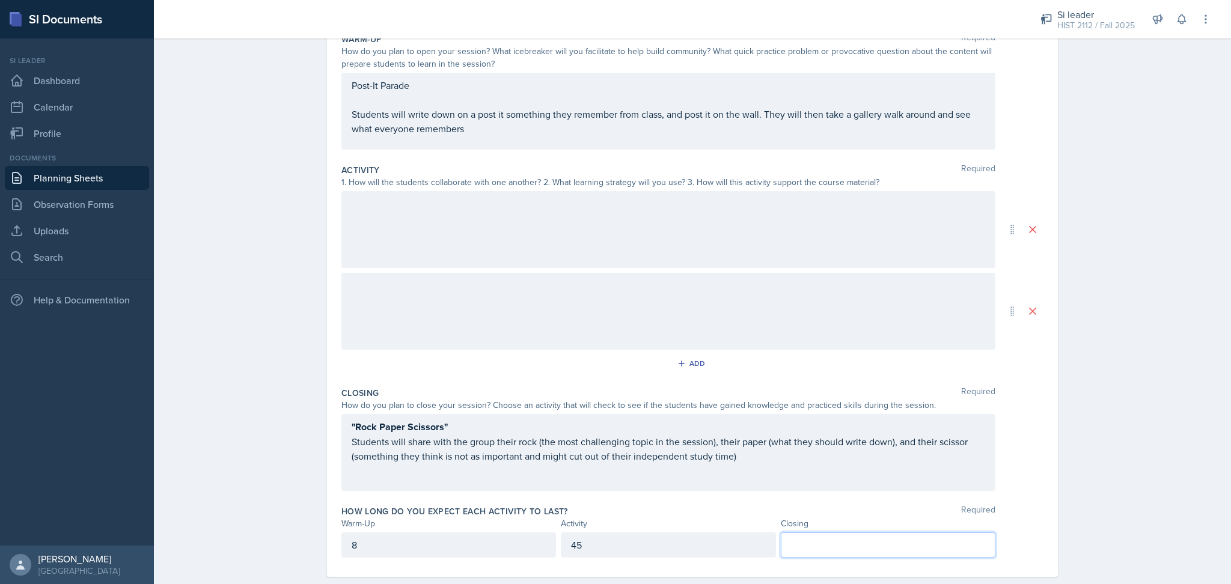
click at [437, 539] on div "8" at bounding box center [448, 545] width 215 height 25
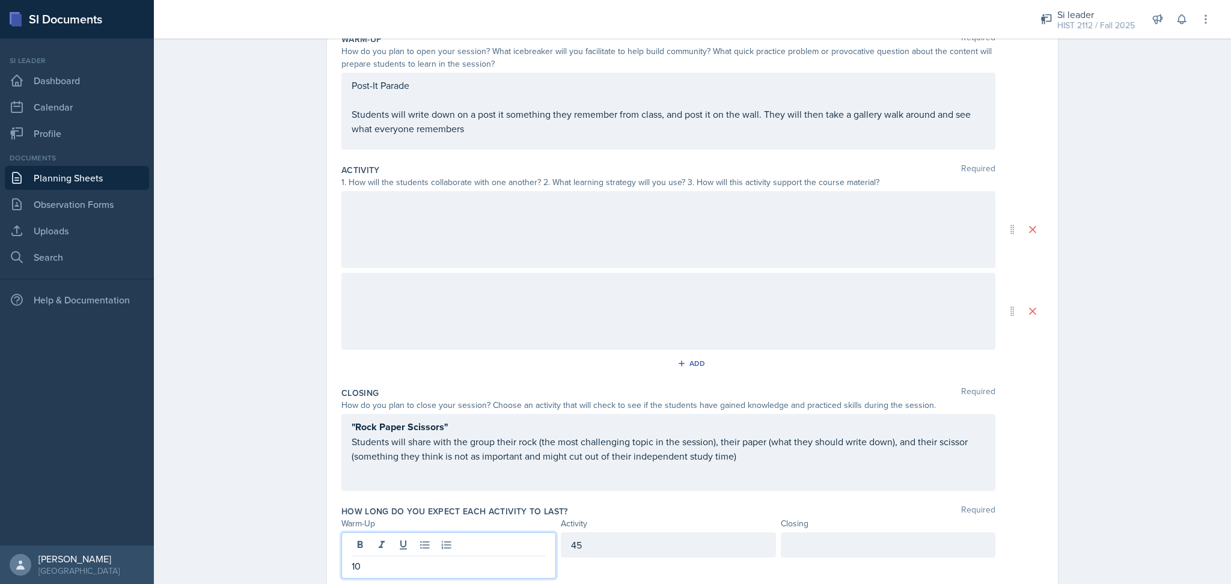
click at [826, 554] on div at bounding box center [888, 545] width 215 height 25
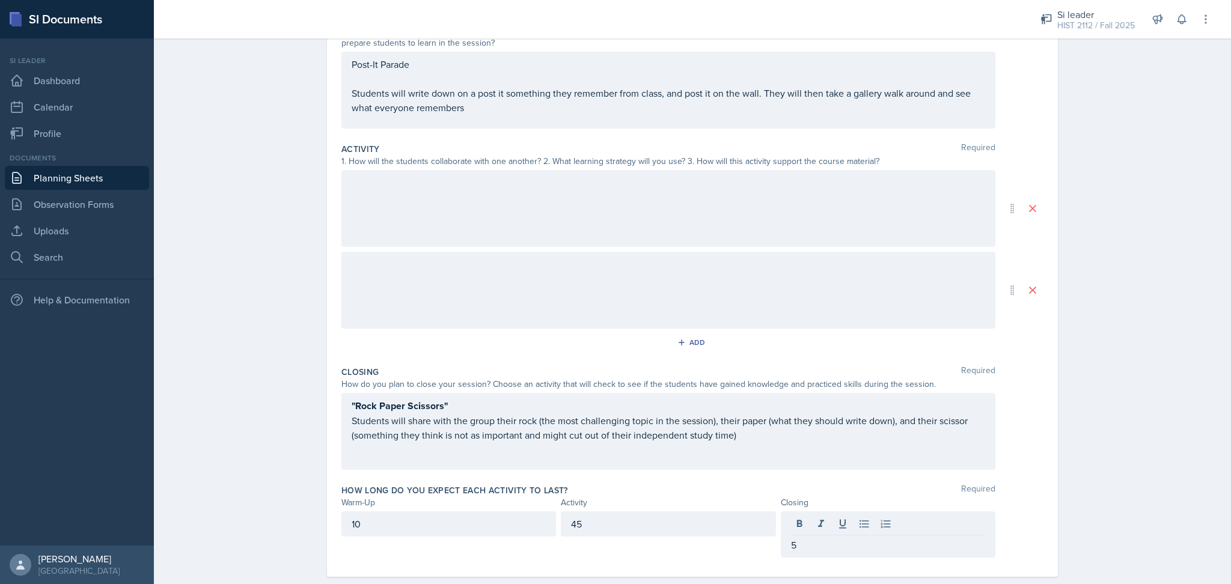
click at [1137, 436] on div "Planning Sheets [DATE] Planning Sheet Date [DATE] [DATE] 27 28 29 30 31 1 2 3 4…" at bounding box center [692, 243] width 1077 height 725
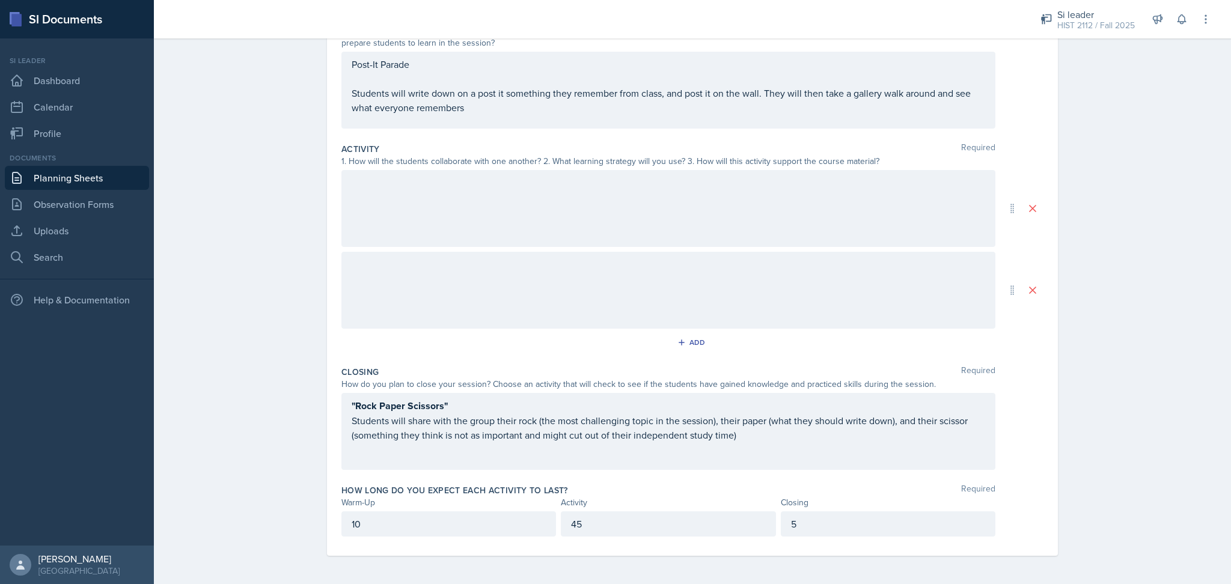
scroll to position [97, 0]
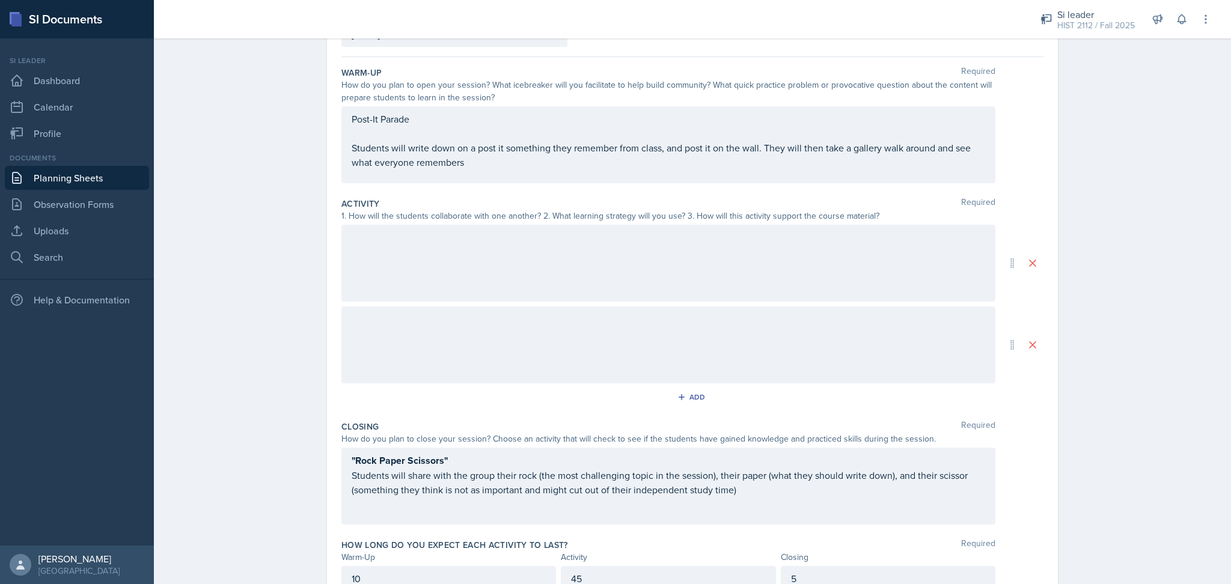
click at [696, 274] on div at bounding box center [668, 263] width 654 height 77
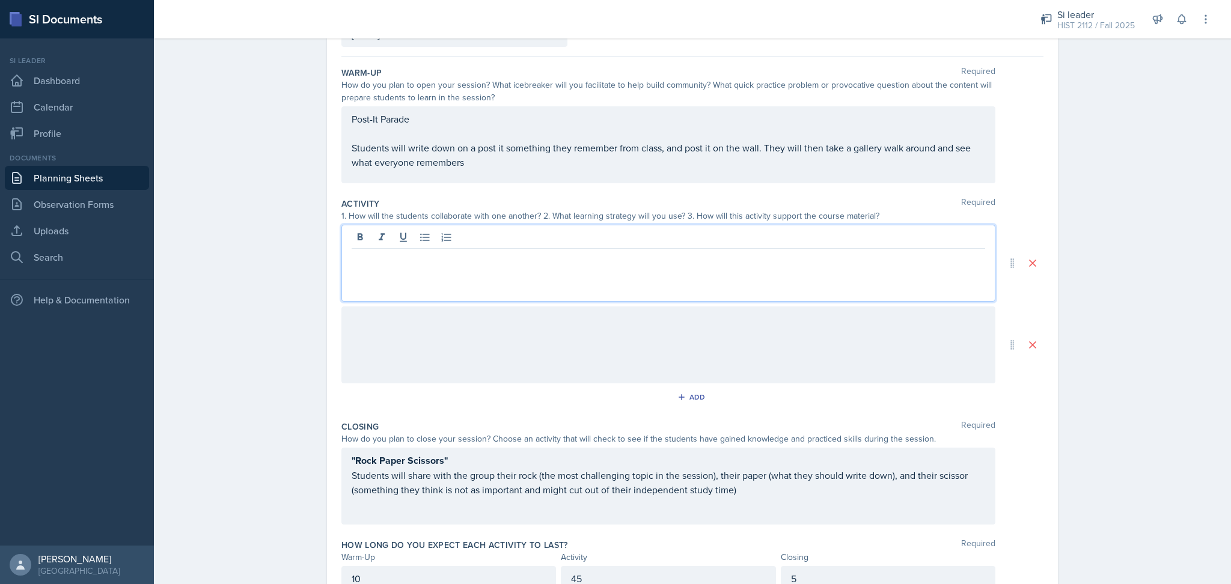
scroll to position [118, 0]
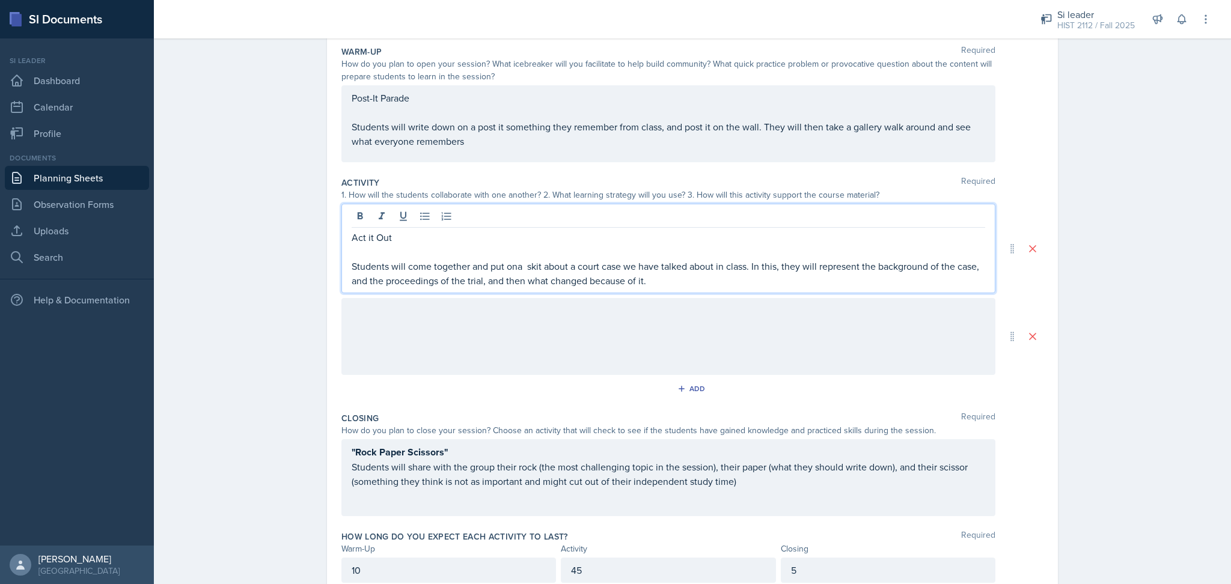
click at [512, 268] on p "Students will come together and put ona skit about a court case we have talked …" at bounding box center [669, 273] width 634 height 29
click at [650, 327] on div at bounding box center [668, 336] width 654 height 77
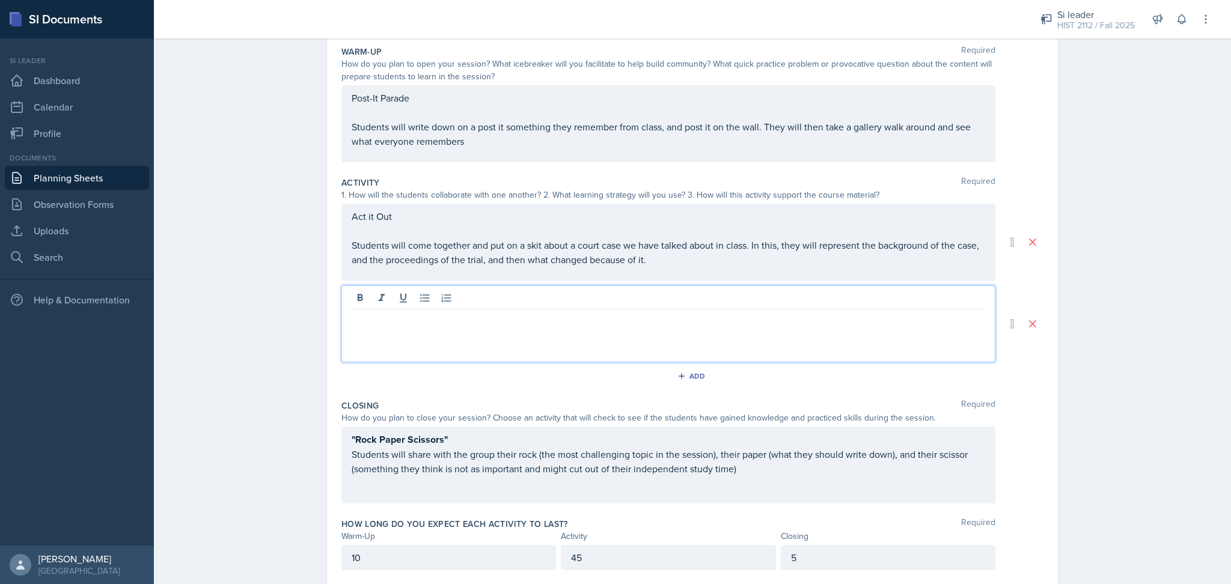
scroll to position [139, 0]
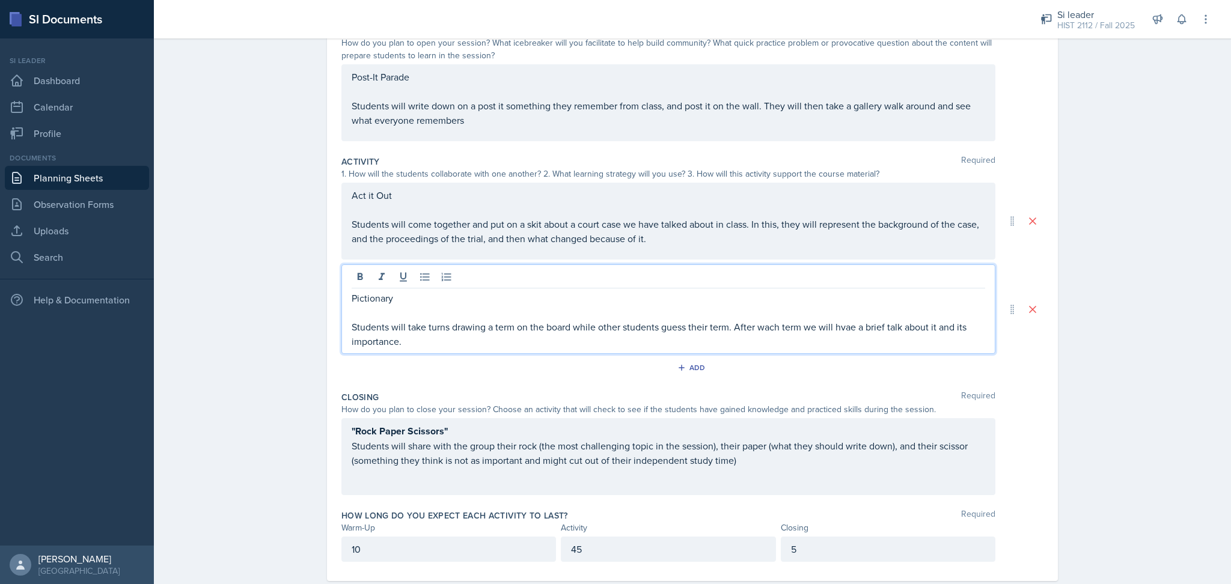
click at [765, 329] on p "Students will take turns drawing a term on the board while other students guess…" at bounding box center [669, 334] width 634 height 29
drag, startPoint x: 765, startPoint y: 329, endPoint x: 757, endPoint y: 323, distance: 10.3
click at [757, 323] on p "Students will take turns drawing a term on the board while other students guess…" at bounding box center [669, 334] width 634 height 29
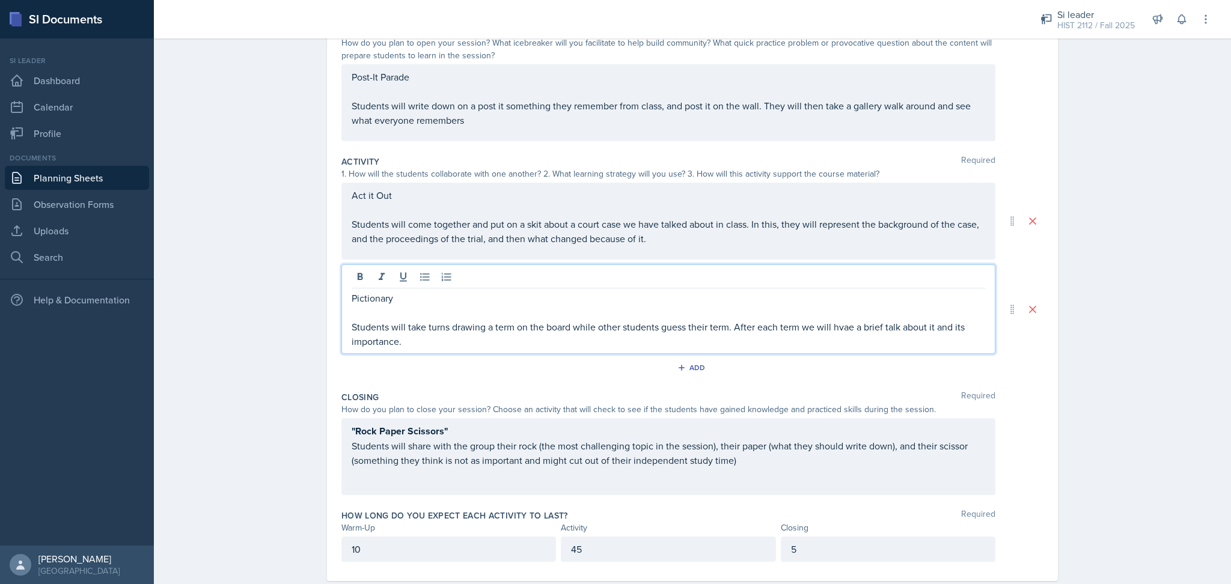
click at [839, 329] on p "Students will take turns drawing a term on the board while other students guess…" at bounding box center [669, 334] width 634 height 29
click at [1077, 418] on div "Planning Sheets [DATE] Planning Sheet Date [DATE] [DATE] 27 28 29 30 31 1 2 3 4…" at bounding box center [692, 252] width 1077 height 717
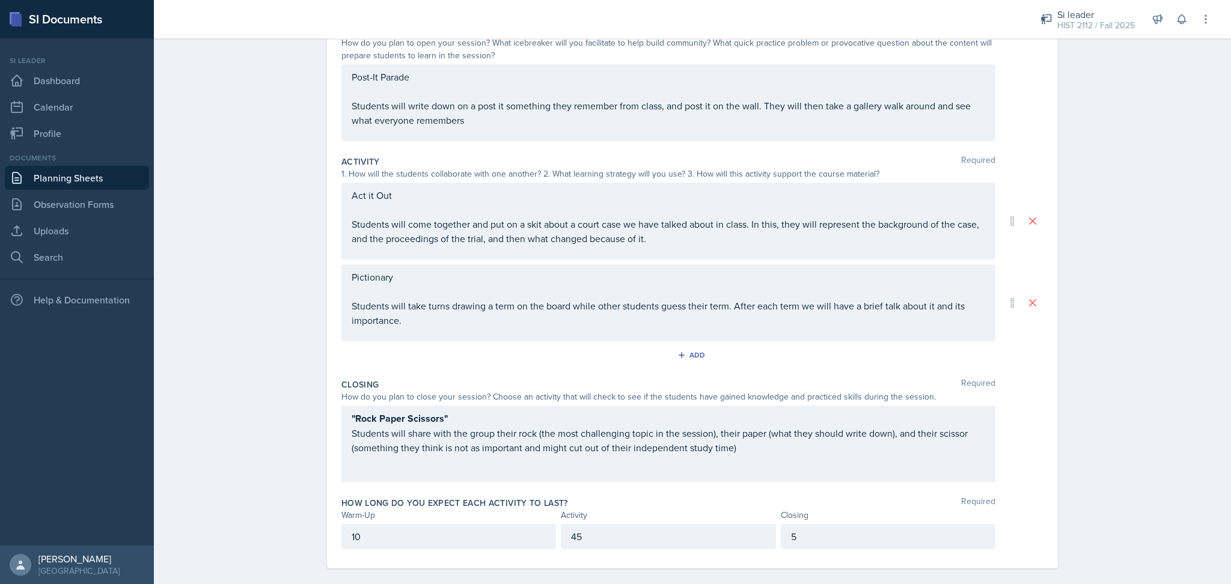
scroll to position [151, 0]
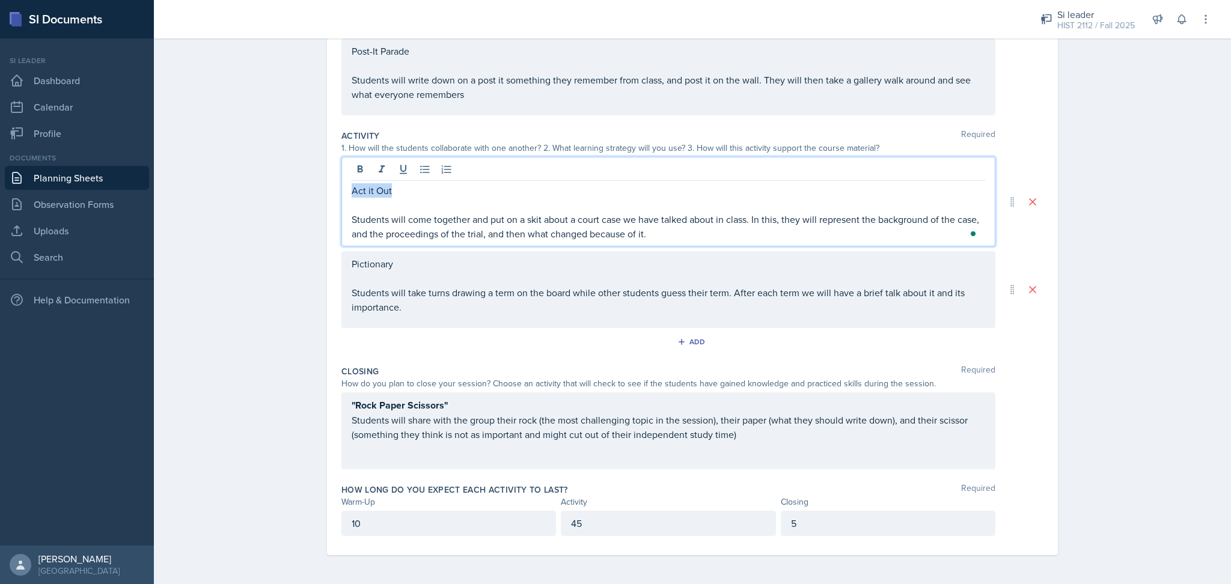
drag, startPoint x: 396, startPoint y: 183, endPoint x: 304, endPoint y: 185, distance: 91.4
click at [308, 185] on div "Date [DATE] [DATE] 27 28 29 30 31 1 2 3 4 5 6 7 8 9 10 11 12 13 14 15 16 17 18 …" at bounding box center [693, 257] width 770 height 655
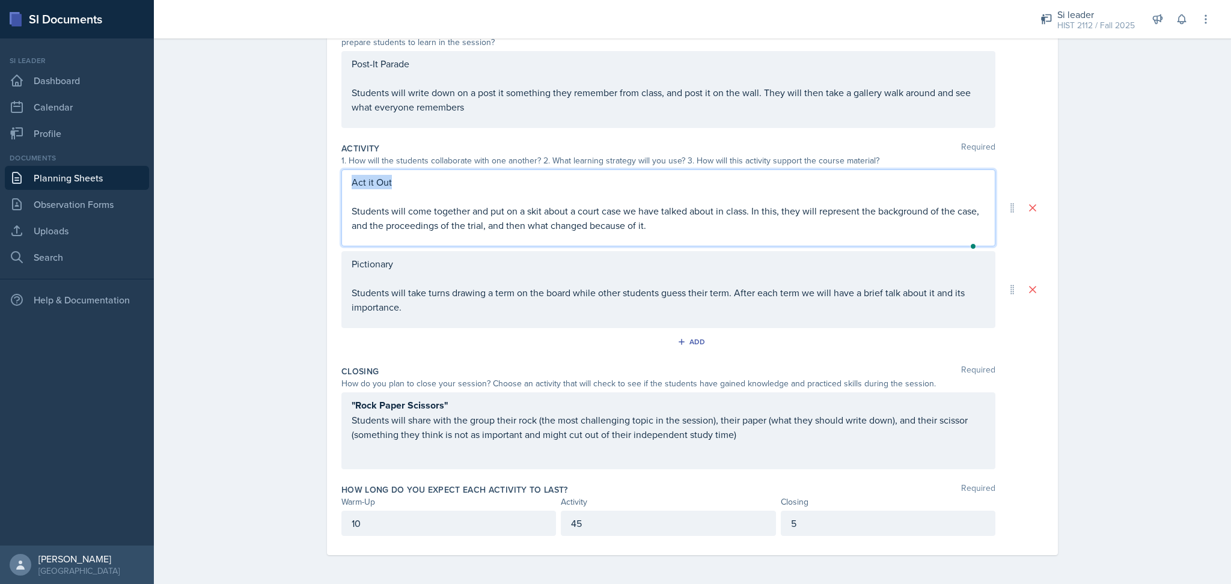
scroll to position [143, 0]
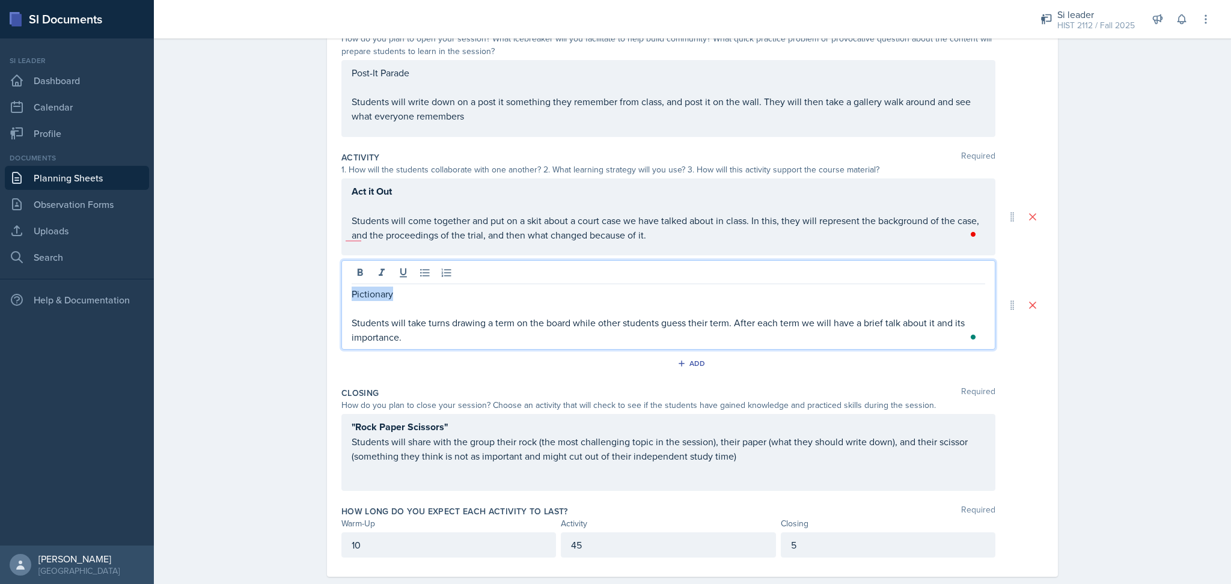
drag, startPoint x: 418, startPoint y: 278, endPoint x: 301, endPoint y: 280, distance: 117.8
click at [301, 280] on div "Planning Sheets [DATE] Planning Sheet Date [DATE] [DATE] 27 28 29 30 31 1 2 3 4…" at bounding box center [692, 247] width 1077 height 717
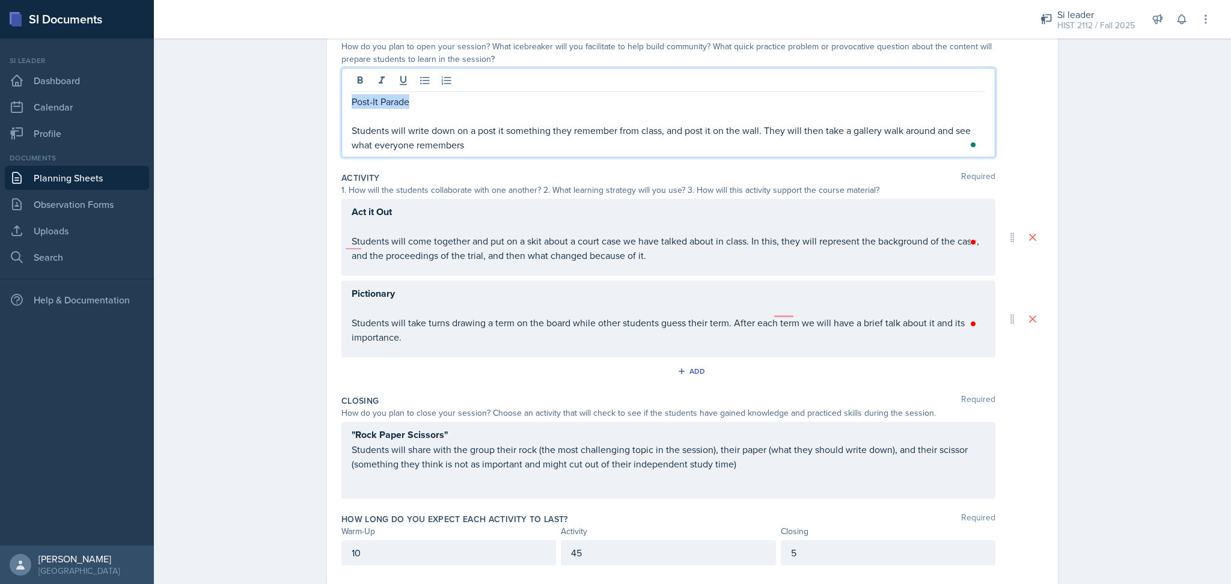
drag, startPoint x: 420, startPoint y: 93, endPoint x: 290, endPoint y: 94, distance: 130.5
click at [290, 94] on div "Planning Sheets [DATE] Planning Sheet Date [DATE] [DATE] 27 28 29 30 31 1 2 3 4…" at bounding box center [692, 255] width 1077 height 717
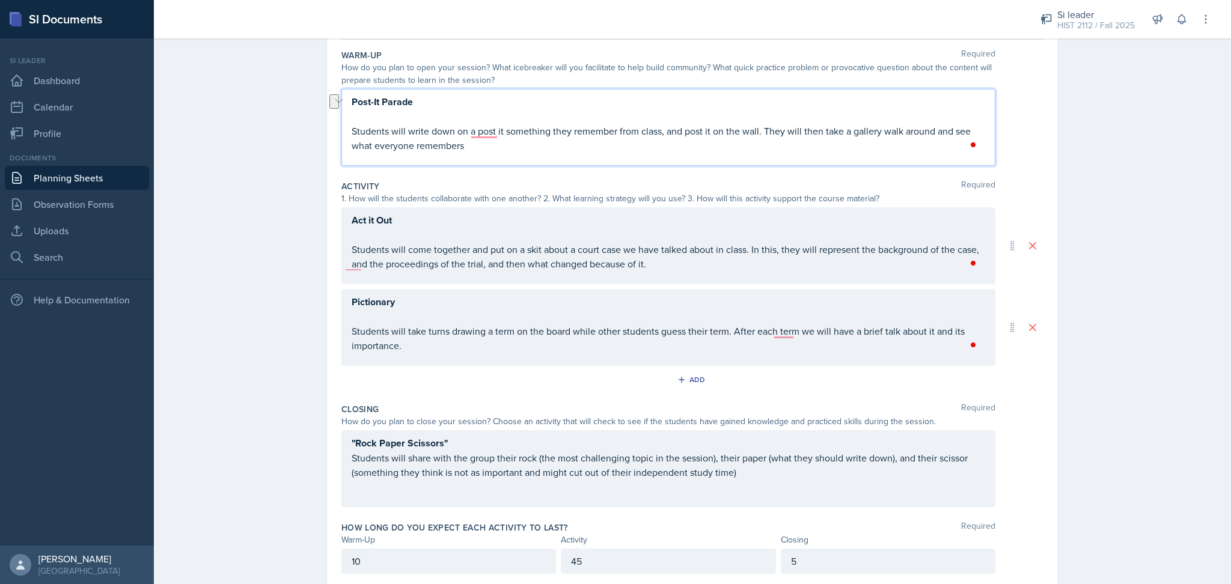
click at [1131, 252] on div "Planning Sheets [DATE] Planning Sheet Date [DATE] [DATE] 27 28 29 30 31 1 2 3 4…" at bounding box center [692, 270] width 1077 height 704
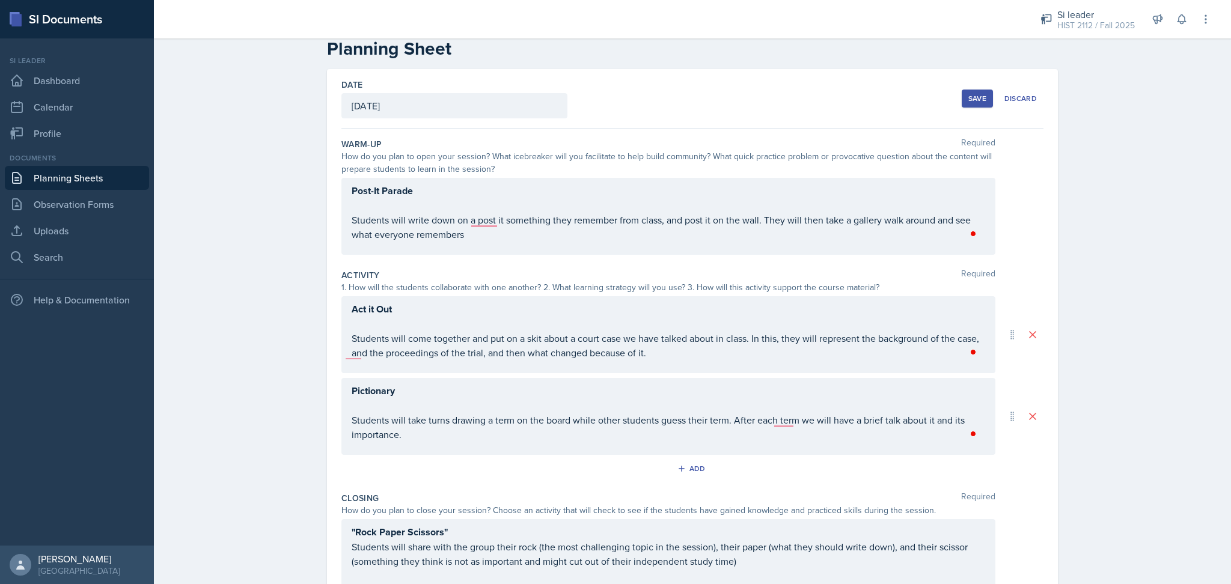
scroll to position [151, 0]
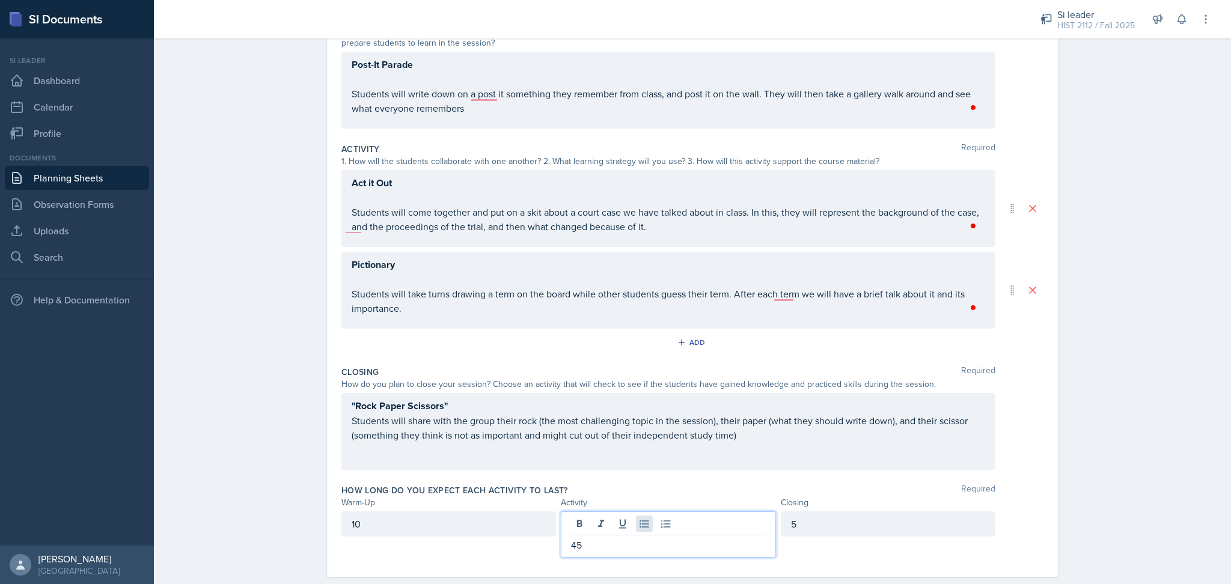
click at [644, 529] on div "45" at bounding box center [668, 535] width 215 height 46
click at [808, 532] on div "5" at bounding box center [888, 524] width 215 height 25
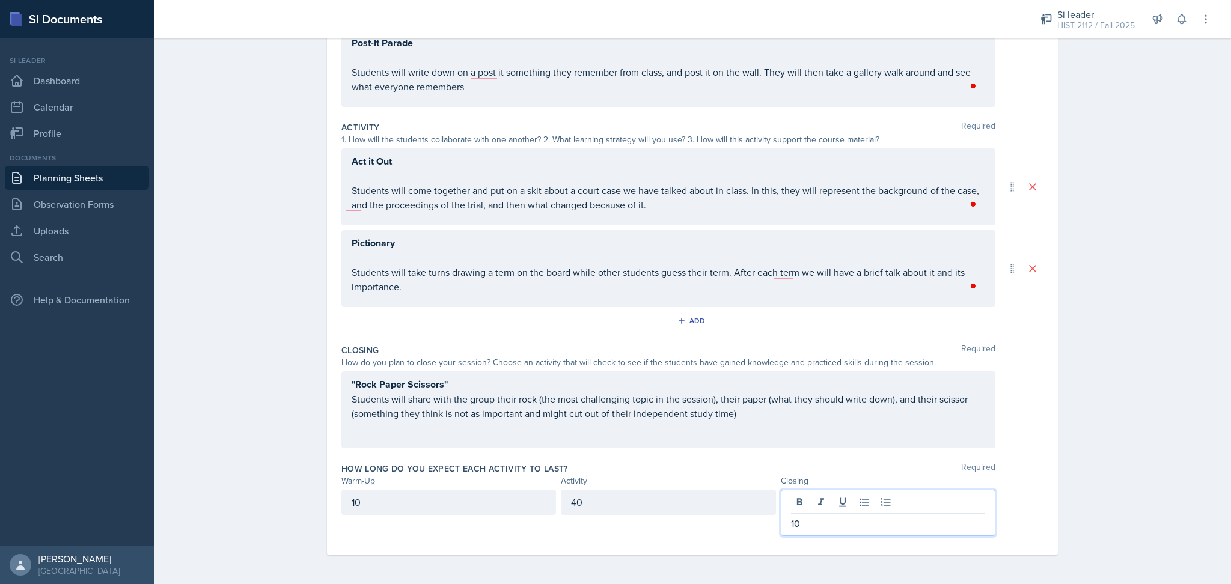
click at [1122, 456] on div "Planning Sheets [DATE] Planning Sheet Date [DATE] [DATE] 27 28 29 30 31 1 2 3 4…" at bounding box center [692, 221] width 1077 height 725
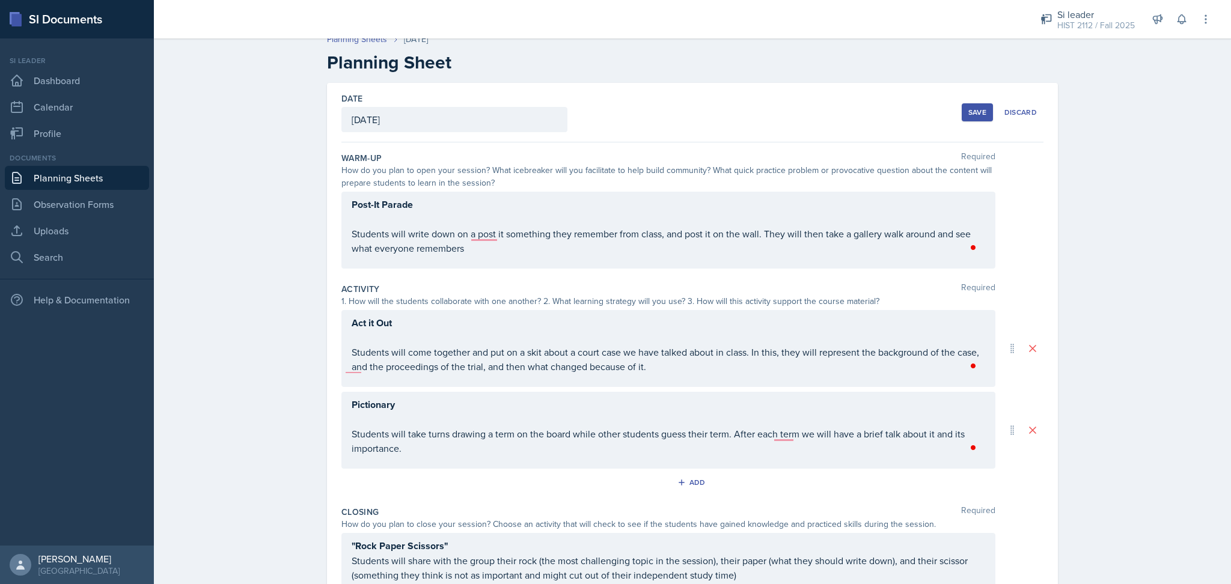
scroll to position [0, 0]
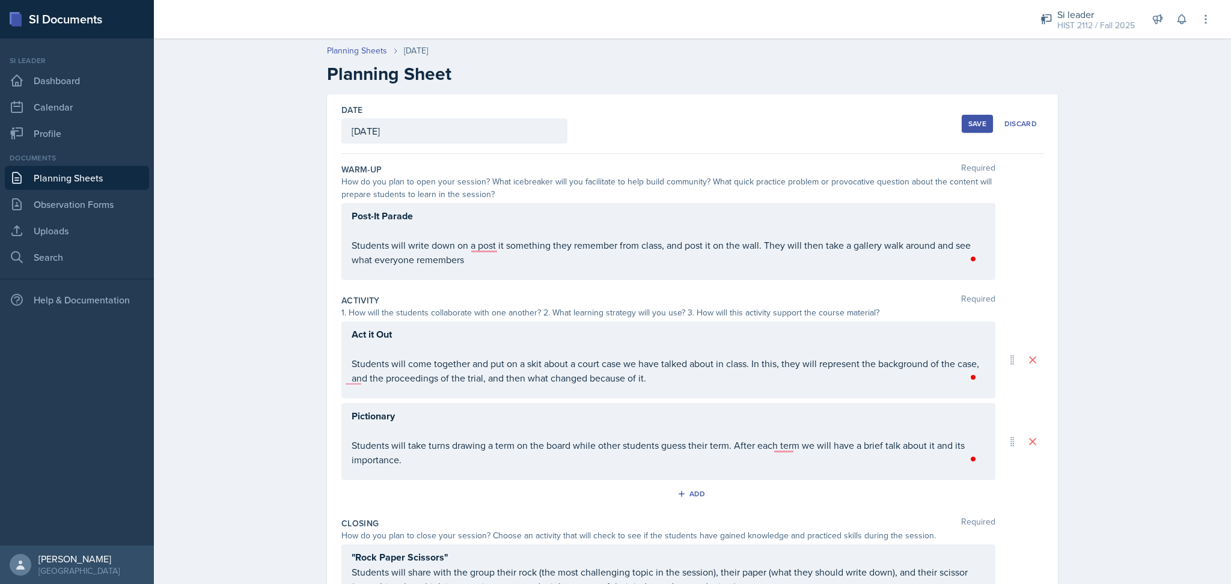
click at [969, 120] on div "Save" at bounding box center [978, 124] width 18 height 10
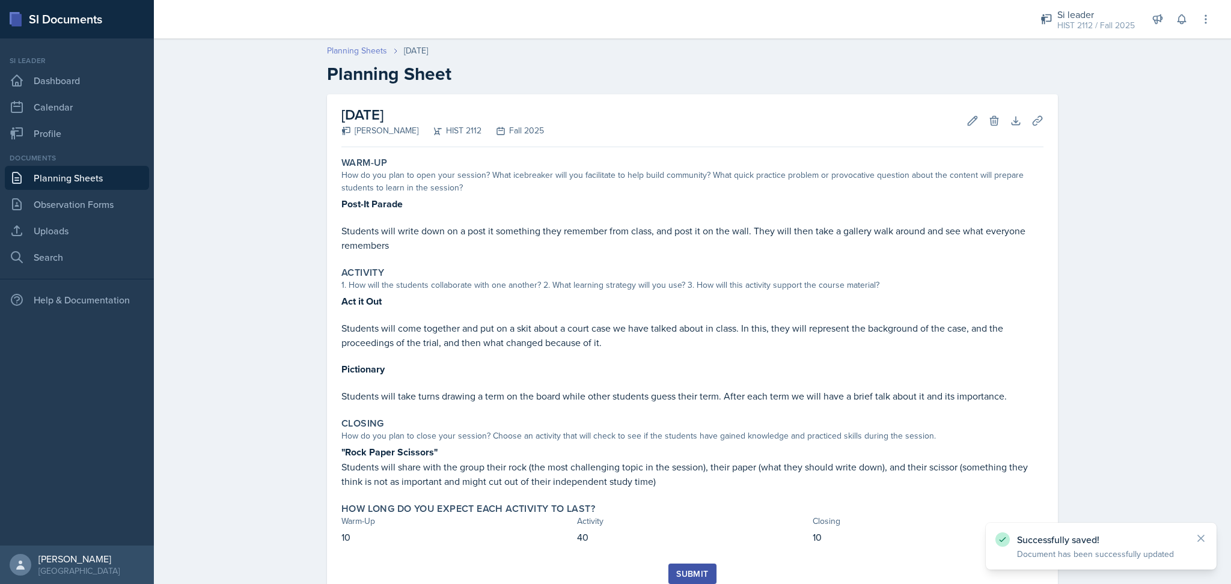
click at [360, 52] on link "Planning Sheets" at bounding box center [357, 50] width 60 height 13
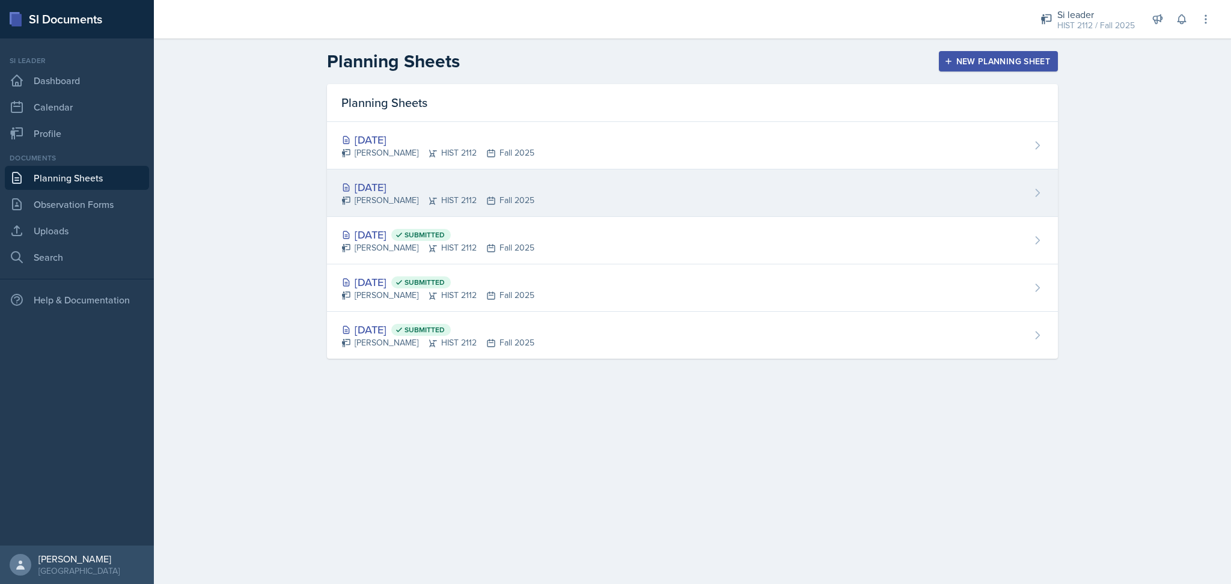
click at [486, 204] on icon at bounding box center [491, 201] width 10 height 10
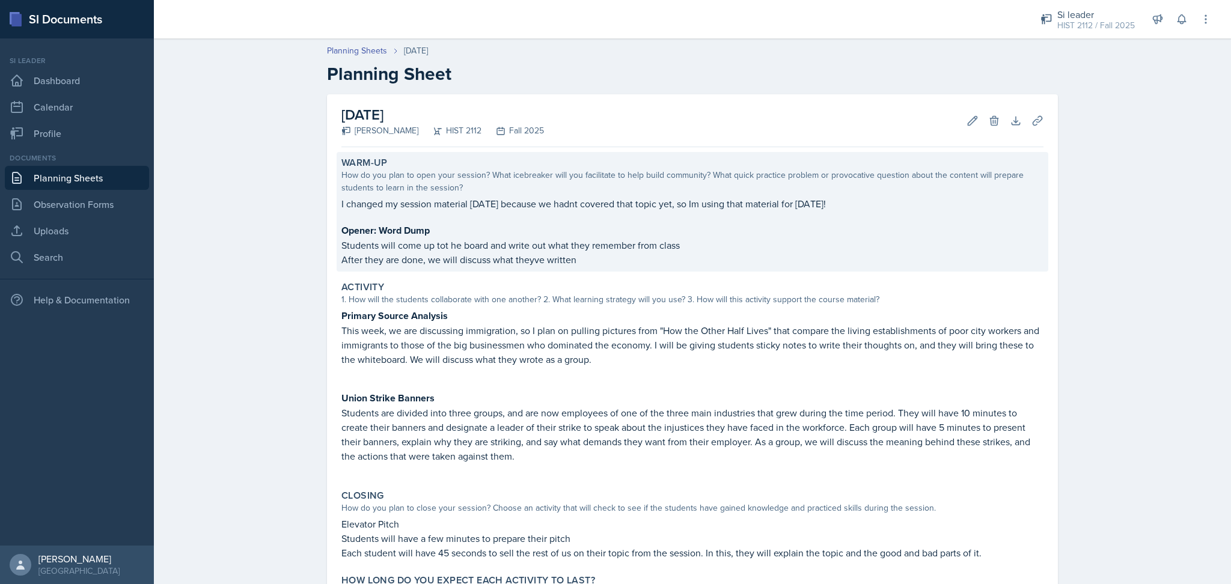
scroll to position [112, 0]
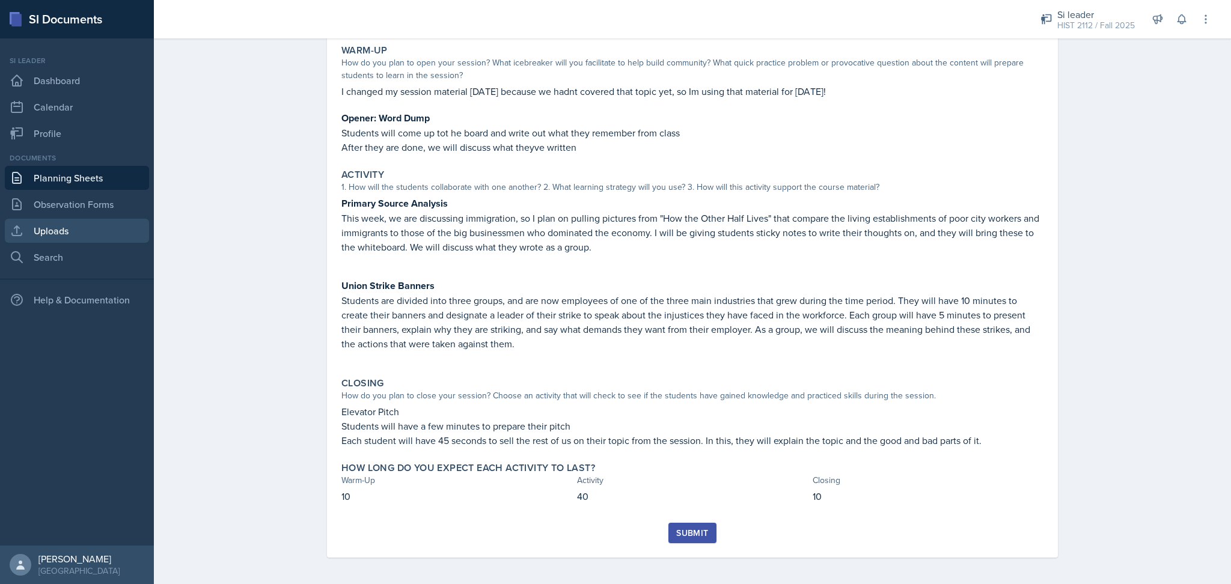
click at [85, 224] on link "Uploads" at bounding box center [77, 231] width 144 height 24
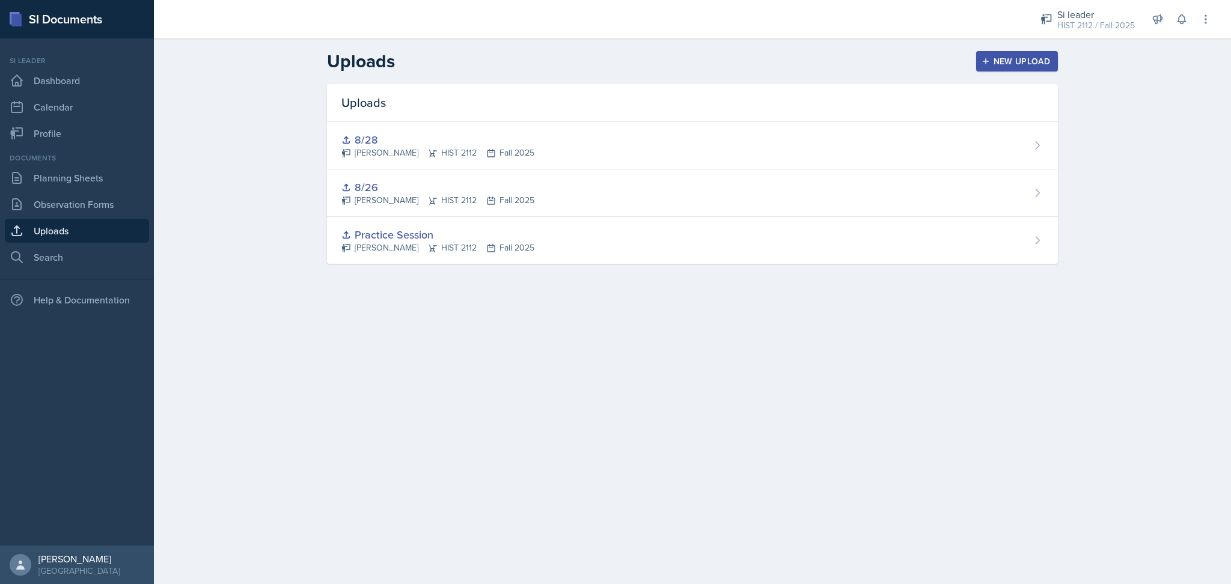
click at [1008, 66] on div "New Upload" at bounding box center [1017, 62] width 67 height 10
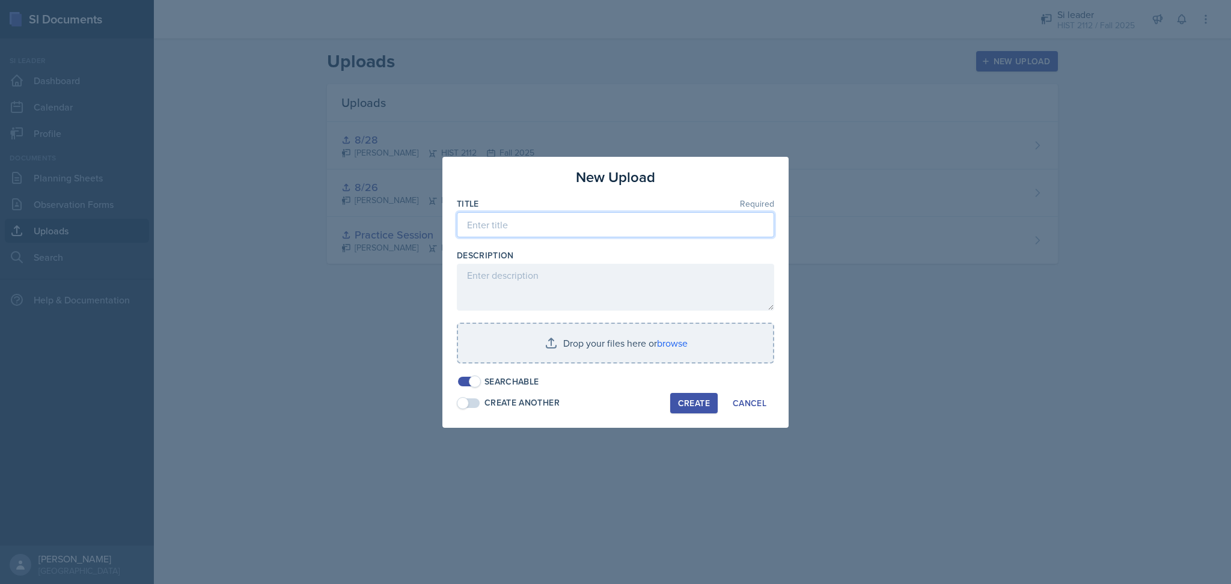
click at [596, 225] on input at bounding box center [615, 224] width 317 height 25
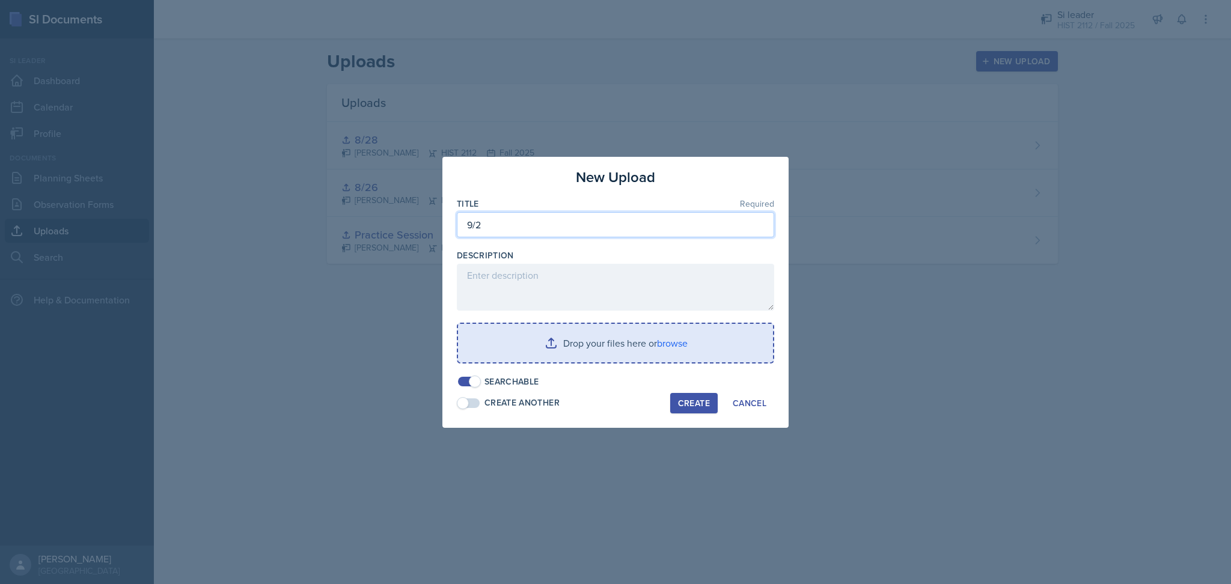
type input "9/2"
click at [568, 335] on input "file" at bounding box center [615, 343] width 315 height 38
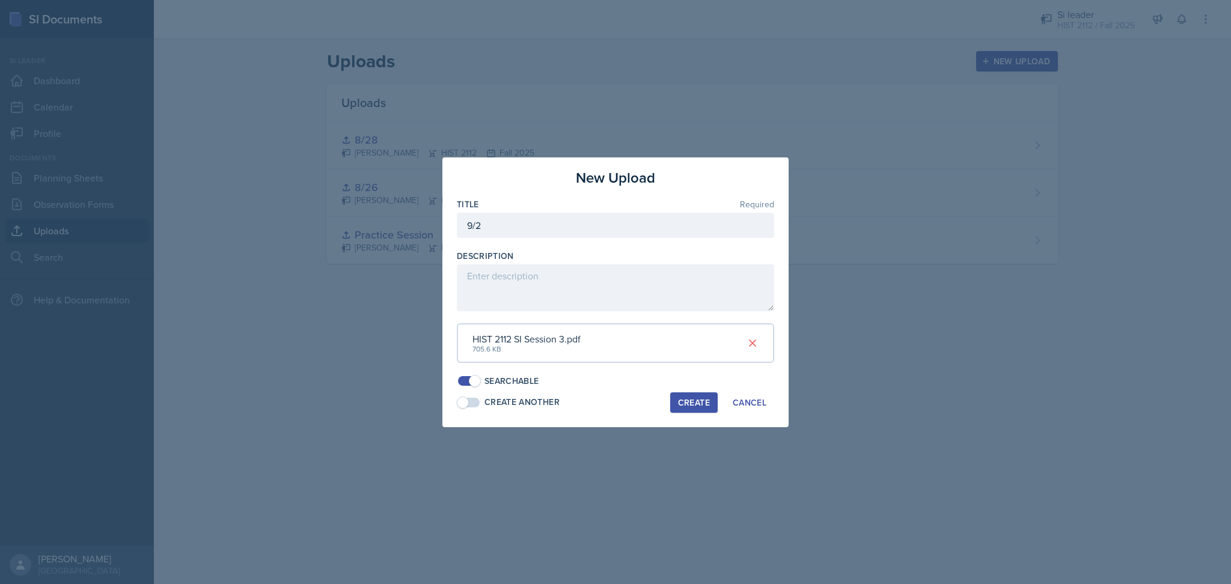
click at [691, 402] on div "Create" at bounding box center [694, 403] width 32 height 10
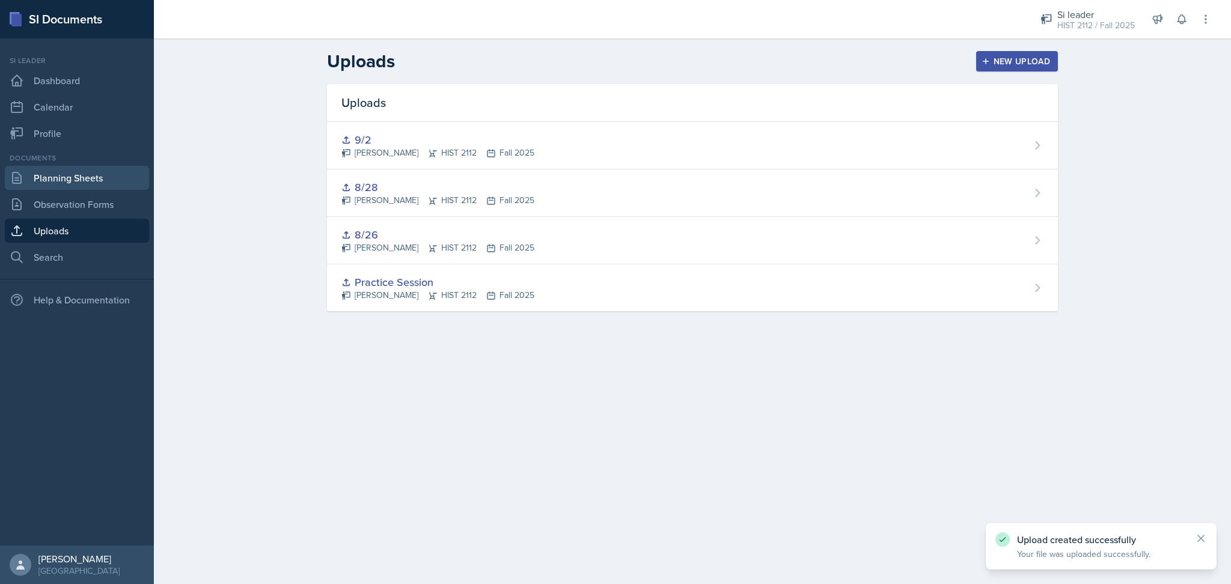
click at [65, 183] on link "Planning Sheets" at bounding box center [77, 178] width 144 height 24
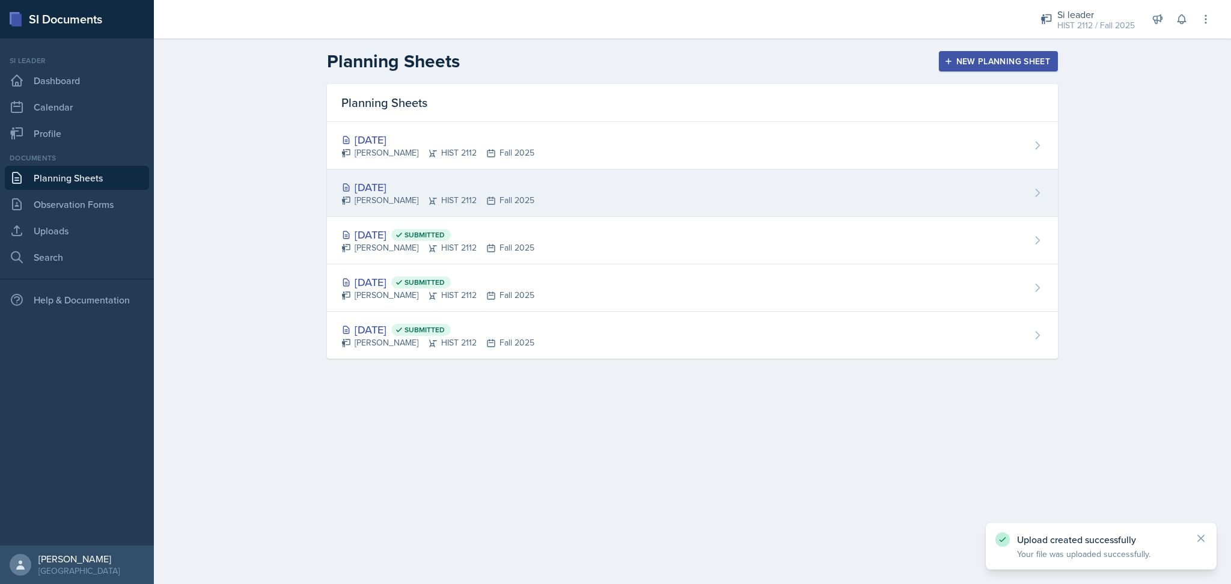
click at [572, 187] on div "[DATE] [PERSON_NAME] HIST 2112 Fall 2025" at bounding box center [692, 193] width 731 height 47
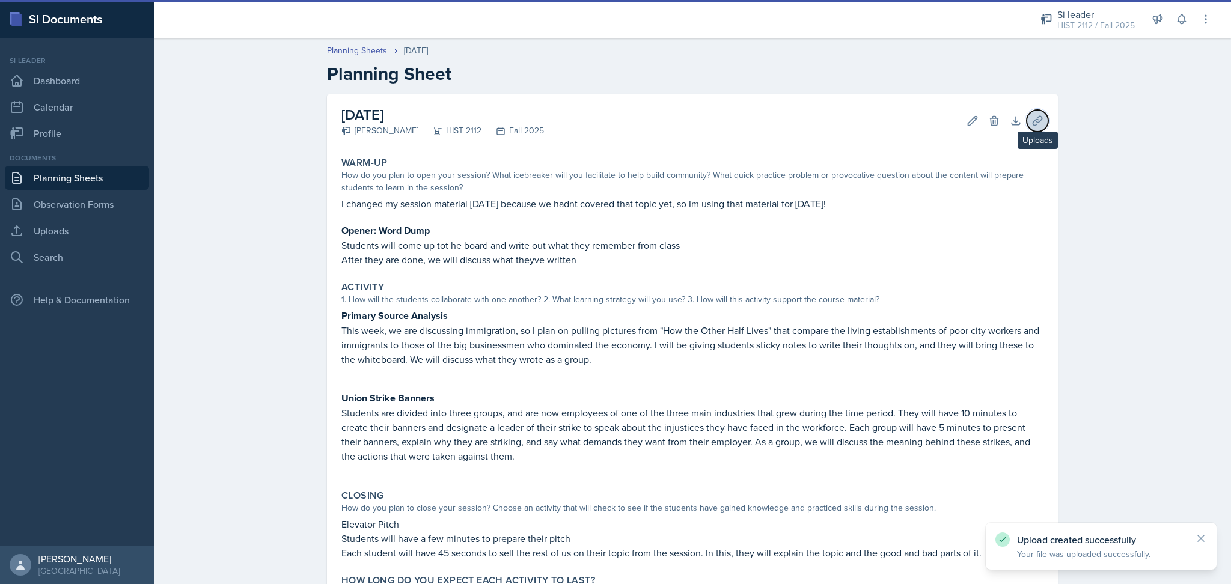
click at [1032, 121] on icon at bounding box center [1038, 121] width 12 height 12
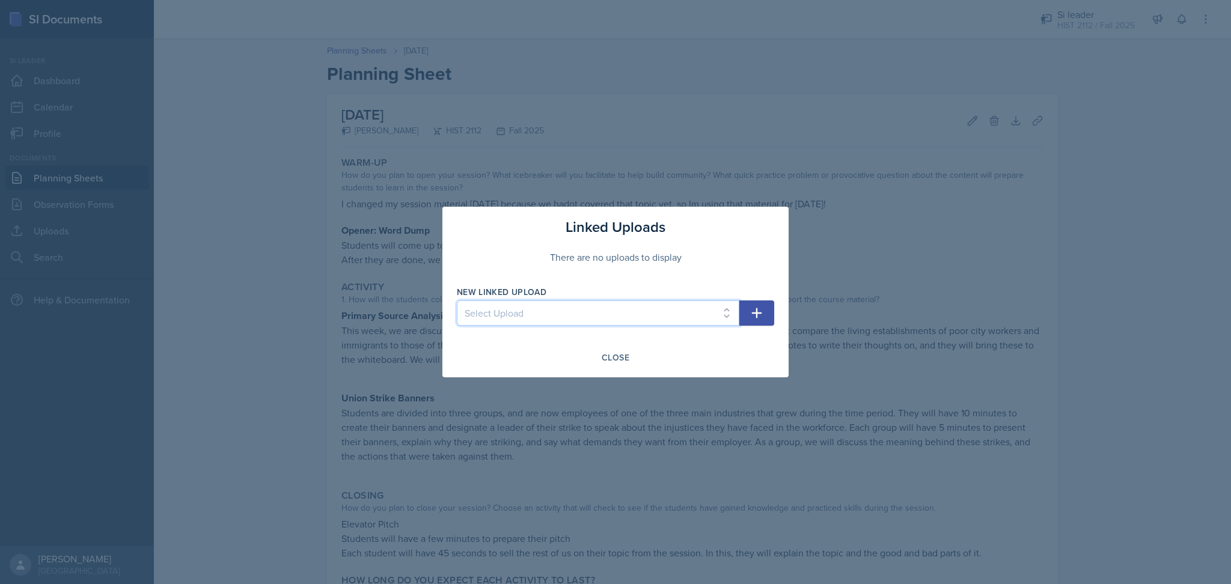
click at [646, 314] on select "Select Upload Practice Session 8/26 8/28 9/2" at bounding box center [598, 313] width 283 height 25
select select "16da739d-d346-4b0c-921d-3783baca3647"
click at [457, 301] on select "Select Upload Practice Session 8/26 8/28 9/2" at bounding box center [598, 313] width 283 height 25
click at [768, 310] on button "button" at bounding box center [756, 313] width 35 height 25
select select
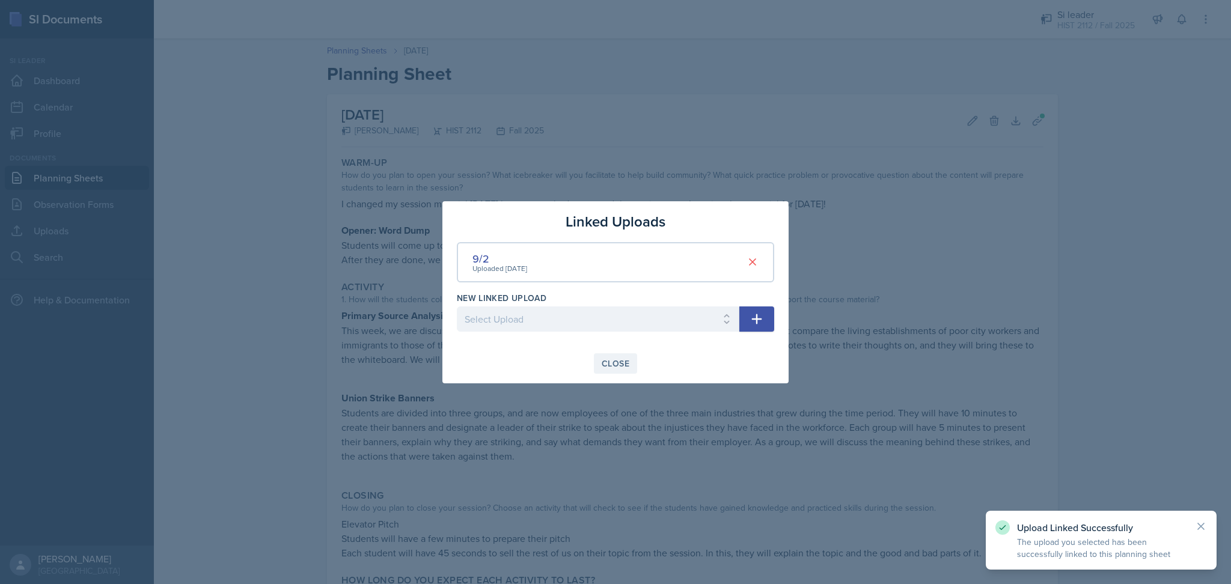
click at [608, 360] on div "Close" at bounding box center [616, 364] width 28 height 10
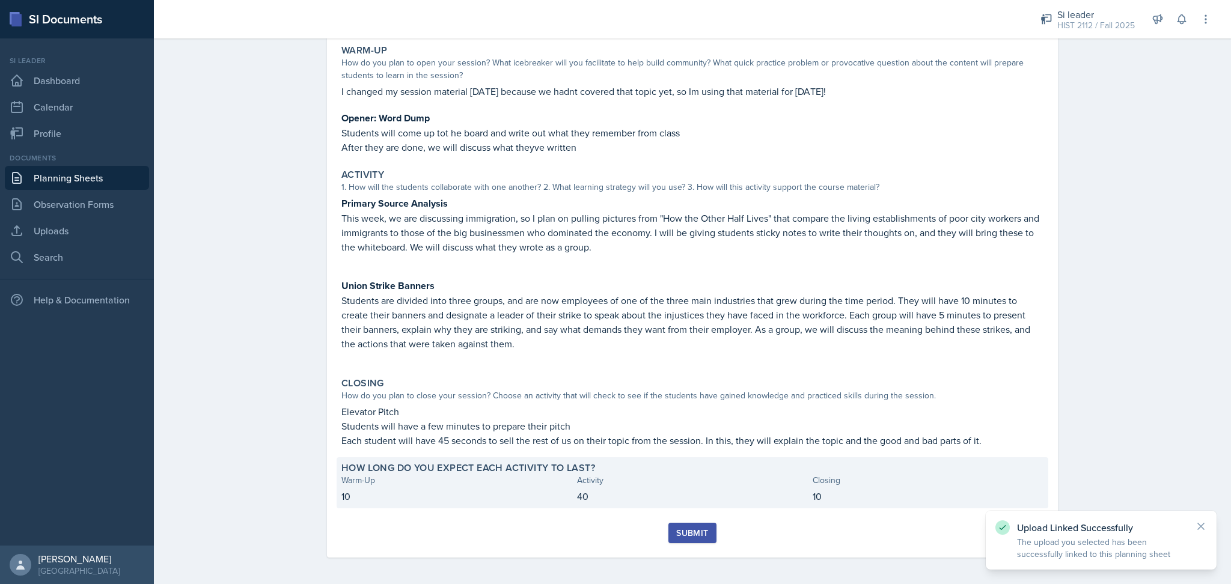
scroll to position [112, 0]
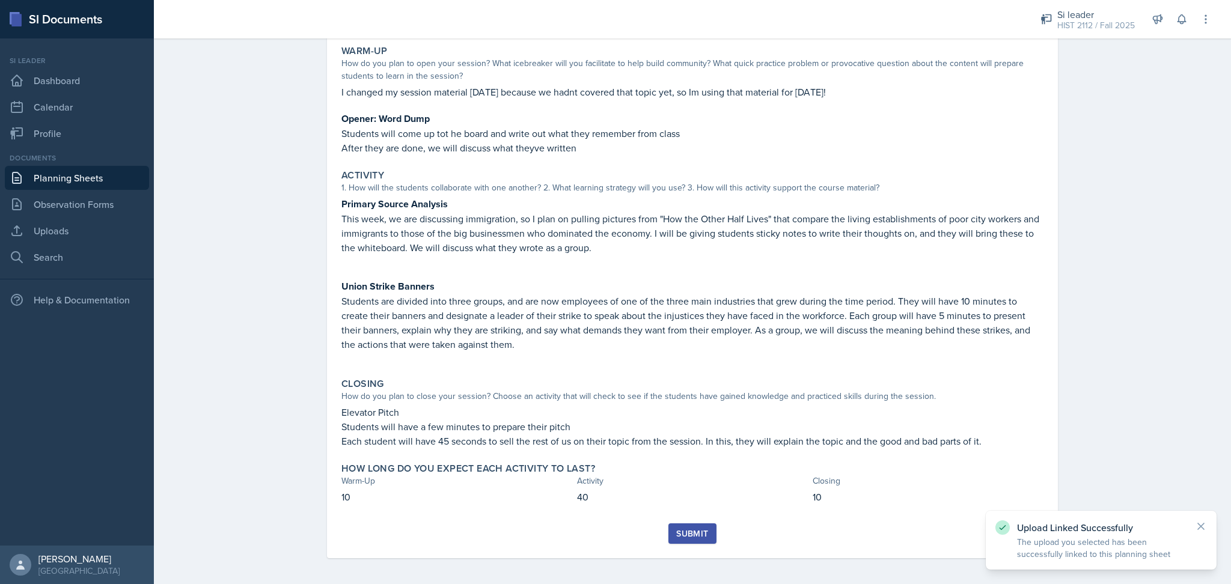
click at [685, 532] on div "Submit" at bounding box center [692, 534] width 32 height 10
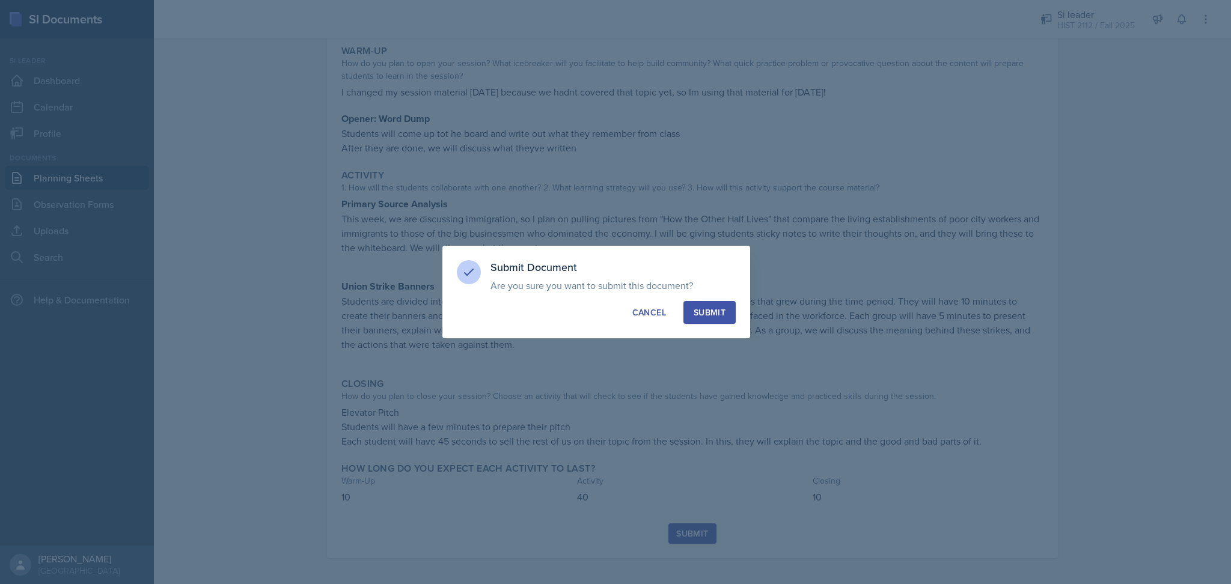
click at [709, 320] on button "Submit" at bounding box center [710, 312] width 52 height 23
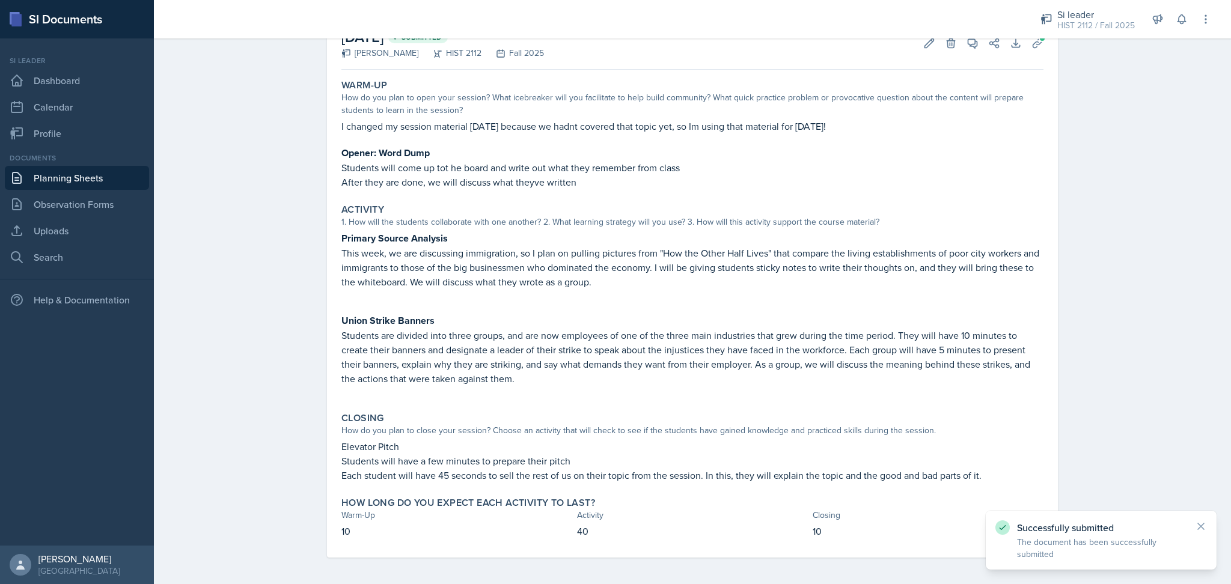
scroll to position [0, 0]
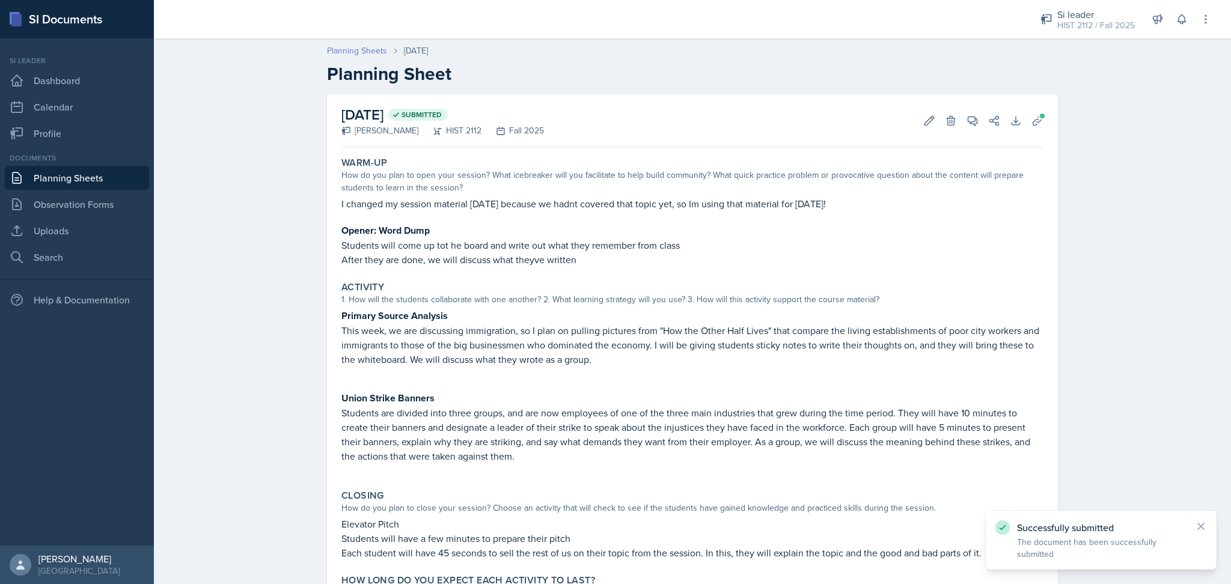
click at [339, 50] on link "Planning Sheets" at bounding box center [357, 50] width 60 height 13
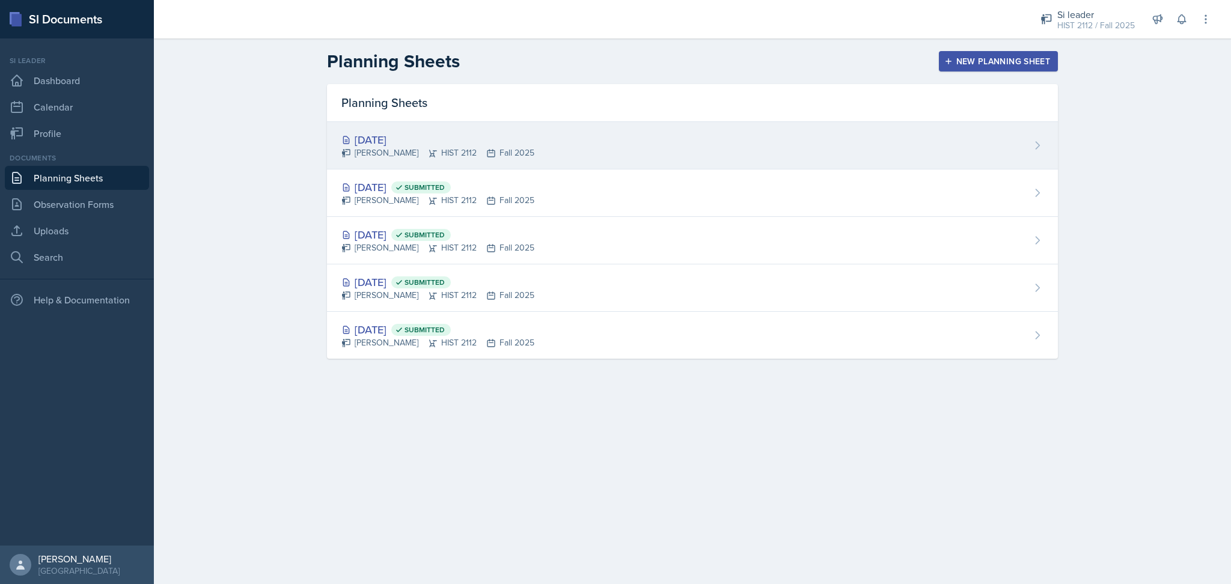
click at [562, 150] on div "[DATE] [PERSON_NAME] HIST 2112 Fall 2025" at bounding box center [692, 145] width 731 height 47
